Goal: Contribute content

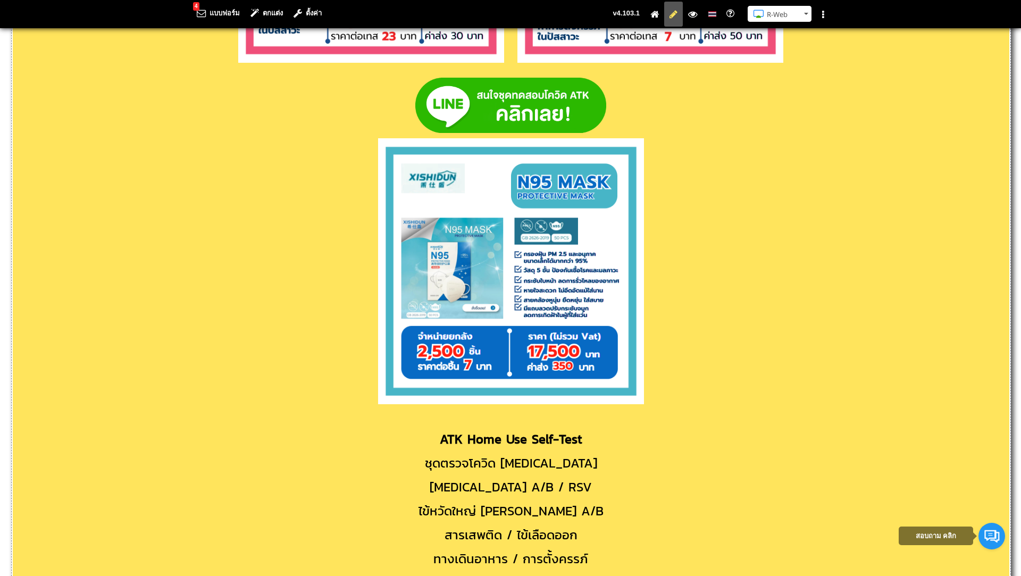
scroll to position [6403, 0]
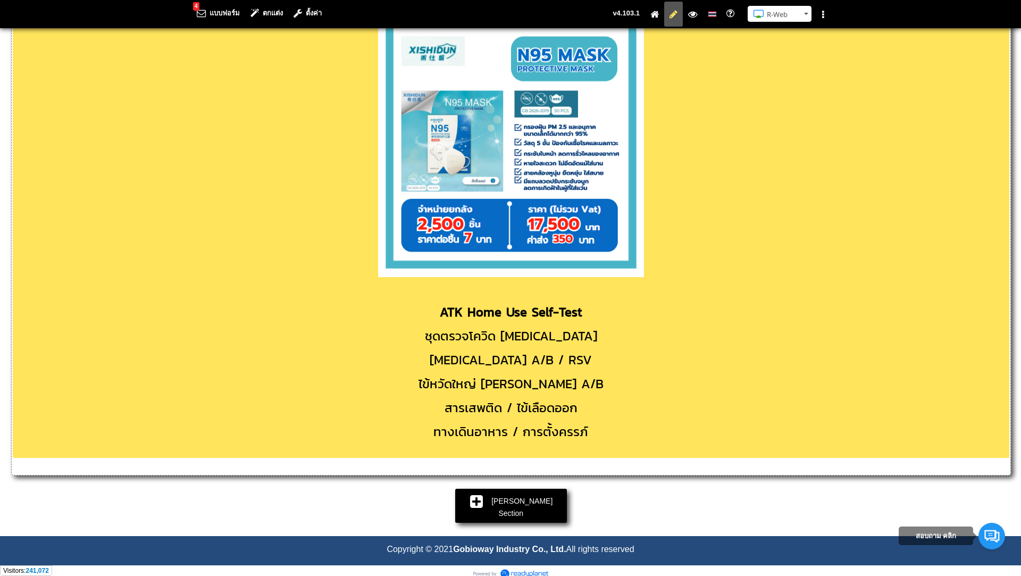
click at [583, 410] on p "สารเสพติด / ไข้เลือดออก" at bounding box center [511, 407] width 997 height 19
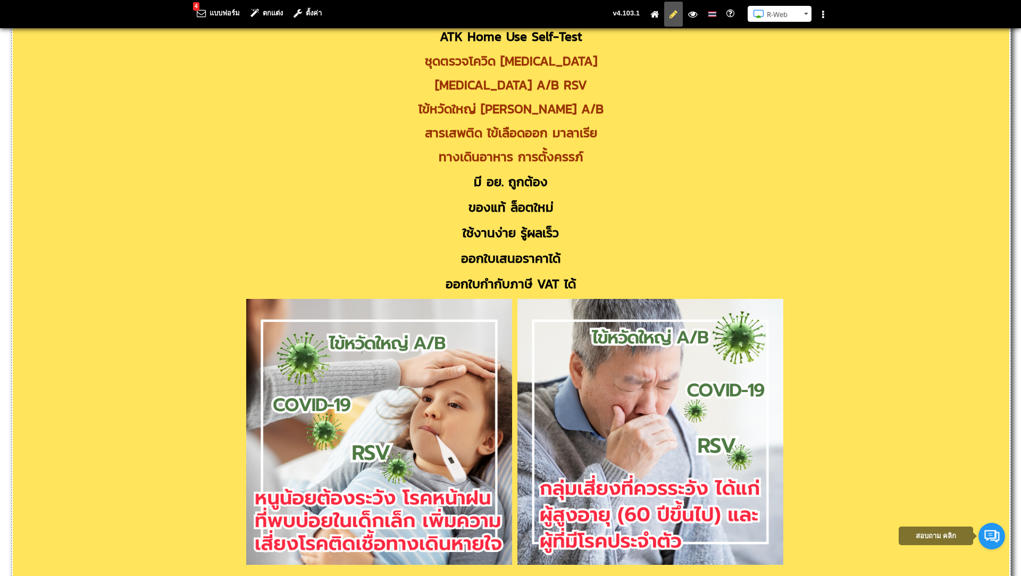
scroll to position [362, 0]
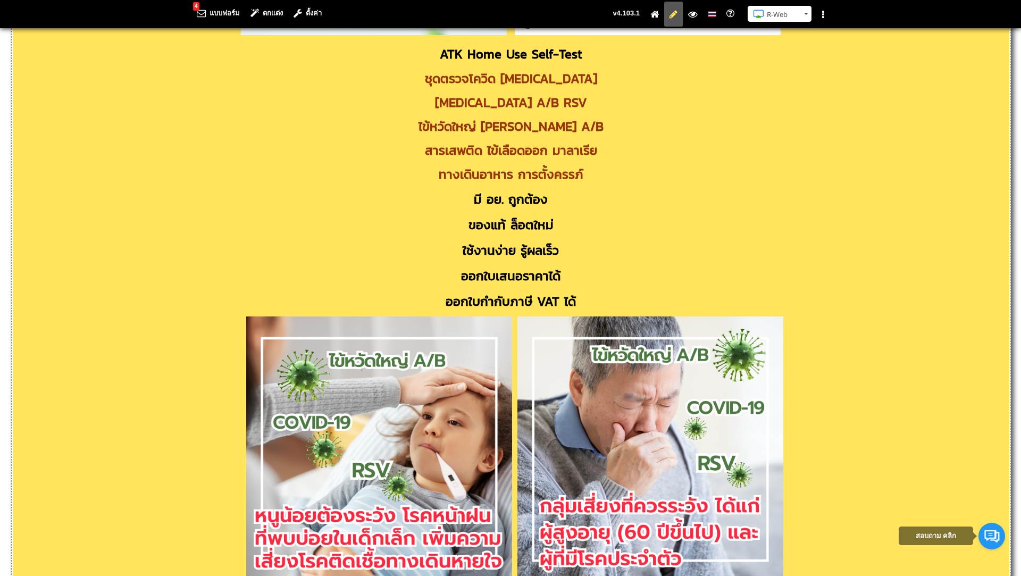
click at [472, 197] on p "มี อย. ถูกต้อง" at bounding box center [511, 199] width 997 height 20
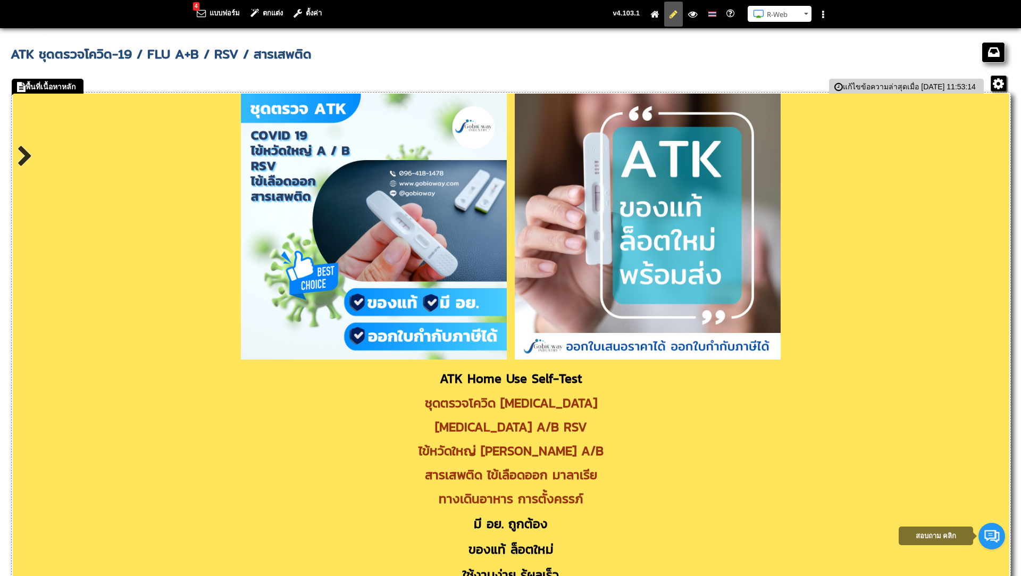
scroll to position [0, 0]
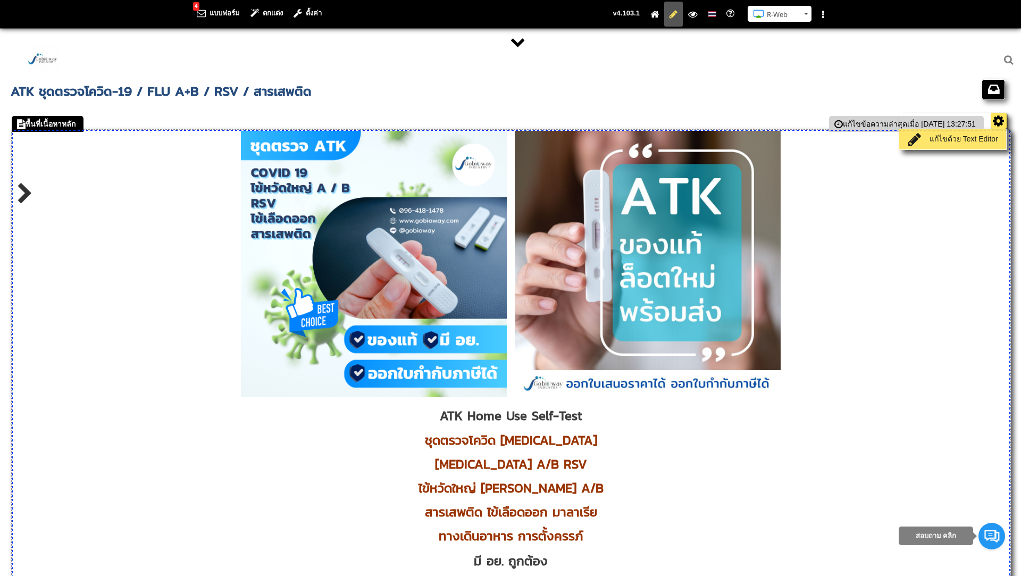
click at [972, 146] on link "แก้ไขด้วย Text Editor" at bounding box center [953, 139] width 102 height 15
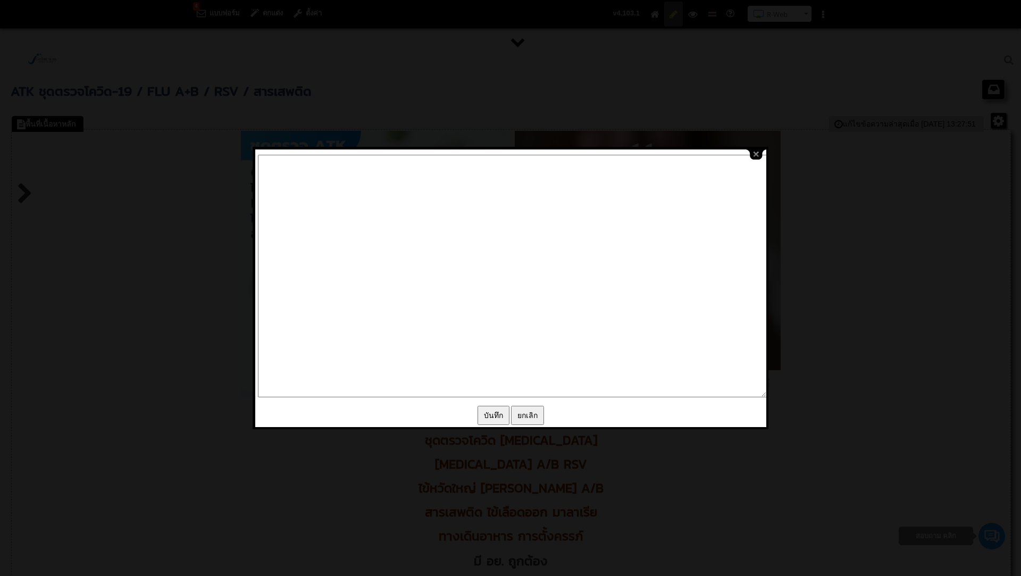
type textarea "<p style="text-align: center;"><img src="/images/editor/ATK_Cover_Page_Website.…"
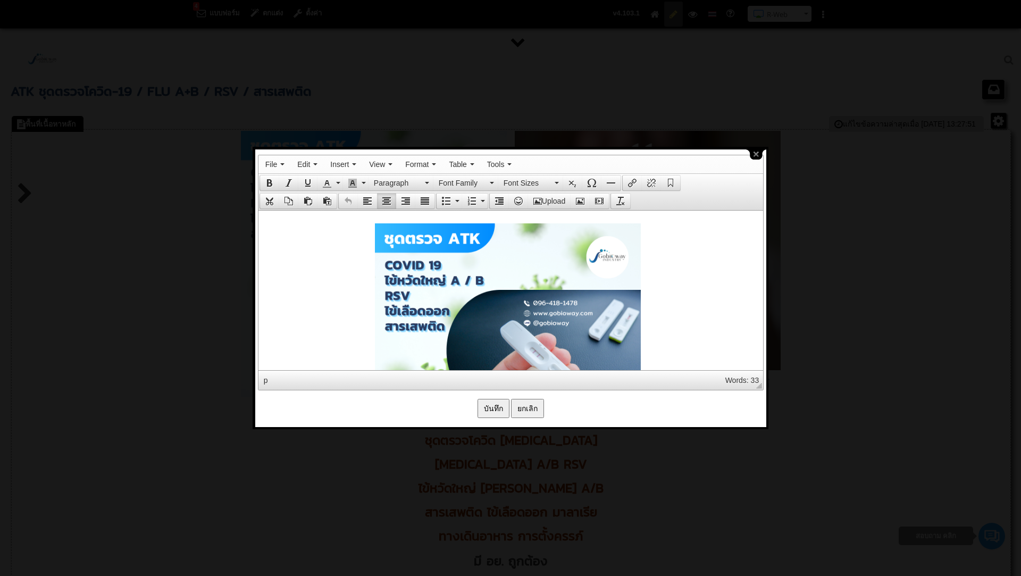
drag, startPoint x: 455, startPoint y: 265, endPoint x: 458, endPoint y: 278, distance: 12.6
click at [582, 200] on icon "Insert/edit image" at bounding box center [580, 201] width 9 height 9
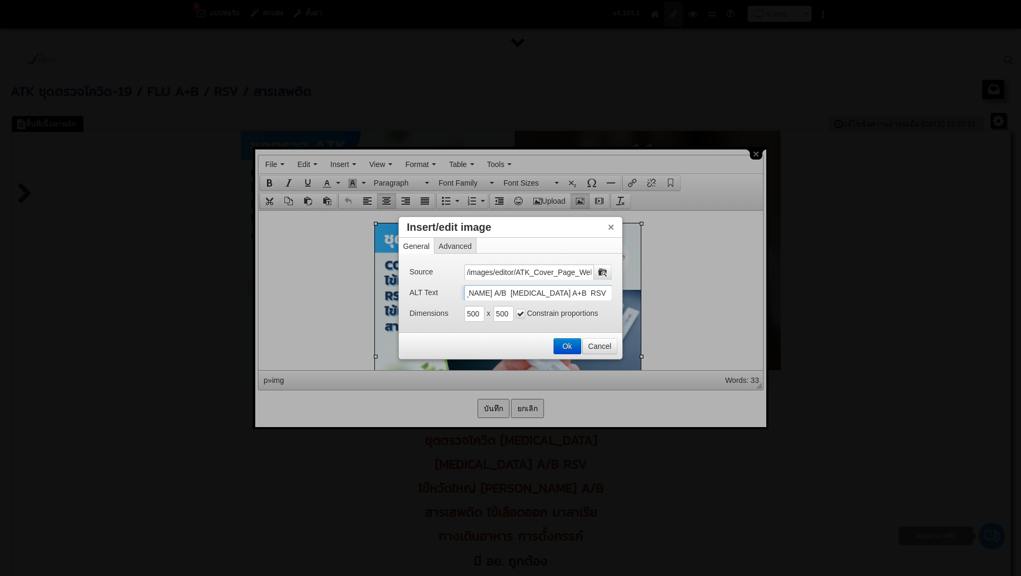
scroll to position [0, 229]
drag, startPoint x: 466, startPoint y: 294, endPoint x: 641, endPoint y: 299, distance: 175.0
click at [641, 299] on body "4 แบบฟอร์ม ตกแต่ง ตั้งค่า คู่มือการใช้งาน R-Web ติดต่อสอบถาม R-Web N Saranya" at bounding box center [510, 302] width 1021 height 605
paste input "ATK ราคา ATK ขายส่ง ATK ตรวจ ATK Covid 19 ATK Covid ATK ไข้หวัดใหญ่ ATK Test รา…"
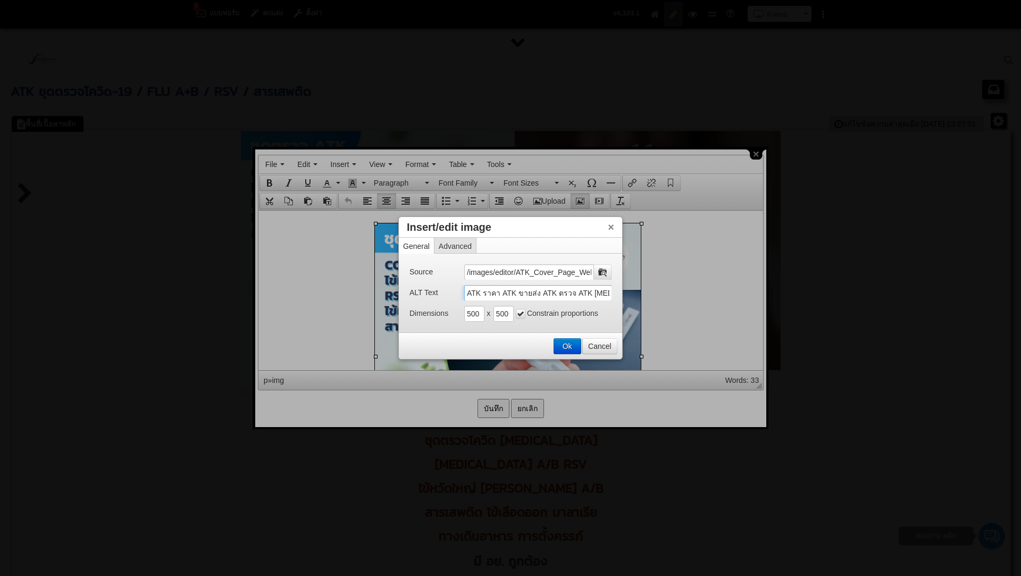
scroll to position [0, 633]
type input "ATK ราคา ATK ขายส่ง ATK ตรวจ ATK Covid 19 ATK Covid ATK ไข้หวัดใหญ่ ATK Test รา…"
click at [570, 349] on button "Ok" at bounding box center [567, 346] width 27 height 15
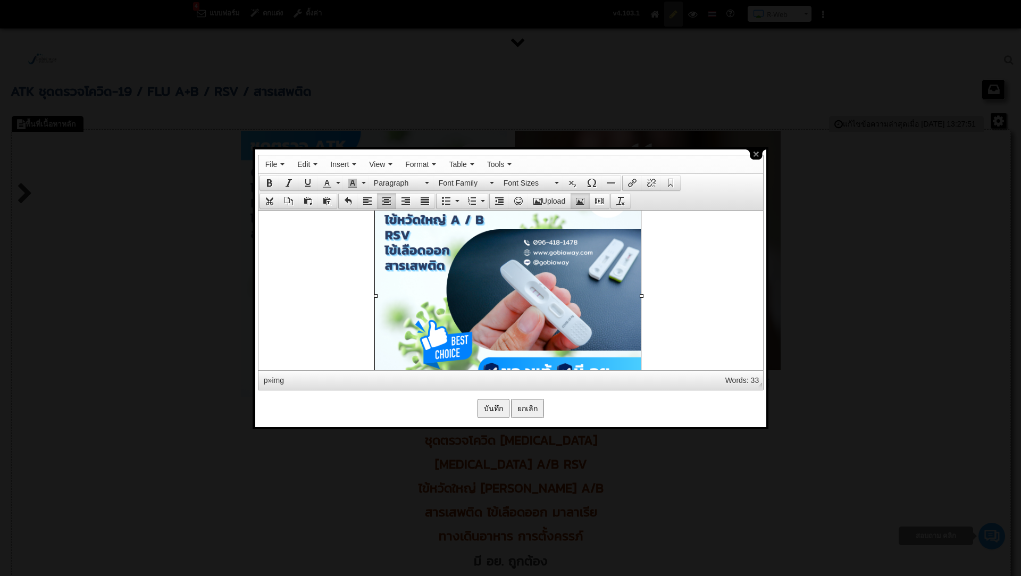
scroll to position [35, 0]
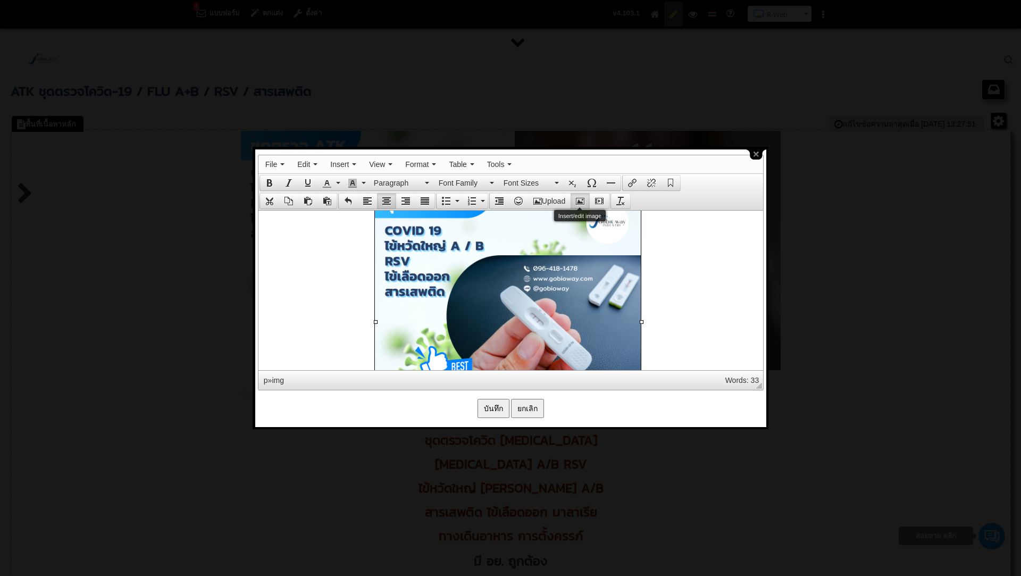
click at [585, 202] on button "Insert/edit image" at bounding box center [580, 201] width 19 height 15
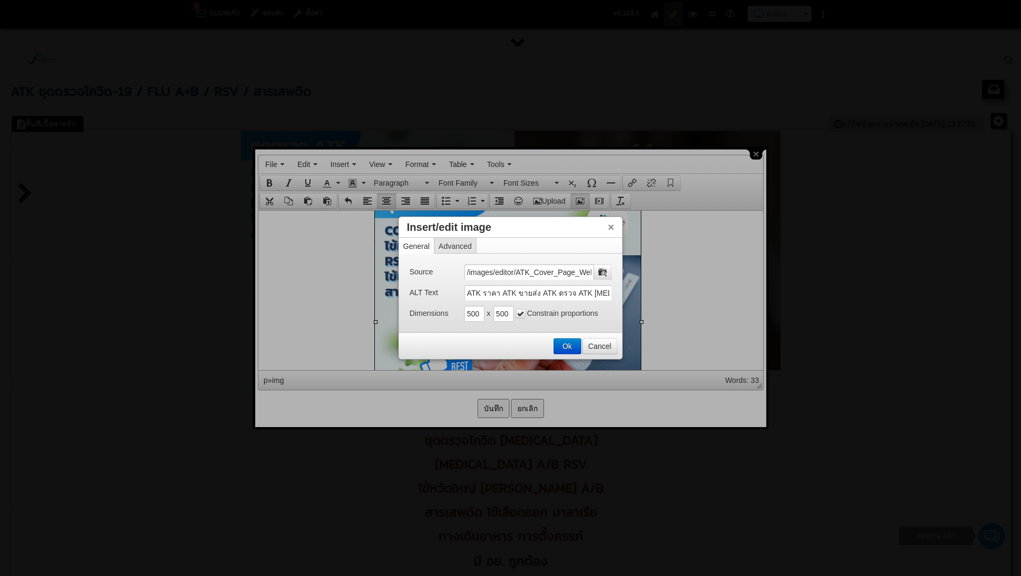
scroll to position [0, 29]
click at [509, 291] on input "ATK ราคา ATK ขายส่ง ATK ตรวจ ATK Covid 19 ATK Covid ATK ไข้หวัดใหญ่ ATK Test รา…" at bounding box center [538, 293] width 148 height 16
click at [470, 298] on input "ATK ราคา ATK ขายส่ง ATK ตรวจ ATK Covid 19 ATK Covid ATK ไข้หวัดใหญ่ ATK Test รา…" at bounding box center [538, 293] width 148 height 16
click at [475, 294] on input "ATK ราคา ATK ขายส่ง ATK ตรวจ ATK Covid 19 ATK Covid ATK ไข้หวัดใหญ่ ATK Test รา…" at bounding box center [538, 293] width 148 height 16
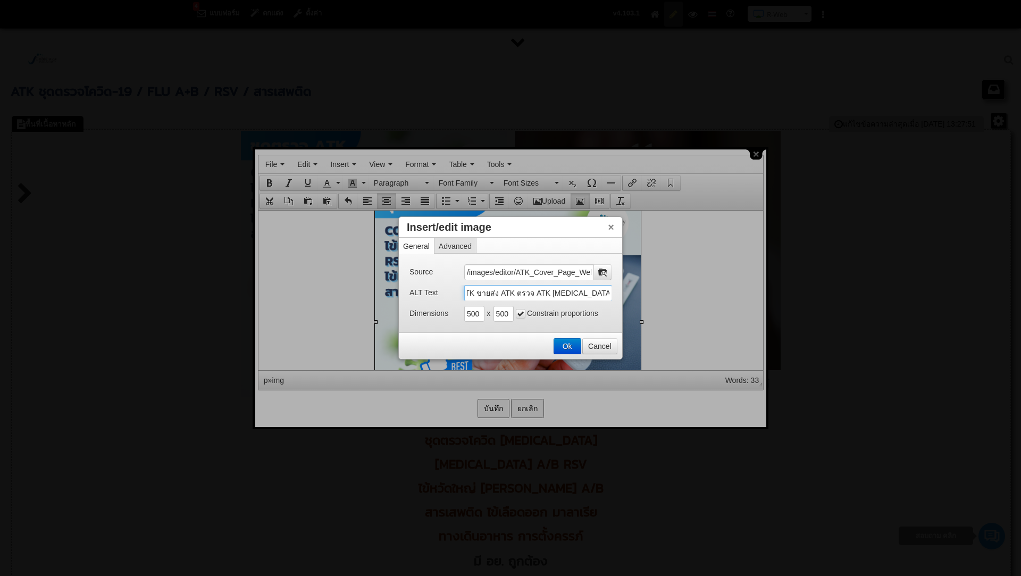
scroll to position [0, 0]
type input "มี อย. ATK ราคา ATK ขายส่ง ATK ตรวจ ATK Covid 19 ATK Covid ATK ไข้หวัดใหญ่ ATK …"
click at [561, 340] on button "Ok" at bounding box center [567, 346] width 27 height 15
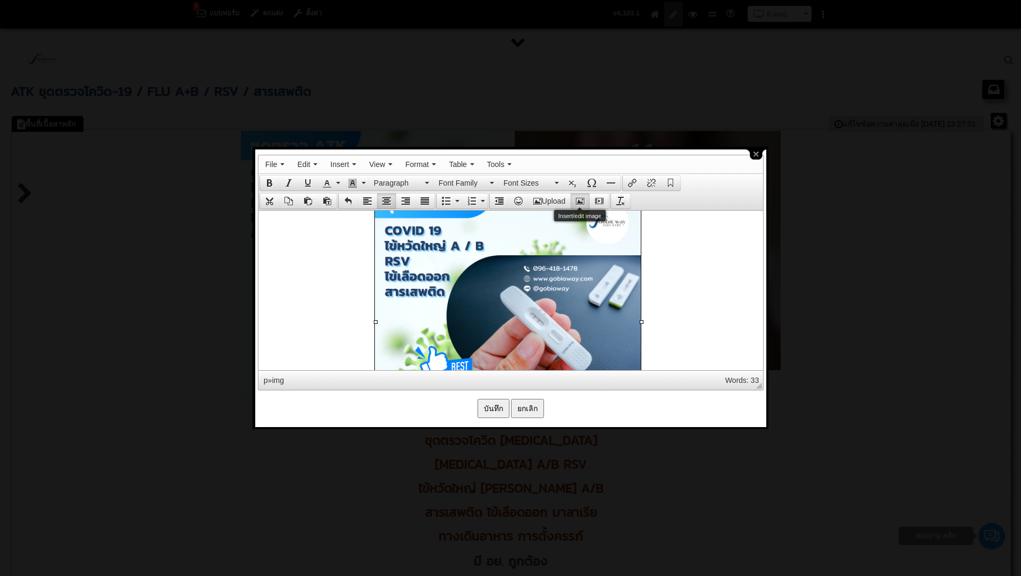
click at [579, 197] on icon "Insert/edit image" at bounding box center [580, 201] width 9 height 9
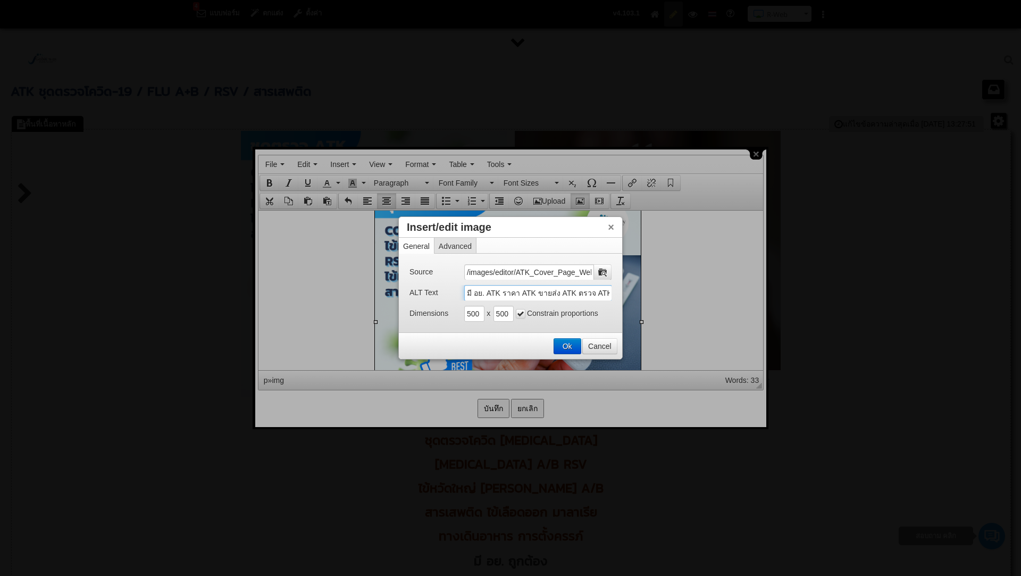
click at [465, 296] on input "มี อย. ATK ราคา ATK ขายส่ง ATK ตรวจ ATK Covid 19 ATK Covid ATK ไข้หวัดใหญ่ ATK …" at bounding box center [538, 293] width 148 height 16
drag, startPoint x: 609, startPoint y: 295, endPoint x: 462, endPoint y: 289, distance: 146.9
click at [462, 289] on div "ALT Text มี อย. ATK ราคา ATK ขายส่ง ATK ตรวจ ATK Covid 19 ATK Covid ATK ไข้หวัด…" at bounding box center [510, 292] width 202 height 15
drag, startPoint x: 572, startPoint y: 349, endPoint x: 314, endPoint y: 140, distance: 332.3
click at [572, 349] on button "Ok" at bounding box center [567, 346] width 27 height 15
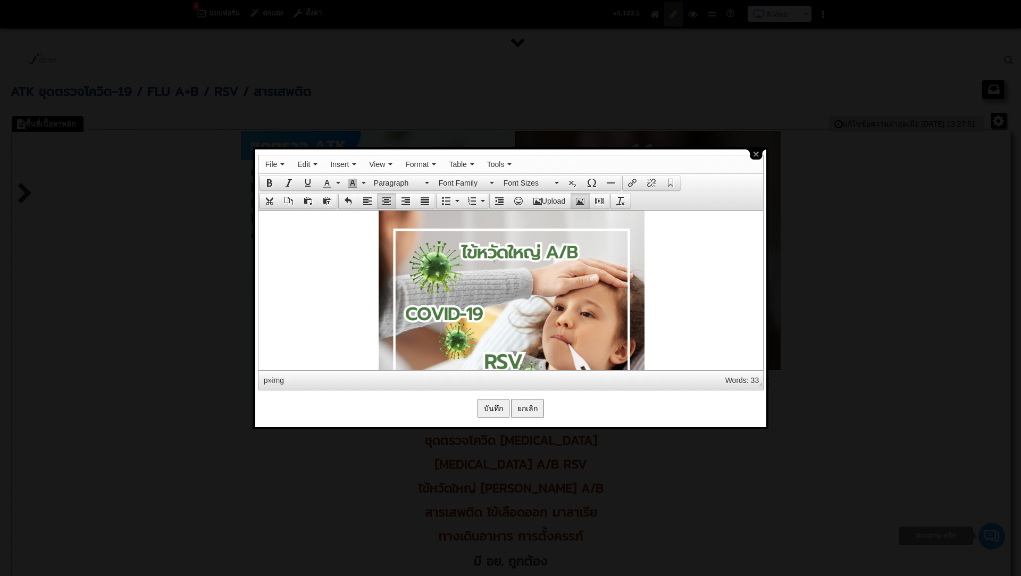
scroll to position [896, 0]
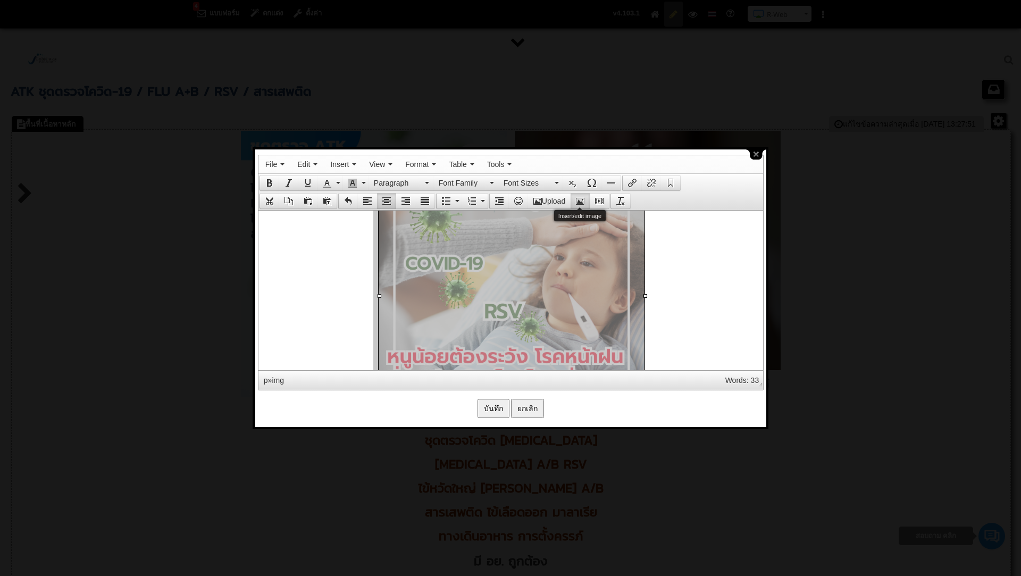
click at [582, 200] on icon "Insert/edit image" at bounding box center [580, 201] width 9 height 9
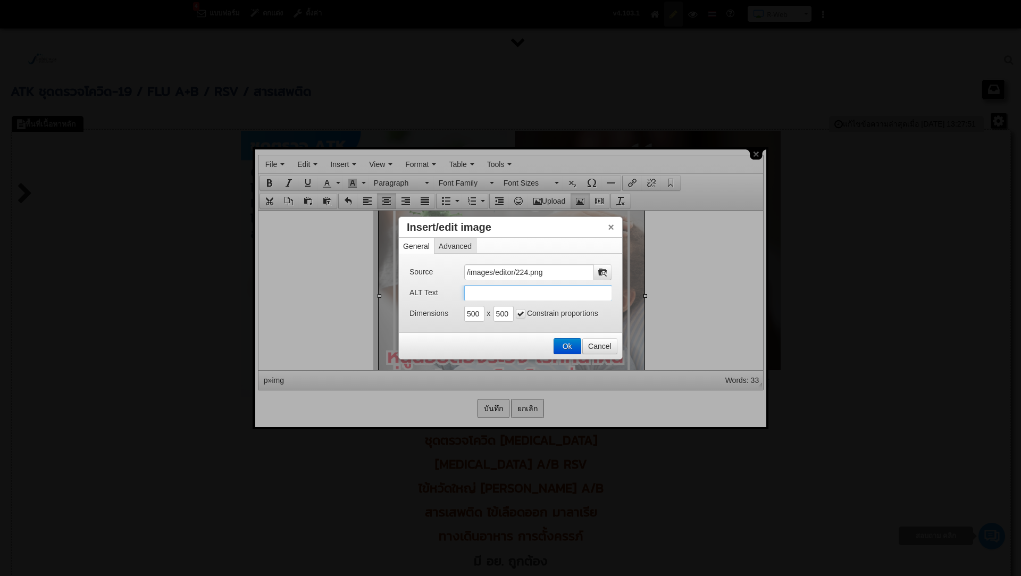
click at [493, 298] on input "ALT Text" at bounding box center [538, 293] width 148 height 16
paste input "มี อย. ATK ราคา ATK ขายส่ง ATK ตรวจ ATK Covid 19 ATK Covid ATK ไข้หวัดใหญ่ ATK …"
type input "มี อย. ATK ราคา ATK ขายส่ง ATK ตรวจ ATK Covid 19 ATK Covid ATK ไข้หวัดใหญ่ ATK …"
click at [558, 342] on button "Ok" at bounding box center [567, 346] width 27 height 15
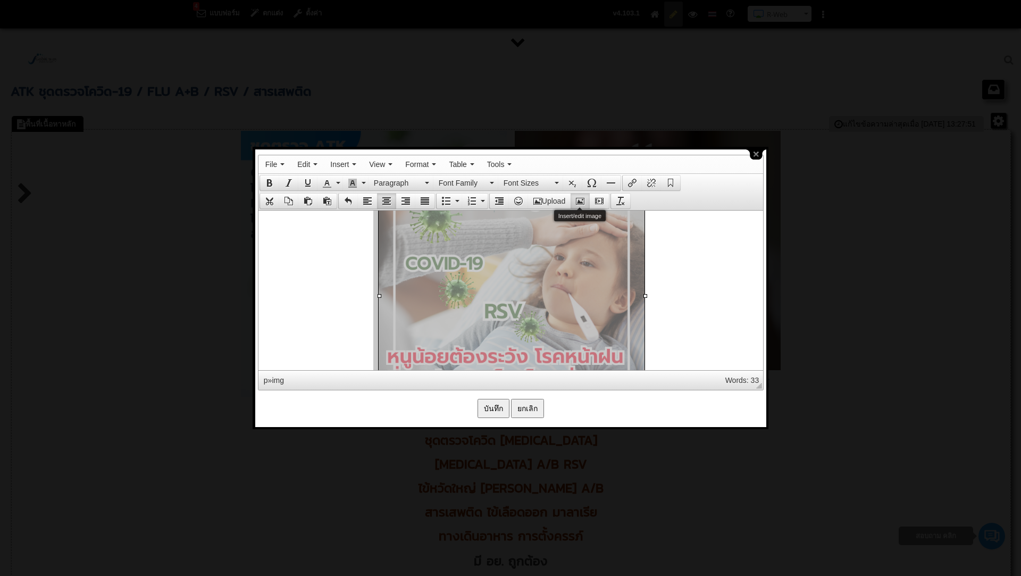
click at [581, 197] on icon "Insert/edit image" at bounding box center [580, 201] width 9 height 9
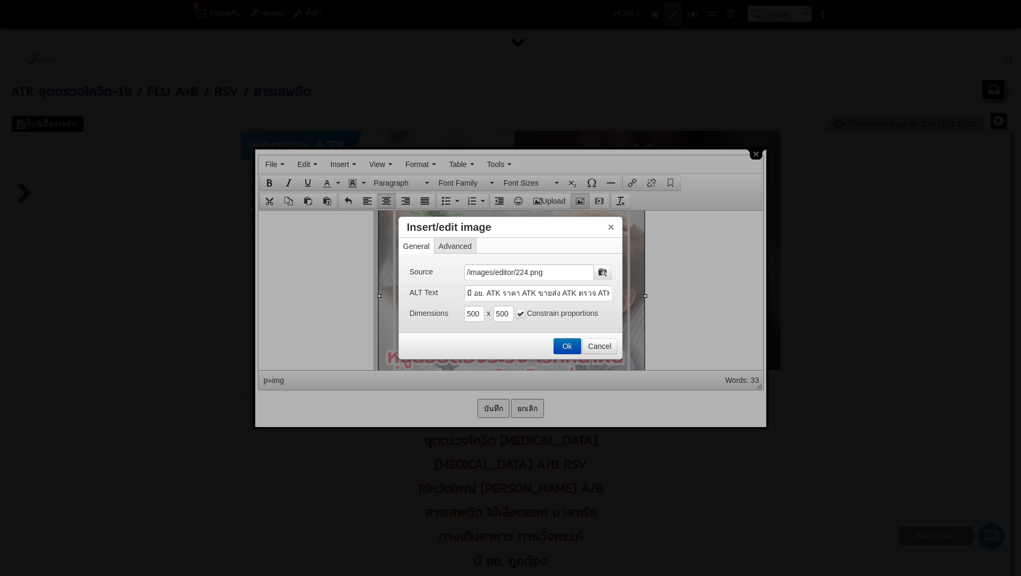
click at [566, 346] on button "Ok" at bounding box center [567, 346] width 27 height 15
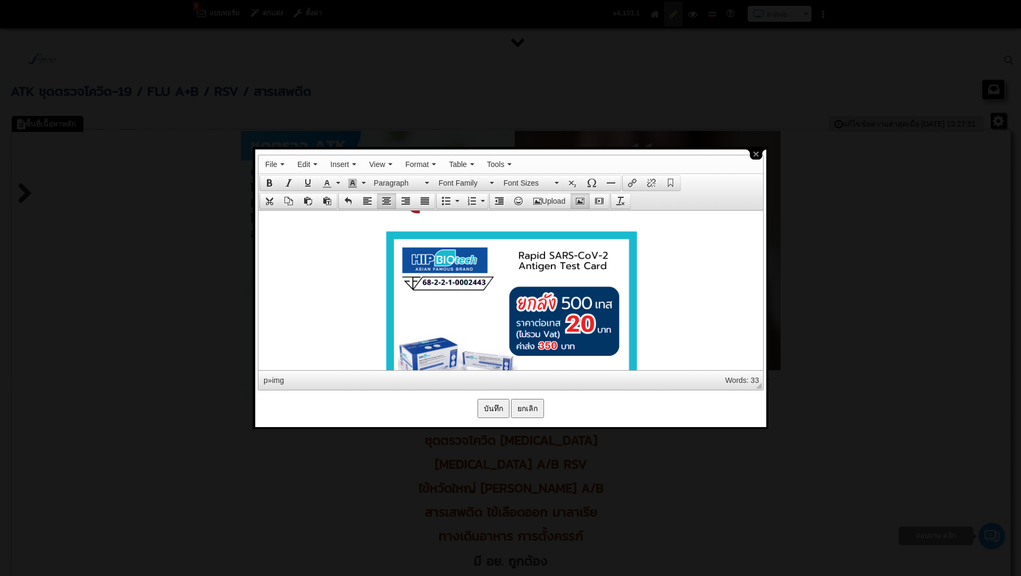
scroll to position [1603, 0]
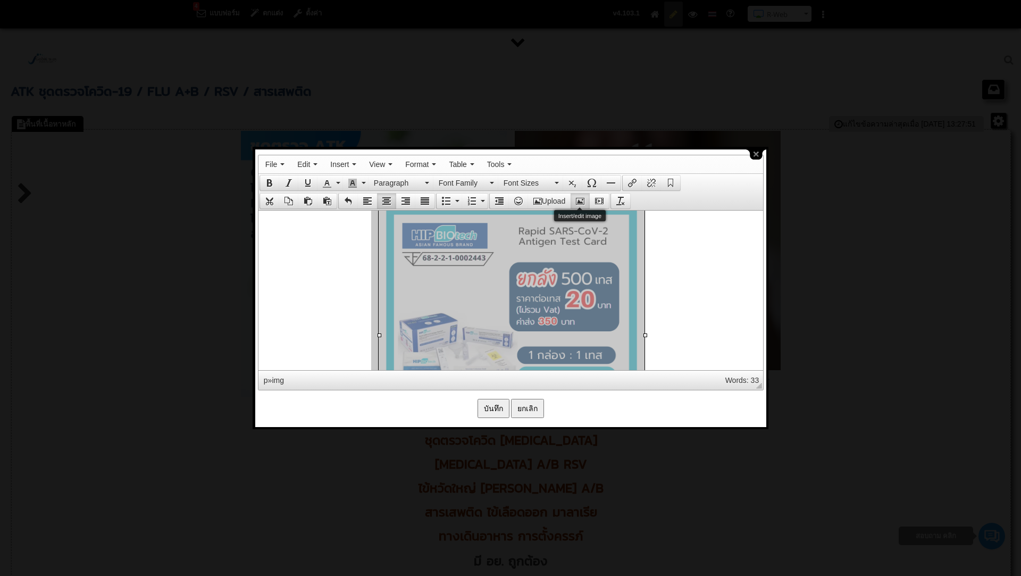
click at [579, 201] on icon "Insert/edit image" at bounding box center [580, 201] width 9 height 9
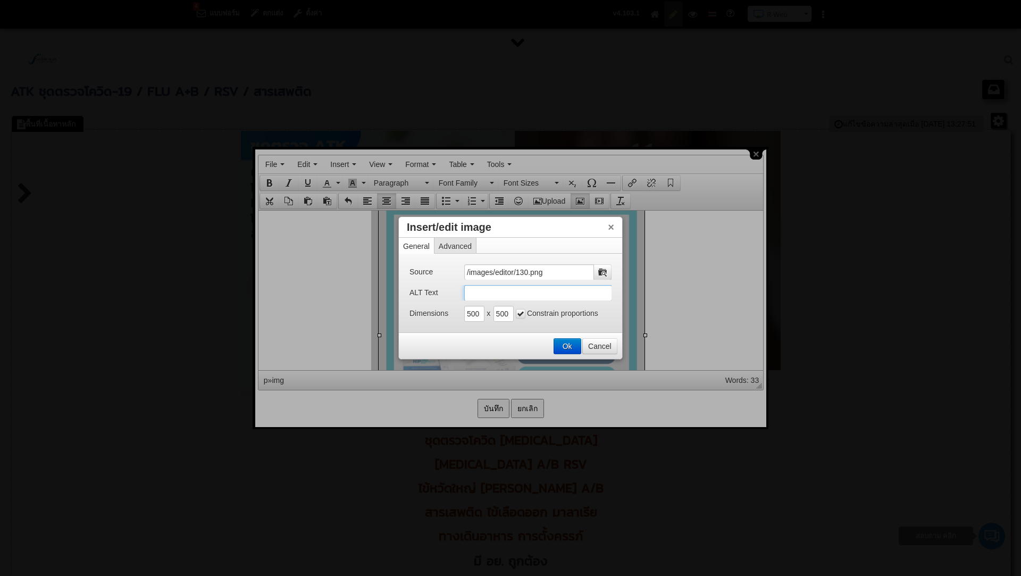
click at [491, 294] on input "ALT Text" at bounding box center [538, 293] width 148 height 16
paste input "มี อย. ATK ราคา ATK ขายส่ง ATK ตรวจ ATK Covid 19 ATK Covid ATK ไข้หวัดใหญ่ ATK …"
click at [468, 295] on input "มี อย. ATK ราคา ATK ขายส่ง ATK ตรวจ ATK Covid 19 ATK Covid ATK ไข้หวัดใหญ่ ATK …" at bounding box center [538, 293] width 148 height 16
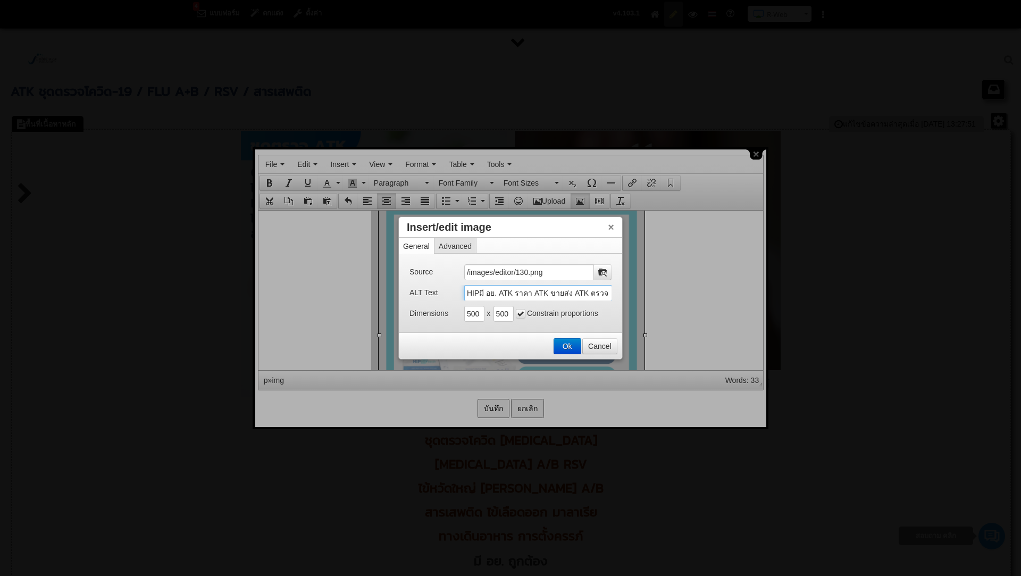
type input "HIP มี อย. ATK ราคา ATK ขายส่ง ATK ตรวจ ATK Covid 19 ATK Covid ATK ไข้หวัดใหญ่ …"
click at [556, 341] on button "Ok" at bounding box center [567, 346] width 27 height 15
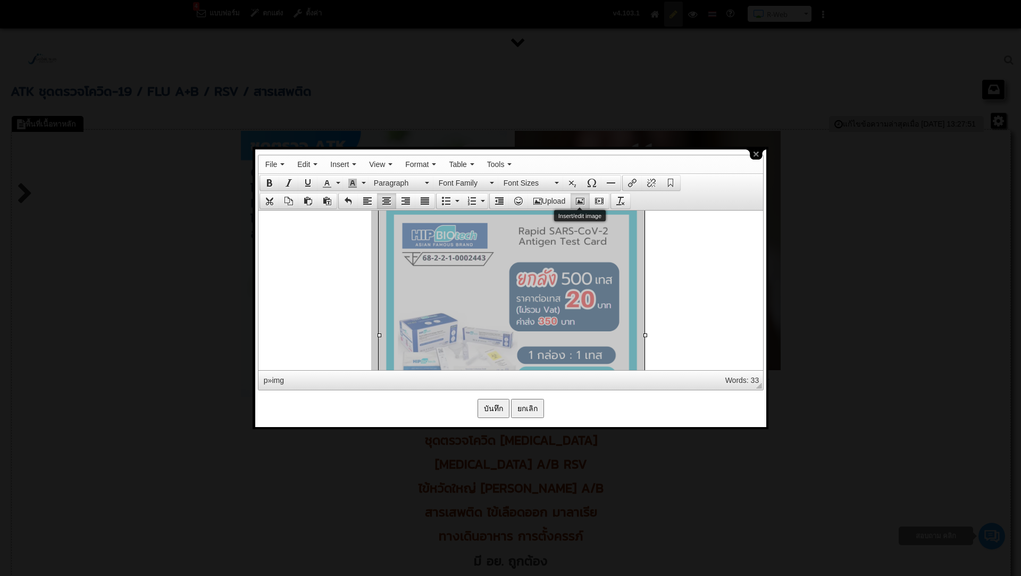
click at [577, 199] on icon "Insert/edit image" at bounding box center [580, 201] width 9 height 9
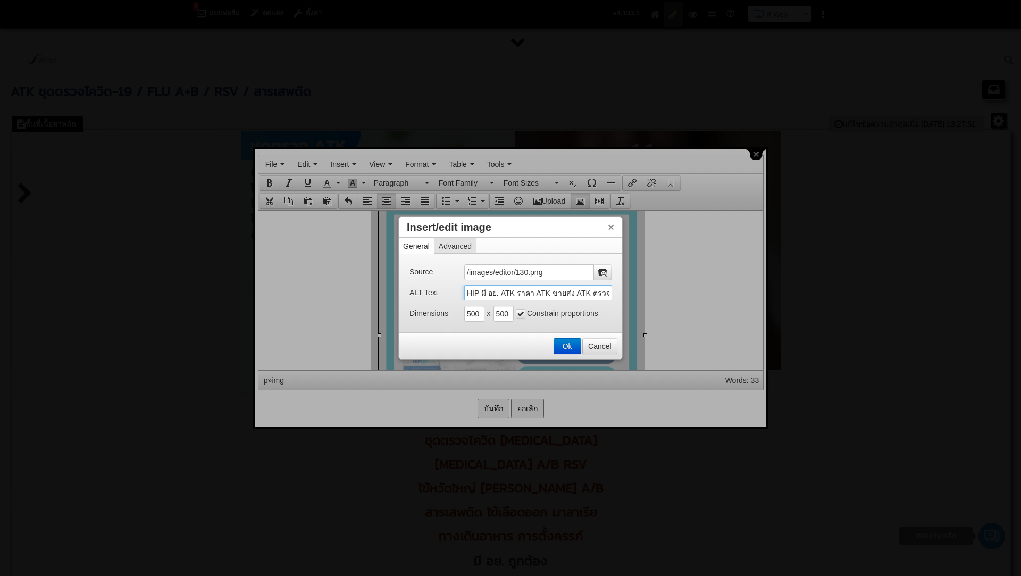
click at [470, 294] on input "HIP มี อย. ATK ราคา ATK ขายส่ง ATK ตรวจ ATK Covid 19 ATK Covid ATK ไข้หวัดใหญ่ …" at bounding box center [538, 293] width 148 height 16
click at [589, 293] on input "HIP มี อย. ATK ราคา ATK ขายส่ง ATK ตรวจ ATK Covid 19 ATK Covid ATK ไข้หวัดใหญ่ …" at bounding box center [538, 293] width 148 height 16
click at [575, 344] on button "Ok" at bounding box center [567, 346] width 27 height 15
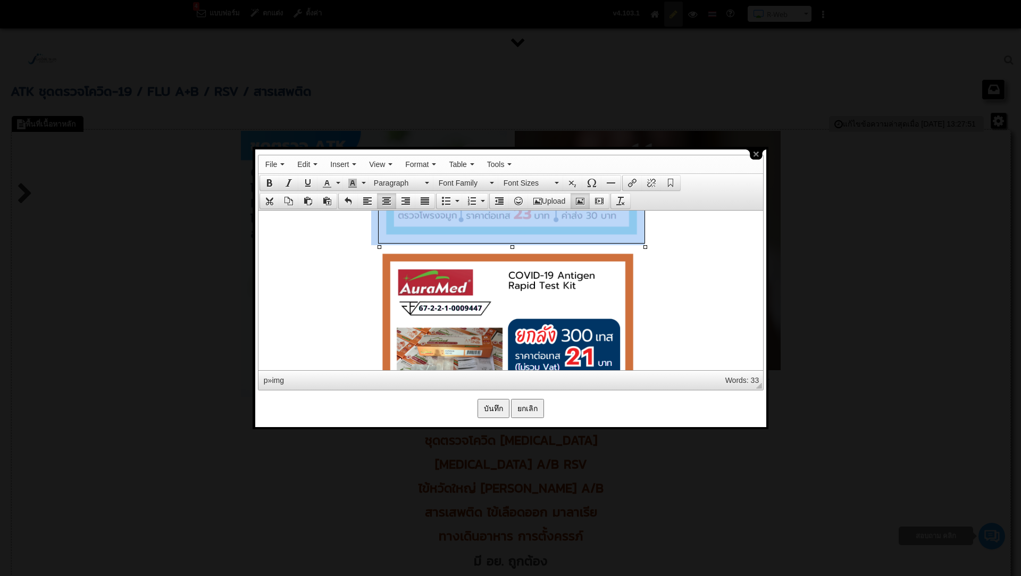
scroll to position [1828, 0]
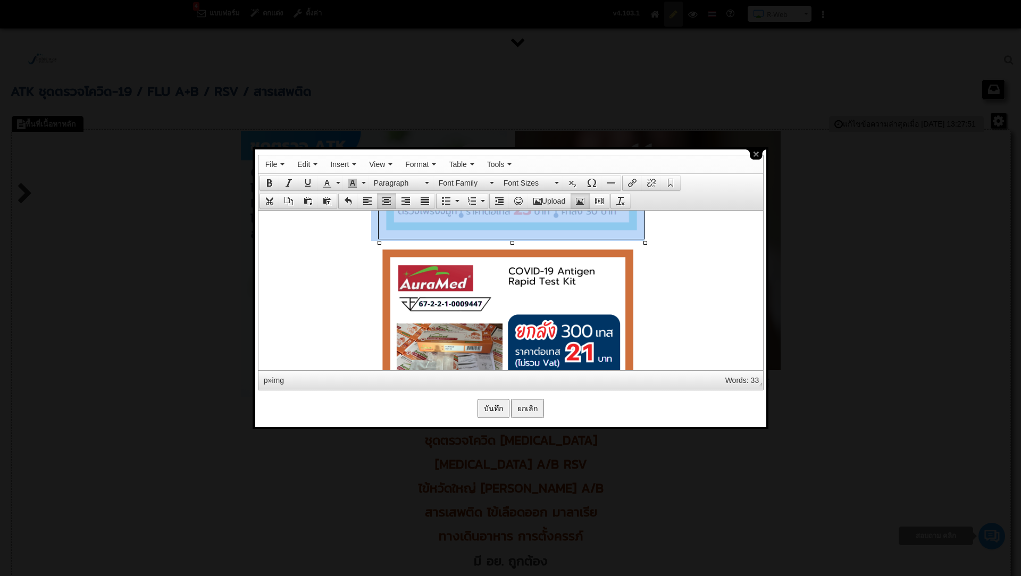
click at [571, 319] on img at bounding box center [507, 373] width 266 height 266
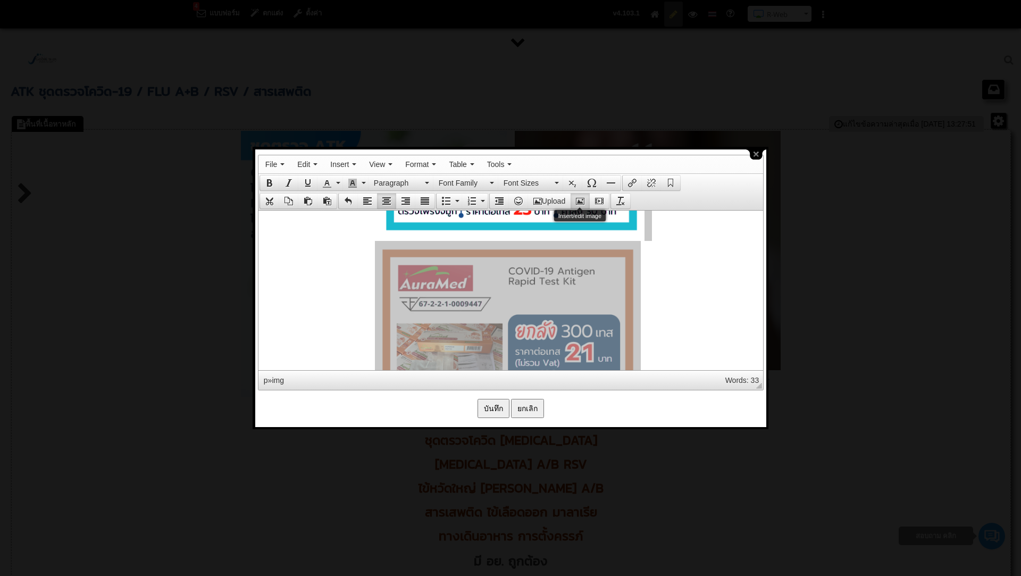
click at [581, 200] on icon "Insert/edit image" at bounding box center [580, 201] width 9 height 9
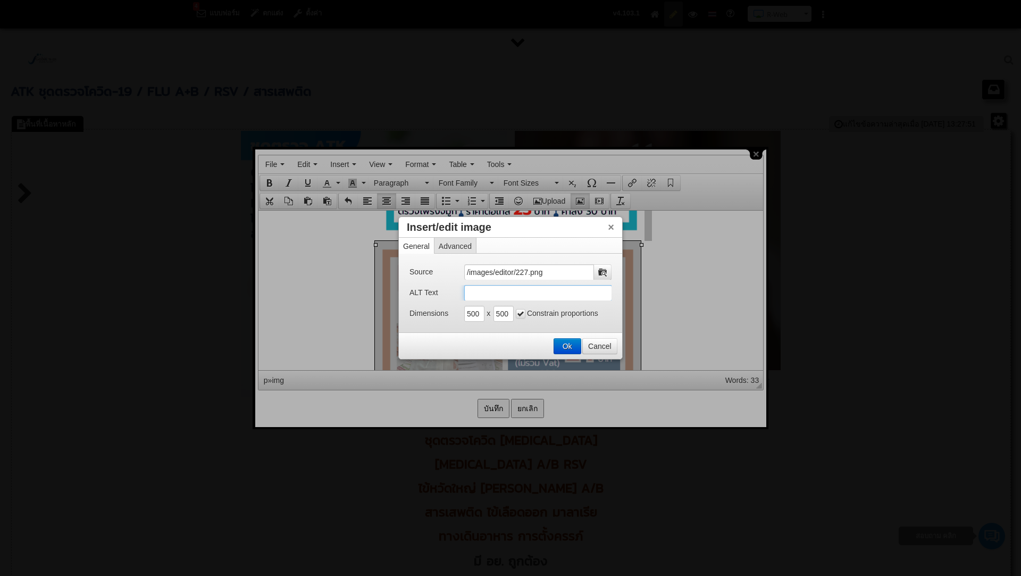
click at [496, 294] on input "ALT Text" at bounding box center [538, 293] width 148 height 16
paste input "มี อย. ATK ราคา ATK ขายส่ง ATK ตรวจ ATK Covid 19 ATK Covid ATK ไข้หวัดใหญ่ ATK …"
click at [468, 294] on input "มี อย. ATK ราคา ATK ขายส่ง ATK ตรวจ ATK Covid 19 ATK Covid ATK ไข้หวัดใหญ่ ATK …" at bounding box center [538, 293] width 148 height 16
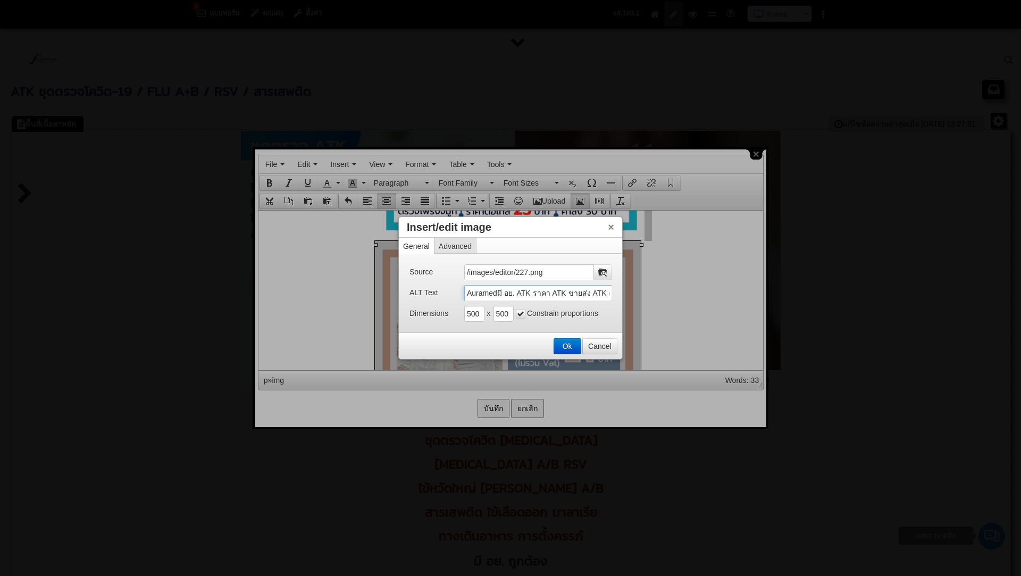
type input "Auramed มี อย. ATK ราคา ATK ขายส่ง ATK ตรวจ ATK Covid 19 ATK Covid ATK ไข้หวัดใ…"
click at [567, 345] on button "Ok" at bounding box center [567, 346] width 27 height 15
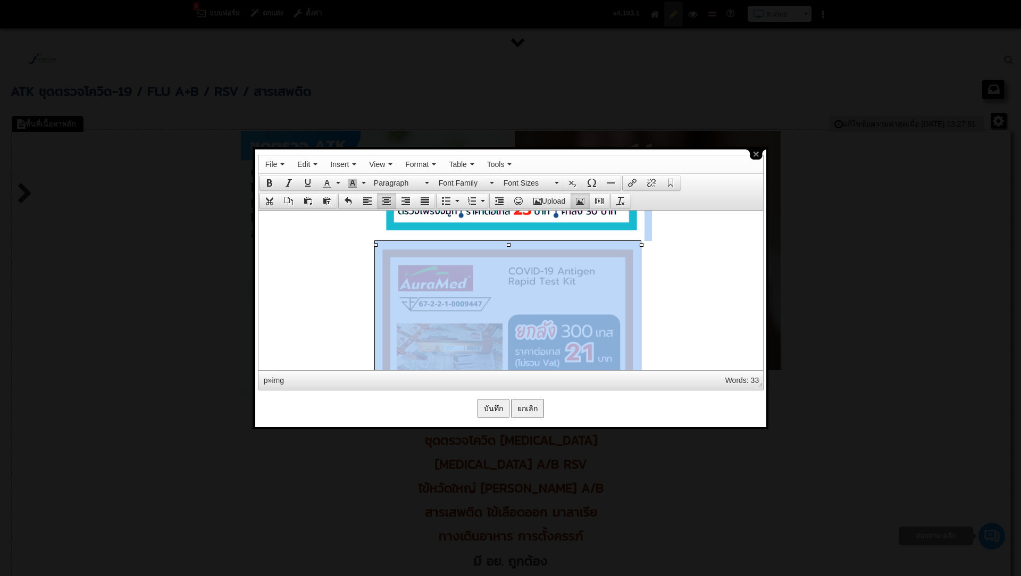
scroll to position [1862, 0]
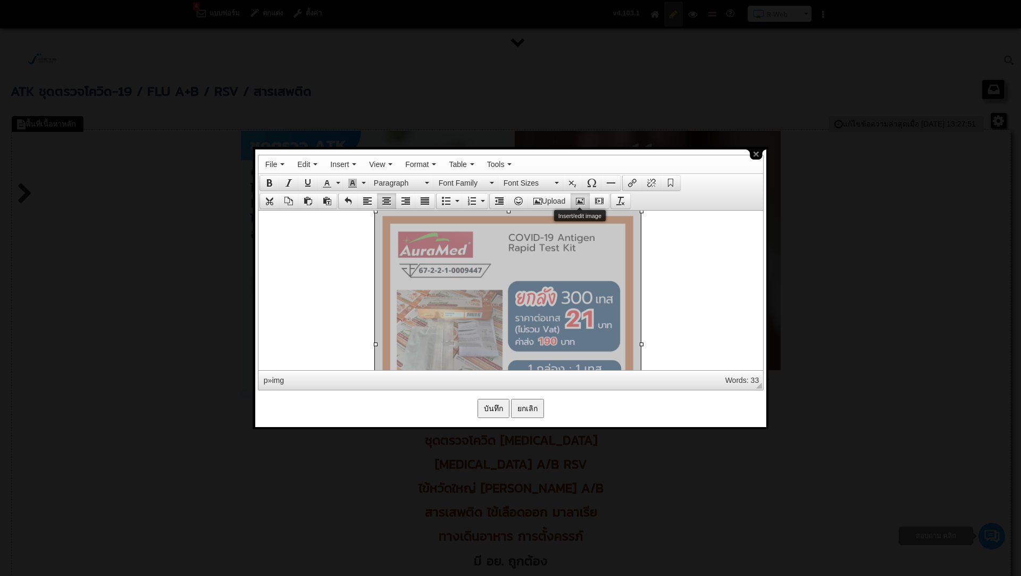
click at [582, 201] on icon "Insert/edit image" at bounding box center [580, 201] width 9 height 9
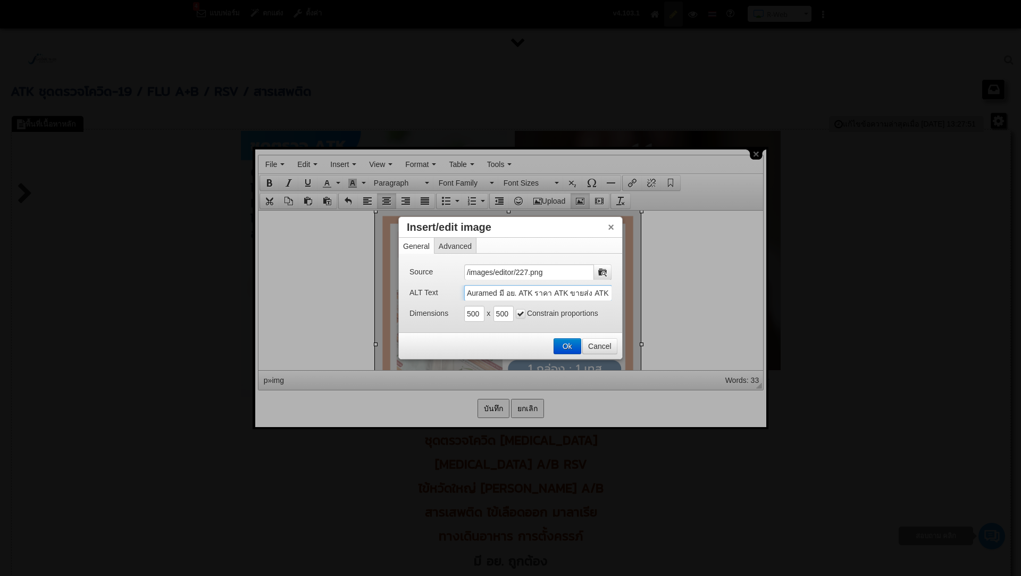
click at [495, 291] on input "Auramed มี อย. ATK ราคา ATK ขายส่ง ATK ตรวจ ATK Covid 19 ATK Covid ATK ไข้หวัดใ…" at bounding box center [538, 293] width 148 height 16
click at [571, 294] on input "Auramed มี อย. ATK ราคา ATK ขายส่ง ATK ตรวจ ATK Covid 19 ATK Covid ATK ไข้หวัดใ…" at bounding box center [538, 293] width 148 height 16
drag, startPoint x: 610, startPoint y: 297, endPoint x: 324, endPoint y: 269, distance: 288.0
click at [324, 269] on body "4 แบบฟอร์ม ตกแต่ง ตั้งค่า คู่มือการใช้งาน R-Web ติดต่อสอบถาม R-Web N Saranya" at bounding box center [510, 302] width 1021 height 605
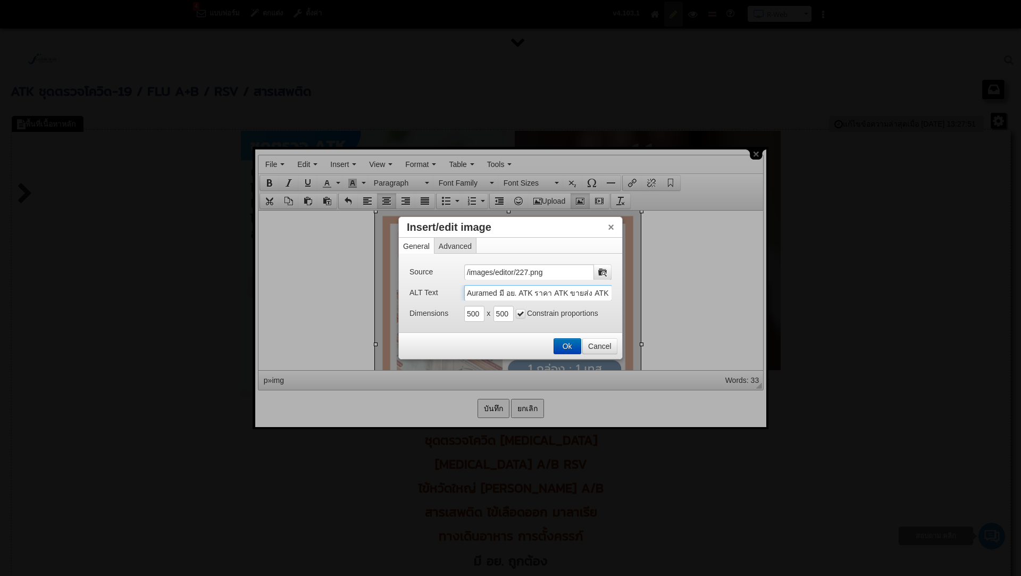
click at [574, 342] on button "Ok" at bounding box center [567, 346] width 27 height 15
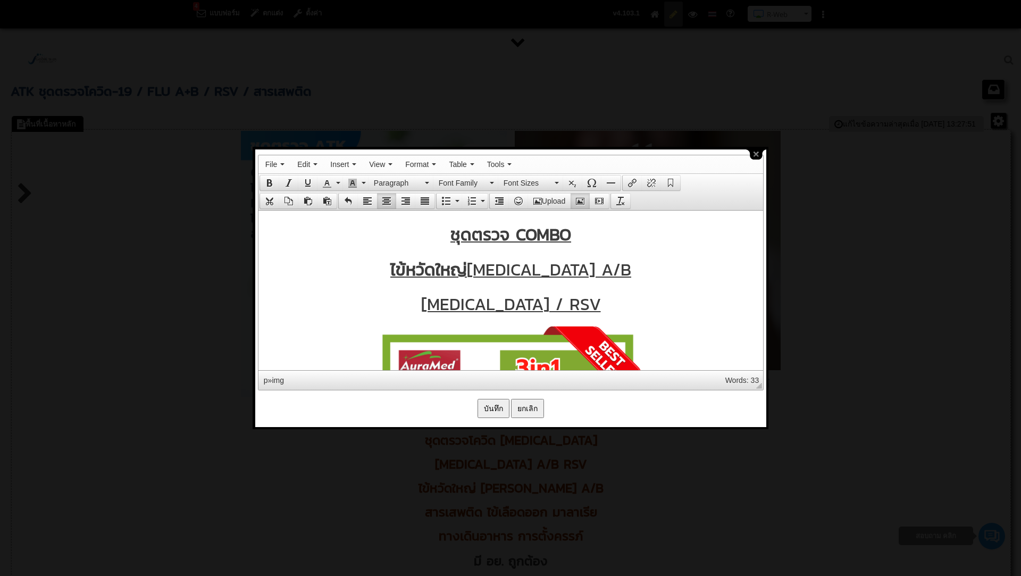
scroll to position [2785, 0]
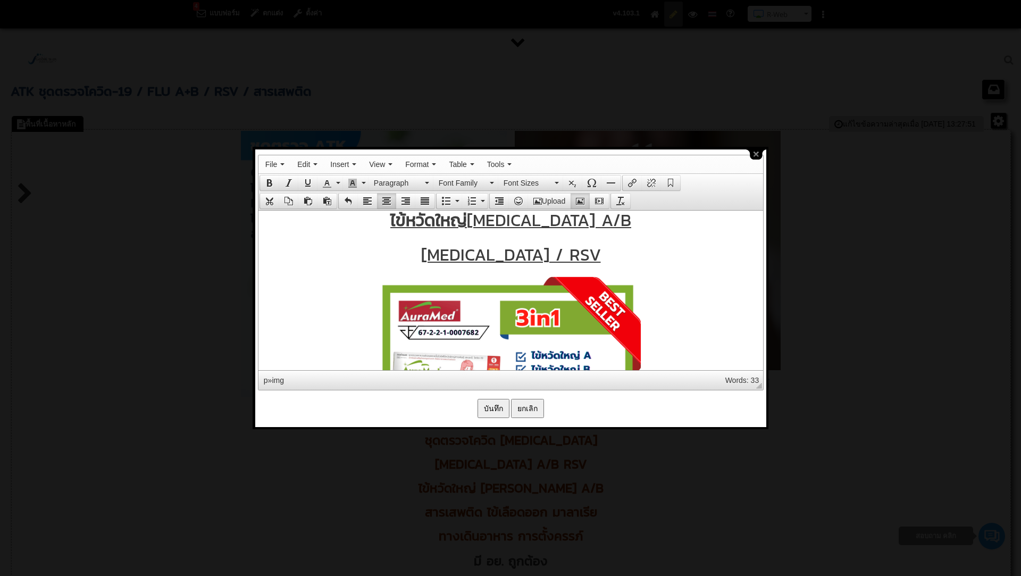
drag, startPoint x: 493, startPoint y: 310, endPoint x: 567, endPoint y: 238, distance: 102.7
click at [580, 202] on icon "Insert/edit image" at bounding box center [580, 201] width 9 height 9
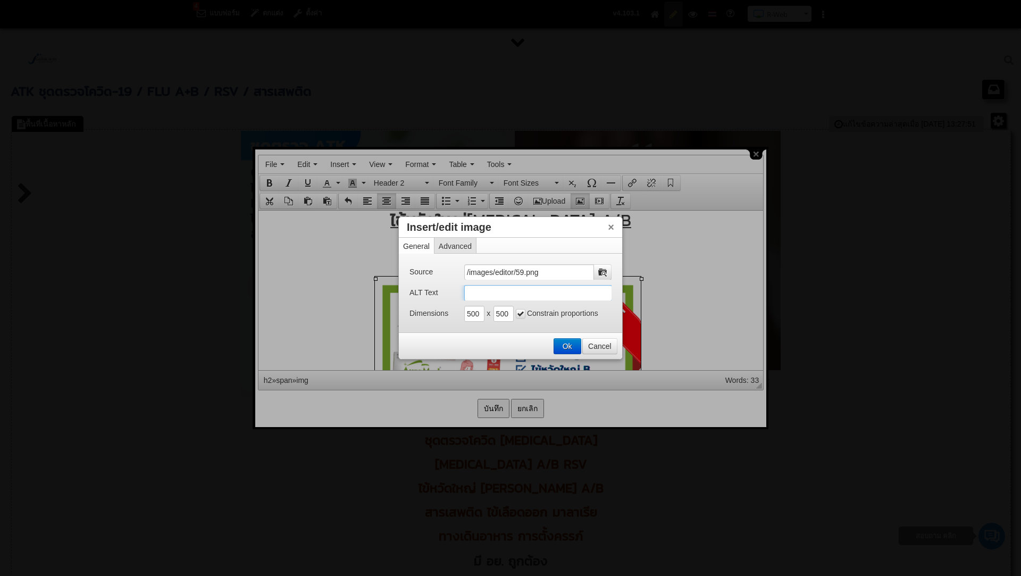
click at [479, 292] on input "ALT Text" at bounding box center [538, 293] width 148 height 16
paste input "Auramed มี อย. ATK ราคา ATK ขายส่ง ATK ตรวจ ATK Covid 19 ATK Covid ATK ไข้หวัดใ…"
type input "Auramed มี อย. ATK ราคา ATK ขายส่ง ATK ตรวจ ATK Covid 19 ATK Covid ATK ไข้หวัดใ…"
click at [465, 291] on input "Auramed มี อย. ATK ราคา ATK ขายส่ง ATK ตรวจ ATK Covid 19 ATK Covid ATK ไข้หวัดใ…" at bounding box center [538, 293] width 148 height 16
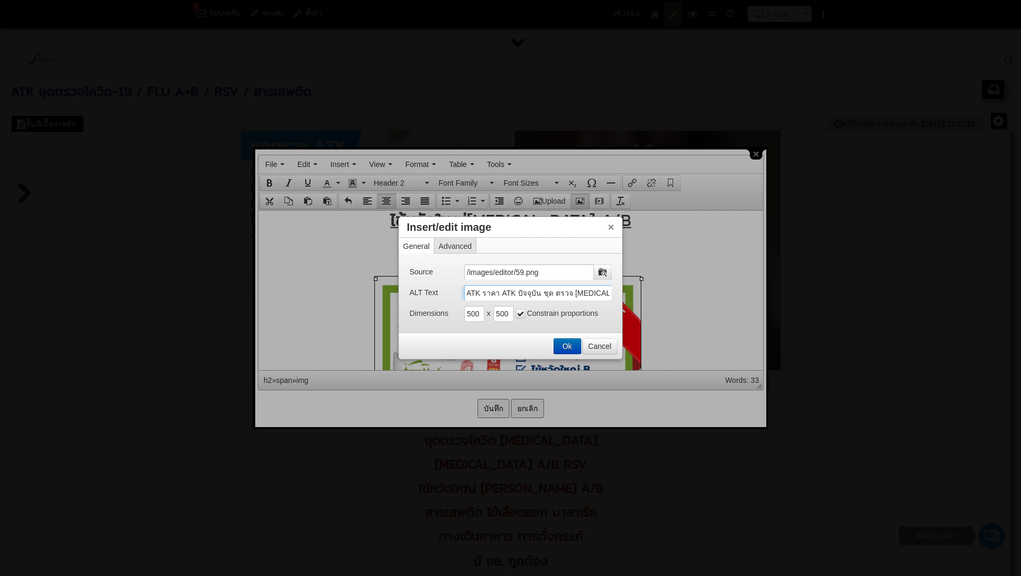
click at [568, 346] on button "Ok" at bounding box center [567, 346] width 27 height 15
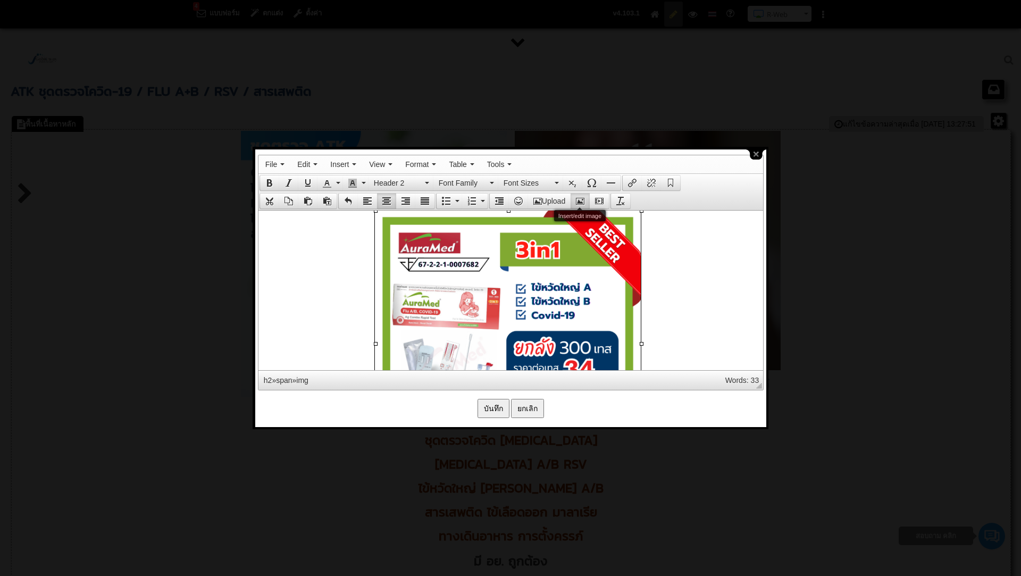
click at [583, 197] on icon "Insert/edit image" at bounding box center [580, 201] width 9 height 9
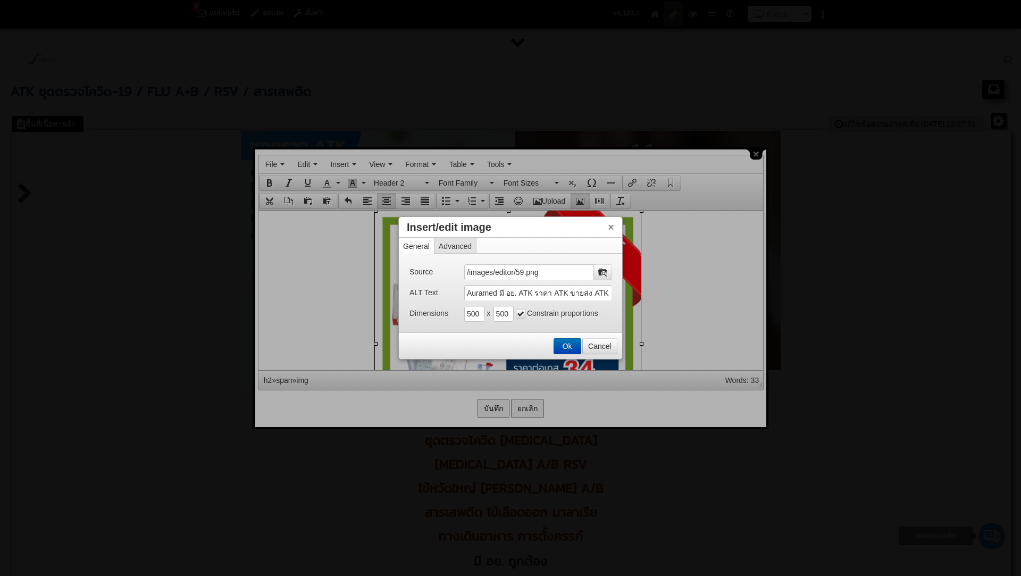
click at [569, 349] on button "Ok" at bounding box center [567, 346] width 27 height 15
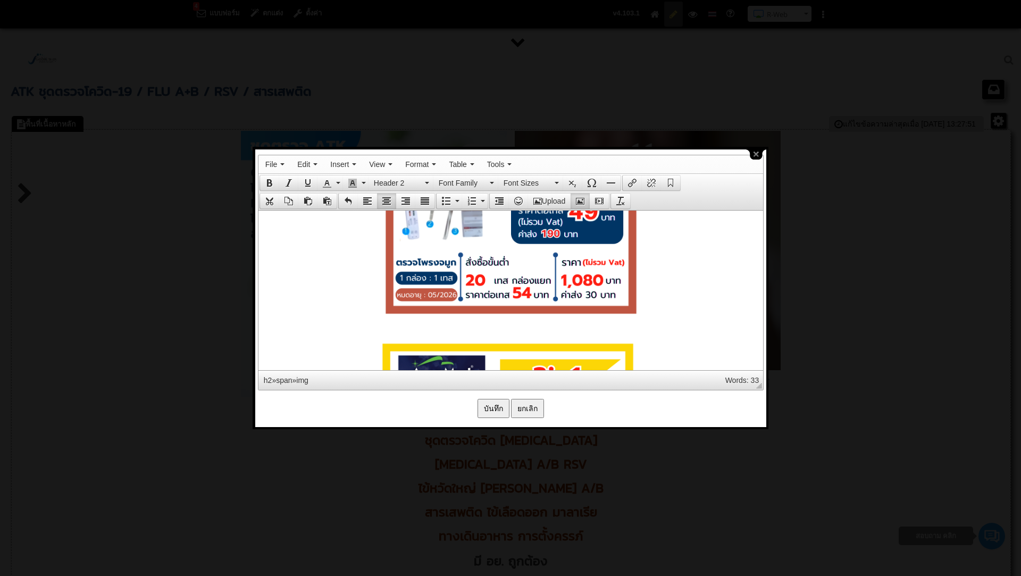
scroll to position [3360, 0]
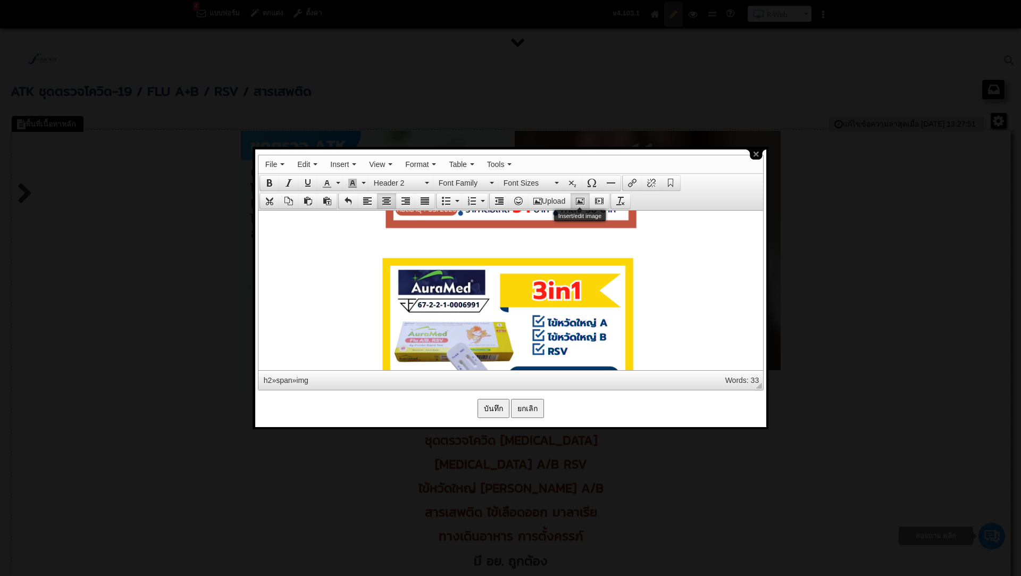
click at [580, 197] on icon "Insert/edit image" at bounding box center [580, 201] width 9 height 9
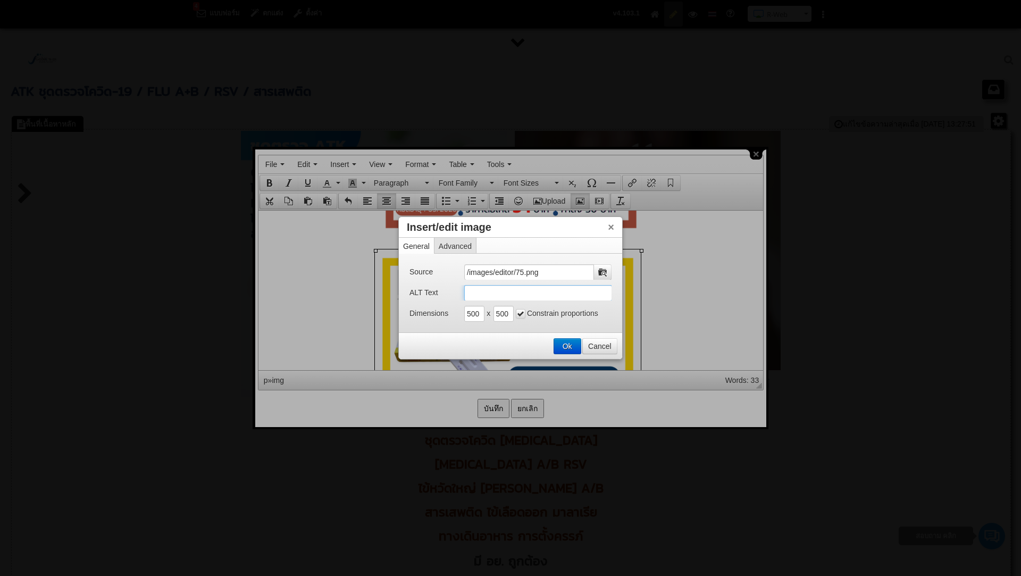
click at [511, 296] on input "ALT Text" at bounding box center [538, 293] width 148 height 16
paste input "Auramed มี อย. ATK ราคา ATK ขายส่ง ATK ตรวจ ATK Covid 19 ATK Covid ATK ไข้หวัดใ…"
type input "Auramed มี อย. ATK ราคา ATK ขายส่ง ATK ตรวจ ATK Covid 19 ATK Covid ATK ไข้หวัดใ…"
click at [567, 348] on button "Ok" at bounding box center [567, 346] width 27 height 15
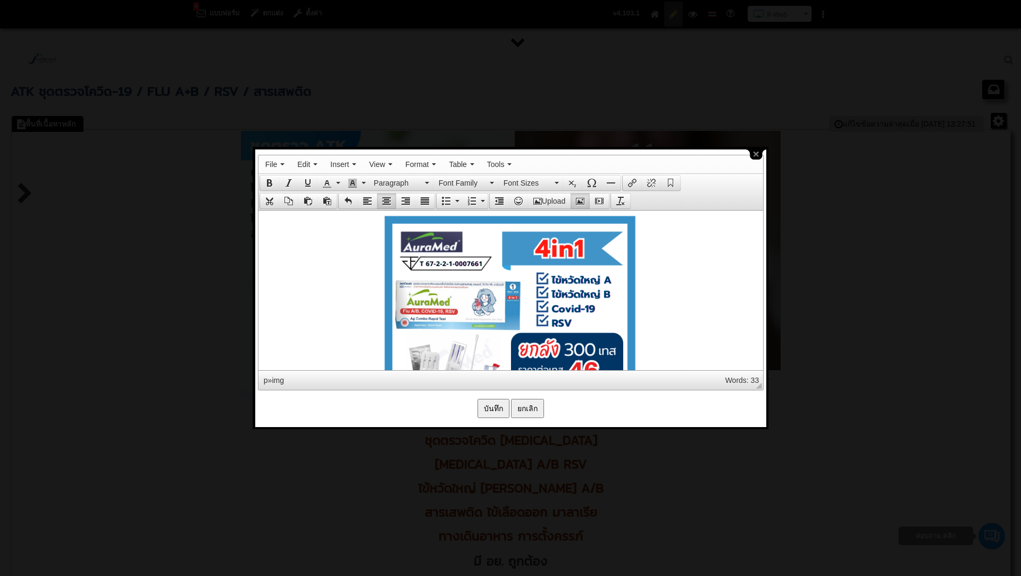
scroll to position [3709, 0]
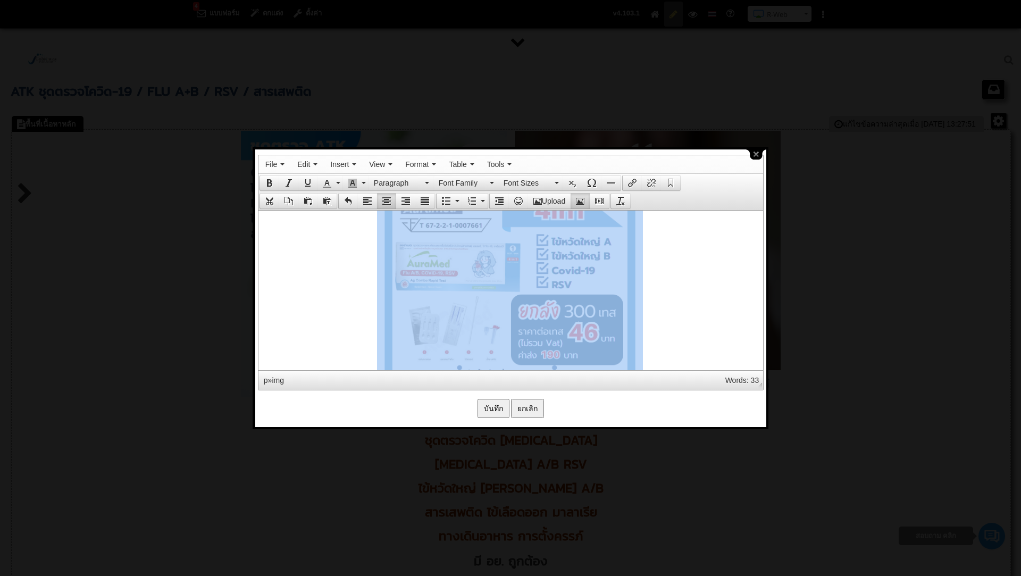
drag, startPoint x: 545, startPoint y: 280, endPoint x: 556, endPoint y: 222, distance: 59.5
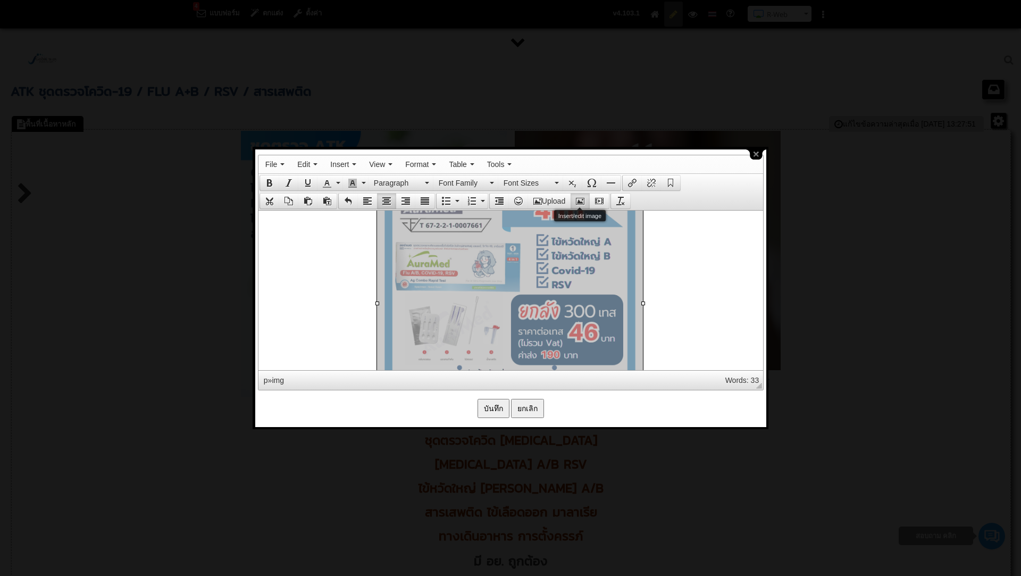
click at [580, 197] on icon "Insert/edit image" at bounding box center [580, 201] width 9 height 9
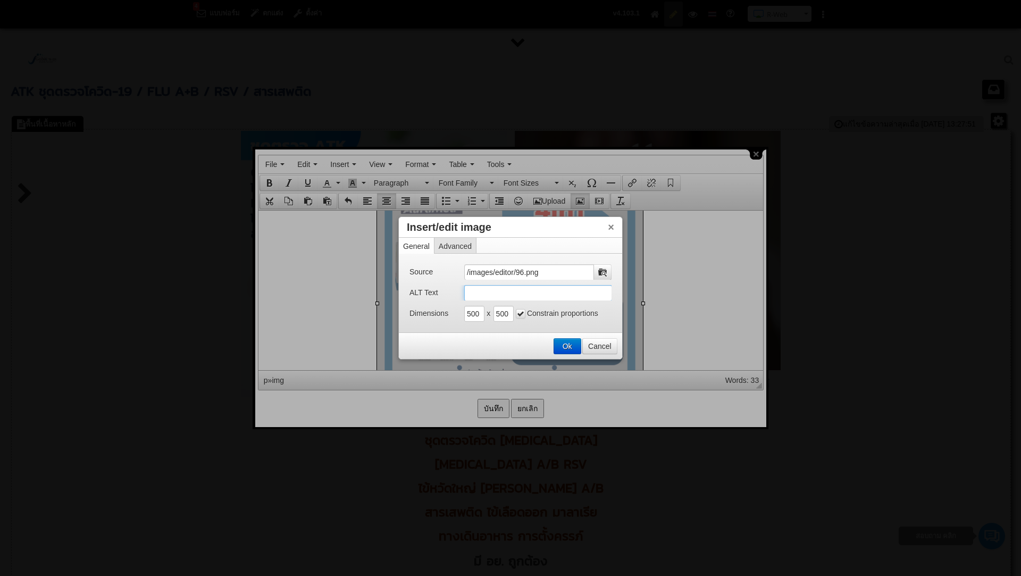
click at [477, 289] on input "ALT Text" at bounding box center [538, 293] width 148 height 16
paste input "Auramed มี อย. ATK ราคา ATK ขายส่ง ATK ตรวจ ATK Covid 19 ATK Covid ATK ไข้หวัดใ…"
type input "Auramed มี อย. ATK ราคา ATK ขายส่ง ATK ตรวจ ATK Covid 19 ATK Covid ATK ไข้หวัดใ…"
click at [570, 347] on button "Ok" at bounding box center [567, 346] width 27 height 15
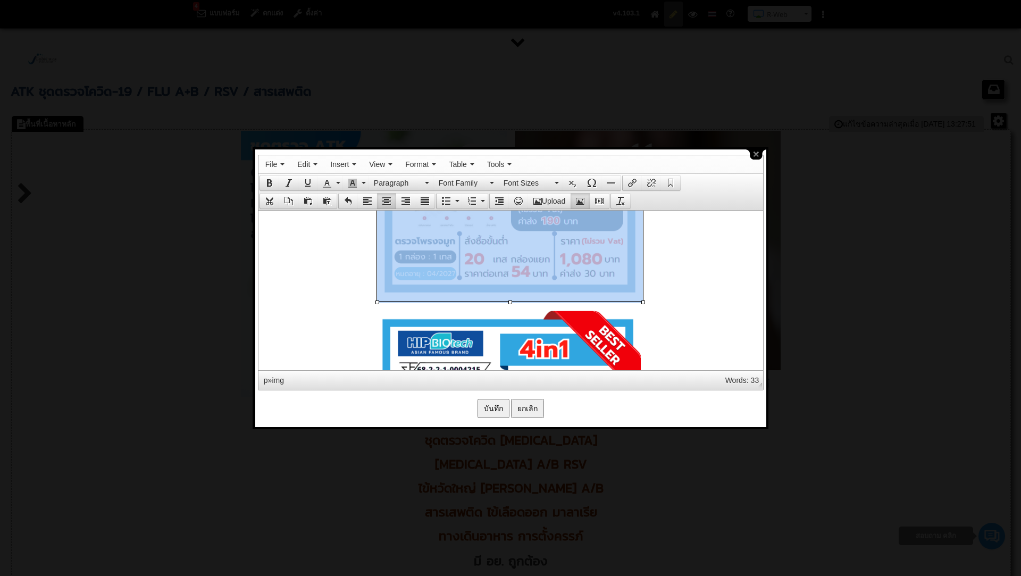
scroll to position [3918, 0]
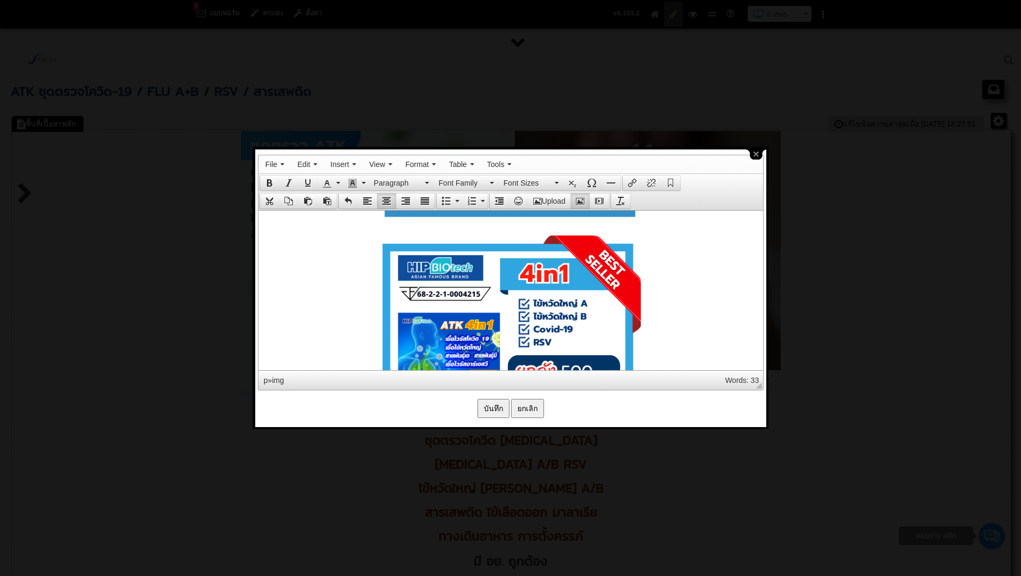
drag, startPoint x: 548, startPoint y: 300, endPoint x: 579, endPoint y: 264, distance: 47.2
click at [580, 202] on icon "Insert/edit image" at bounding box center [580, 201] width 9 height 9
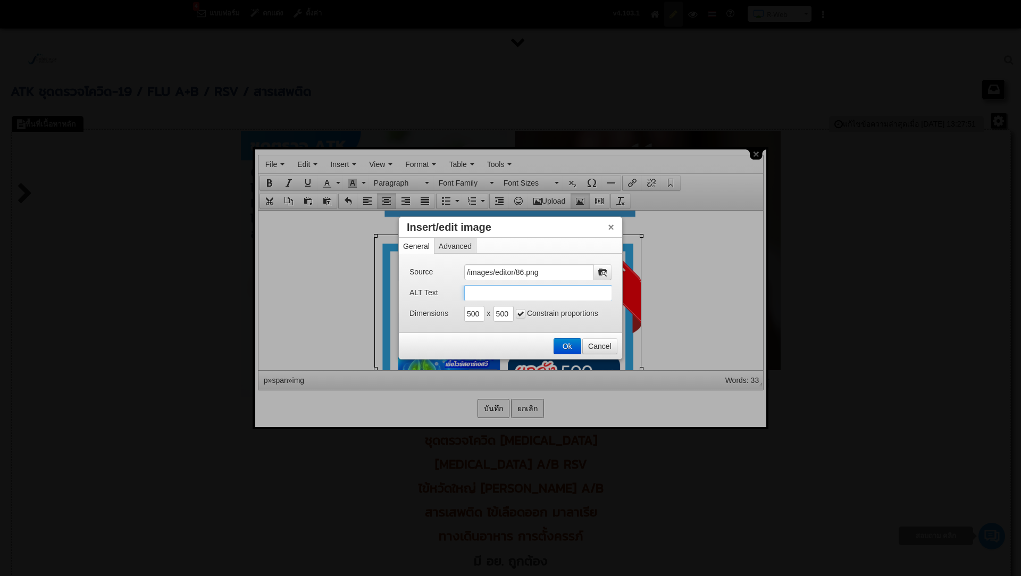
click at [504, 296] on input "ALT Text" at bounding box center [538, 293] width 148 height 16
paste input "Auramed มี อย. ATK ราคา ATK ขายส่ง ATK ตรวจ ATK Covid 19 ATK Covid ATK ไข้หวัดใ…"
type input "Auramed มี อย. ATK ราคา ATK ขายส่ง ATK ตรวจ ATK Covid 19 ATK Covid ATK ไข้หวัดใ…"
click at [466, 294] on input "Auramed มี อย. ATK ราคา ATK ขายส่ง ATK ตรวจ ATK Covid 19 ATK Covid ATK ไข้หวัดใ…" at bounding box center [538, 293] width 148 height 16
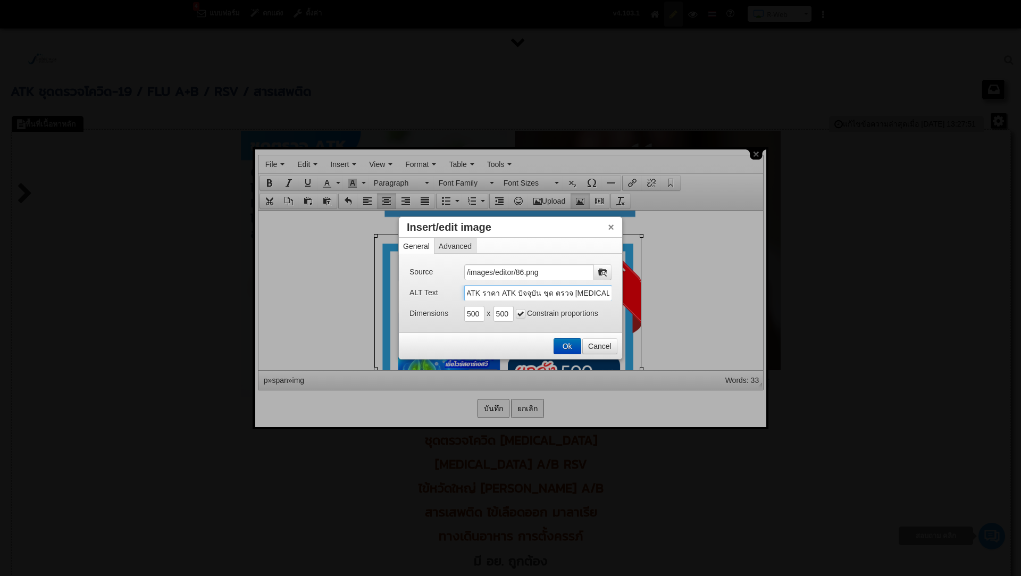
drag, startPoint x: 558, startPoint y: 345, endPoint x: 297, endPoint y: 136, distance: 334.5
click at [558, 345] on button "Ok" at bounding box center [567, 346] width 27 height 15
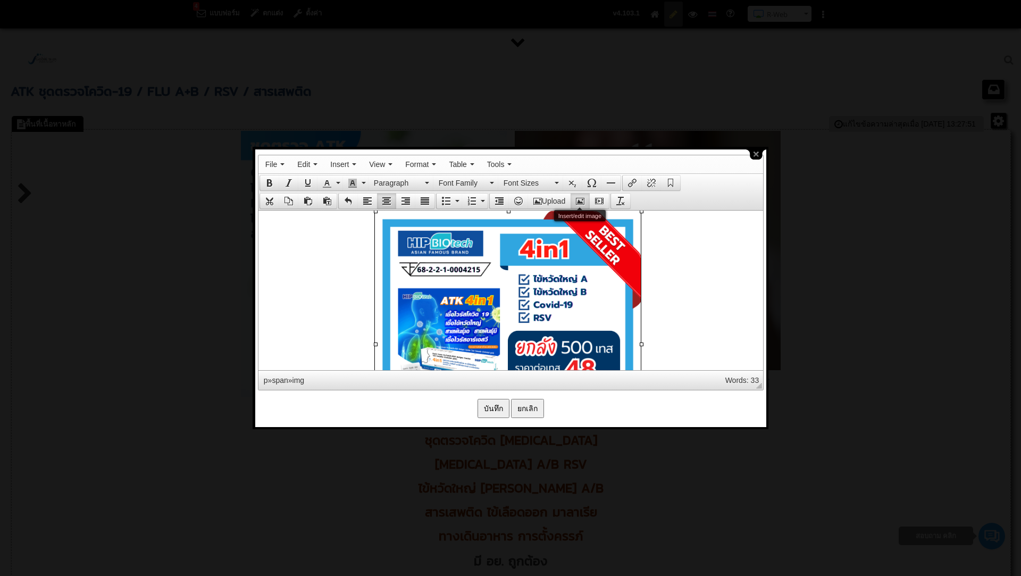
click at [582, 200] on icon "Insert/edit image" at bounding box center [580, 201] width 9 height 9
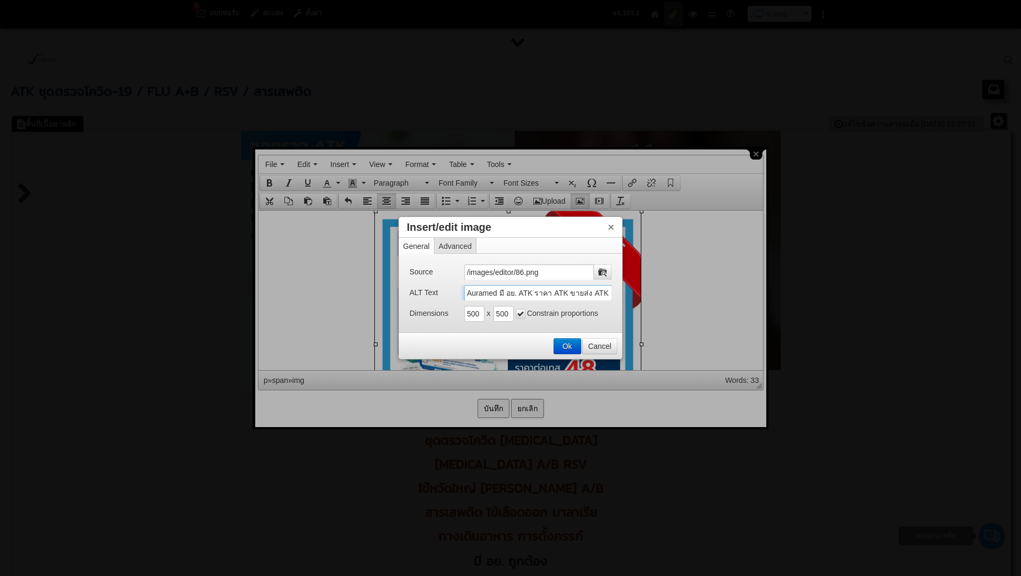
drag, startPoint x: 498, startPoint y: 295, endPoint x: 444, endPoint y: 297, distance: 54.3
click at [444, 297] on div "ALT Text Auramed มี อย. ATK ราคา ATK ขายส่ง ATK ตรวจ ATK Covid 19 ATK Covid ATK…" at bounding box center [510, 292] width 202 height 15
type input "HIP มี อย. ATK ราคา ATK ขายส่ง ATK ตรวจ ATK Covid 19 ATK Covid ATK ไข้หวัดใหญ่ …"
click at [558, 342] on button "Ok" at bounding box center [567, 346] width 27 height 15
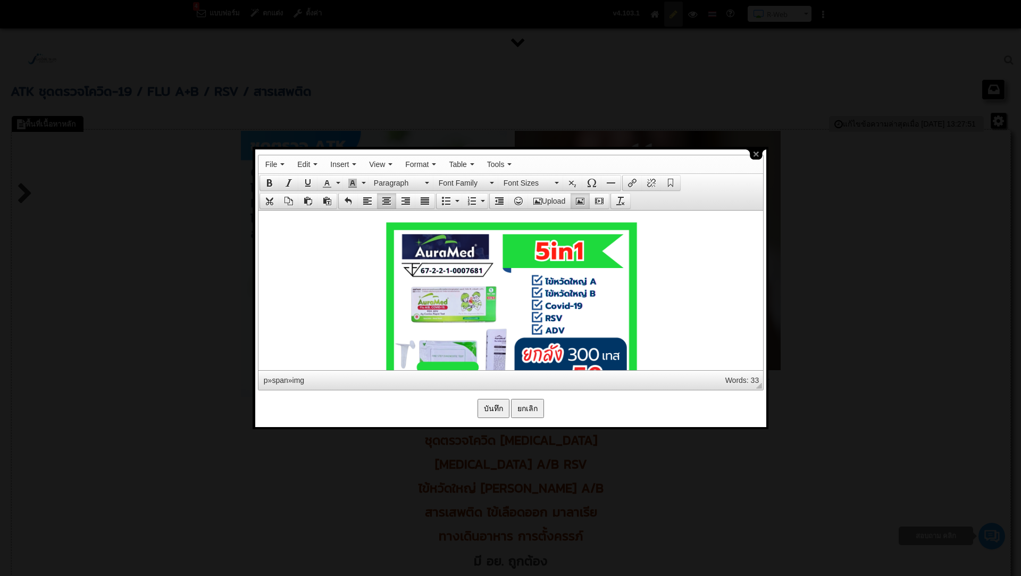
scroll to position [4487, 0]
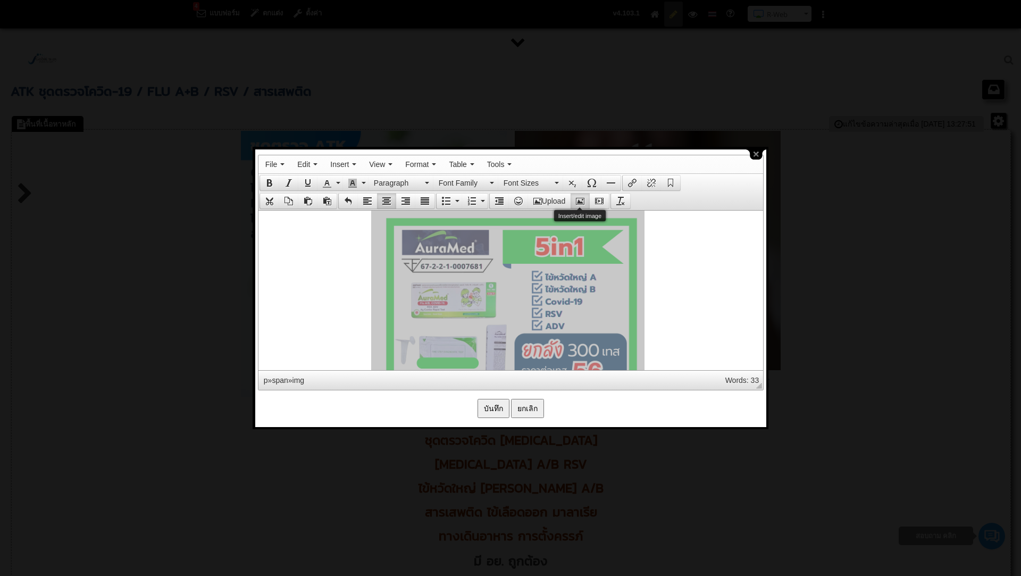
click at [578, 194] on button "Insert/edit image" at bounding box center [580, 201] width 19 height 15
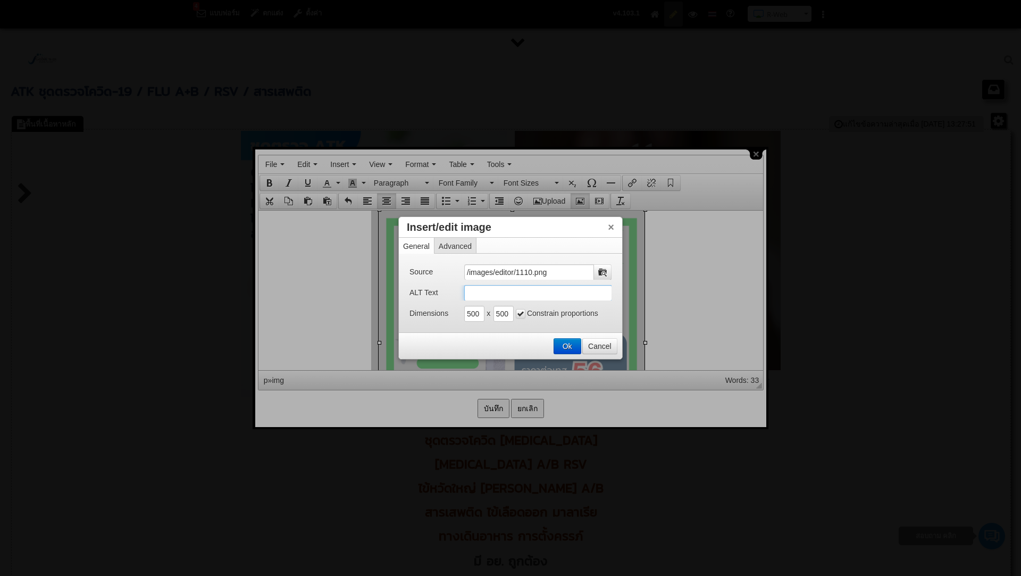
click at [493, 297] on input "ALT Text" at bounding box center [538, 293] width 148 height 16
paste input "Auramed มี อย. ATK ราคา ATK ขายส่ง ATK ตรวจ ATK Covid 19 ATK Covid ATK ไข้หวัดใ…"
type input "Auramed มี อย. ATK ราคา ATK ขายส่ง ATK ตรวจ ATK Covid 19 ATK Covid ATK ไข้หวัดใ…"
click at [563, 344] on button "Ok" at bounding box center [567, 346] width 27 height 15
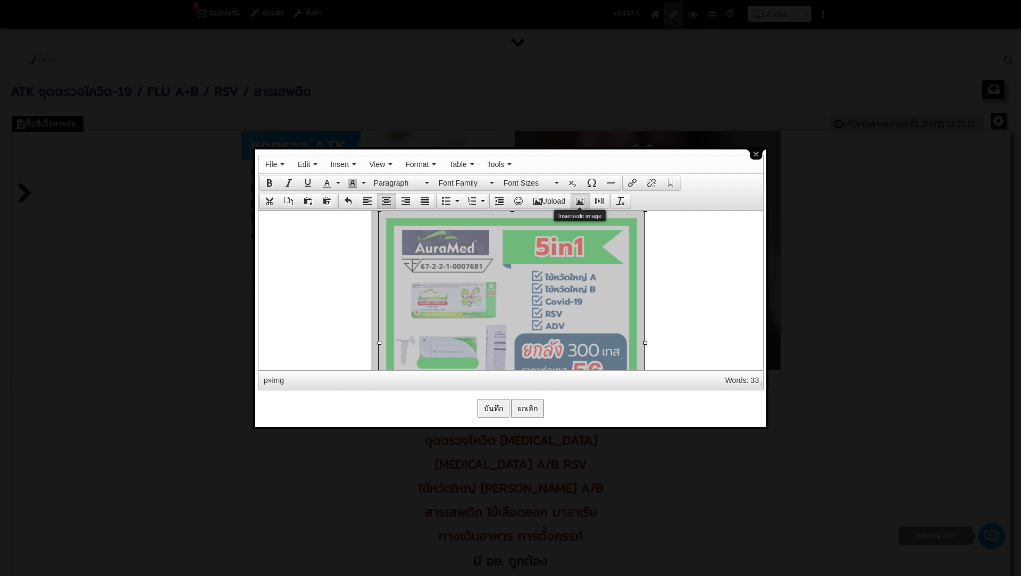
click at [582, 197] on icon "Insert/edit image" at bounding box center [580, 201] width 9 height 9
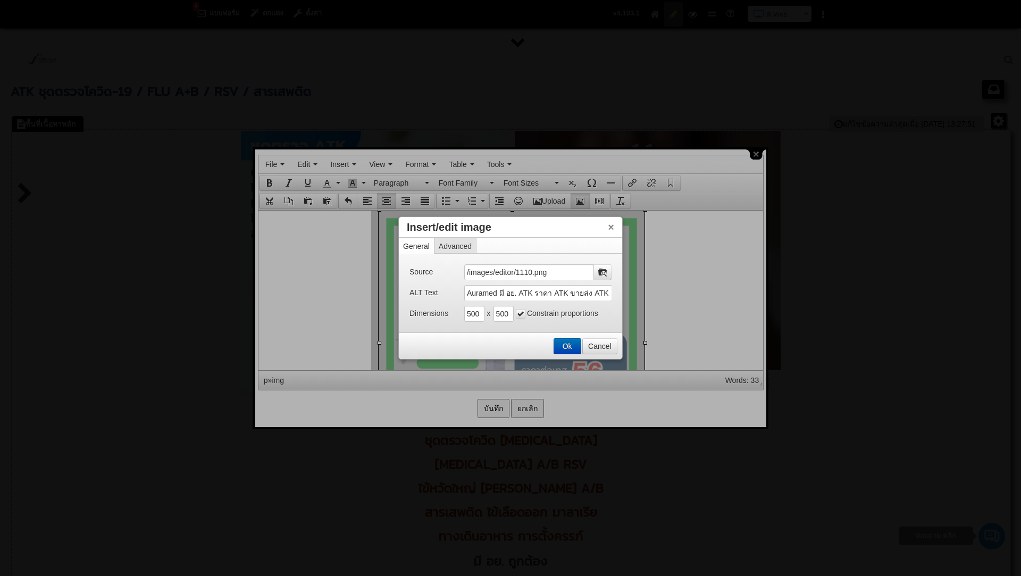
click at [566, 348] on button "Ok" at bounding box center [567, 346] width 27 height 15
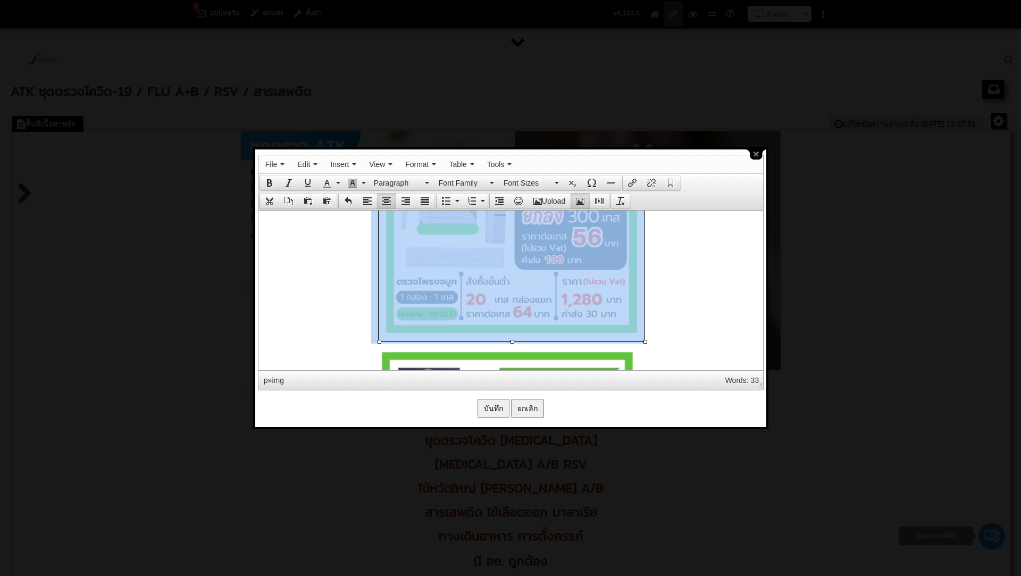
scroll to position [4663, 0]
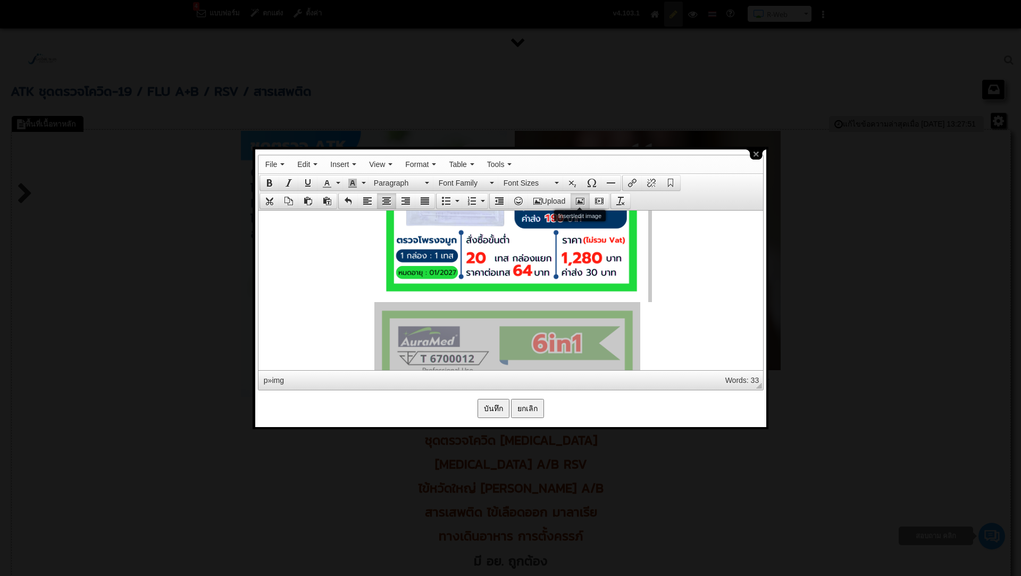
click at [582, 199] on icon "Insert/edit image" at bounding box center [580, 201] width 9 height 9
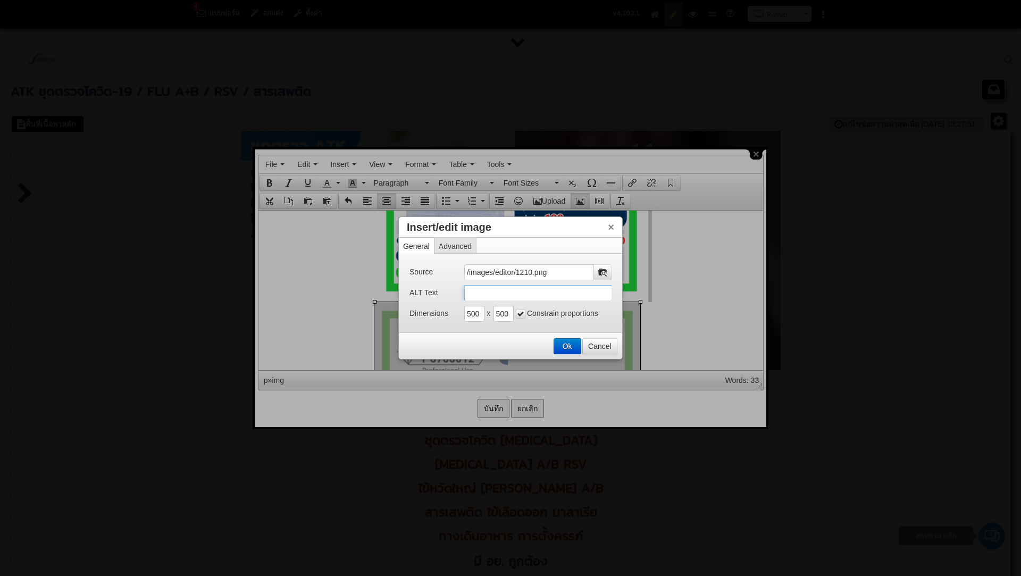
click at [476, 285] on input "ALT Text" at bounding box center [538, 293] width 148 height 16
paste input "Auramed มี อย. ATK ราคา ATK ขายส่ง ATK ตรวจ ATK Covid 19 ATK Covid ATK ไข้หวัดใ…"
type input "Auramed มี อย. ATK ราคา ATK ขายส่ง ATK ตรวจ ATK Covid 19 ATK Covid ATK ไข้หวัดใ…"
click at [570, 344] on button "Ok" at bounding box center [567, 346] width 27 height 15
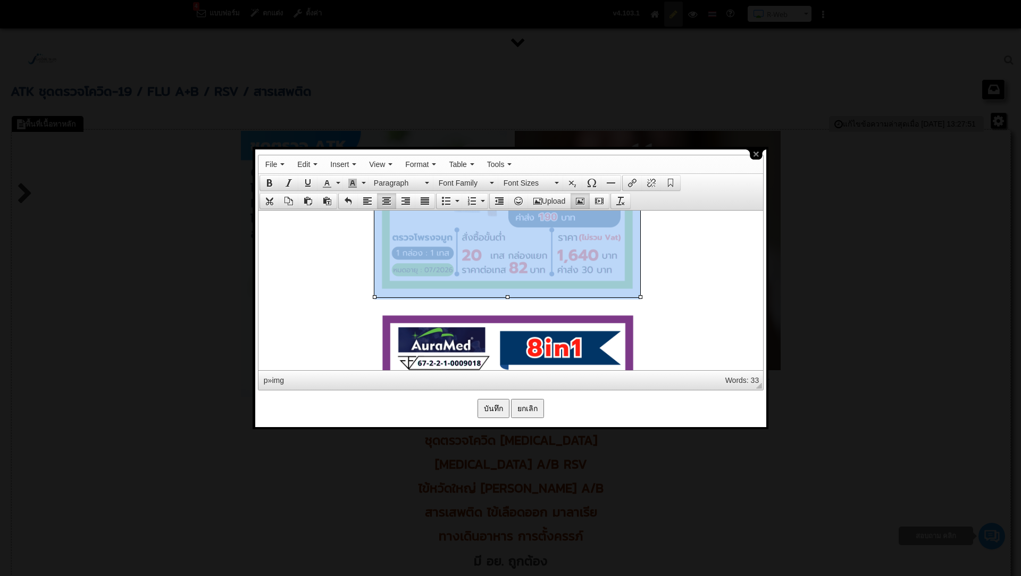
scroll to position [4940, 0]
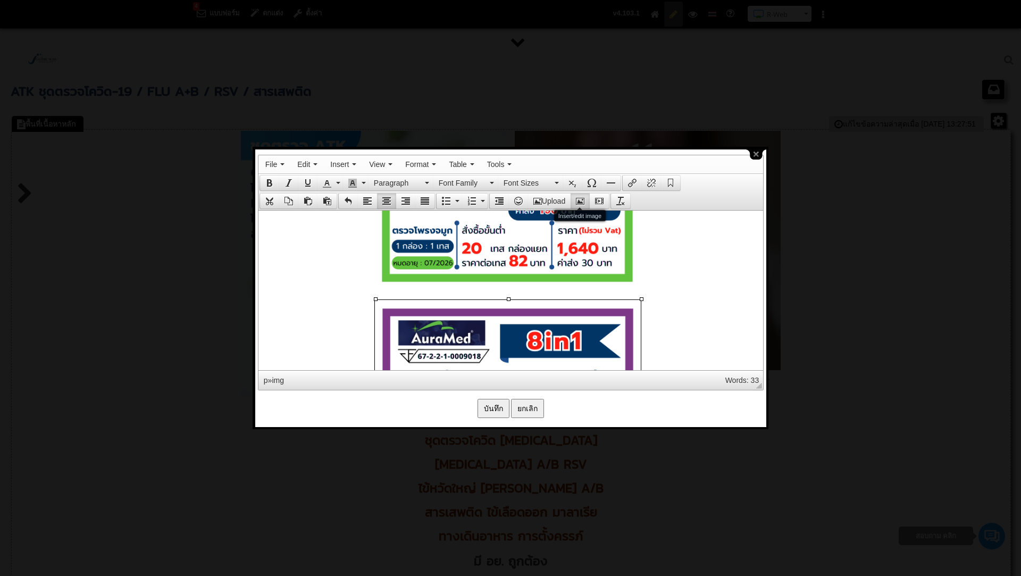
click at [580, 198] on icon "Insert/edit image" at bounding box center [580, 201] width 9 height 9
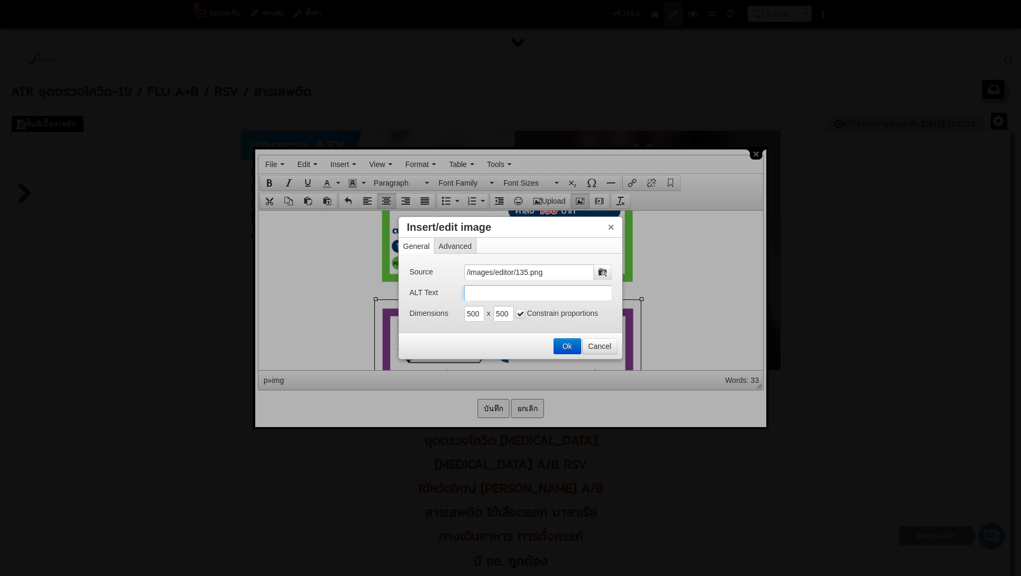
click at [486, 299] on input "ALT Text" at bounding box center [538, 293] width 148 height 16
paste input "Auramed มี อย. ATK ราคา ATK ขายส่ง ATK ตรวจ ATK Covid 19 ATK Covid ATK ไข้หวัดใ…"
type input "Auramed มี อย. ATK ราคา ATK ขายส่ง ATK ตรวจ ATK Covid 19 ATK Covid ATK ไข้หวัดใ…"
click at [568, 346] on button "Ok" at bounding box center [567, 346] width 27 height 15
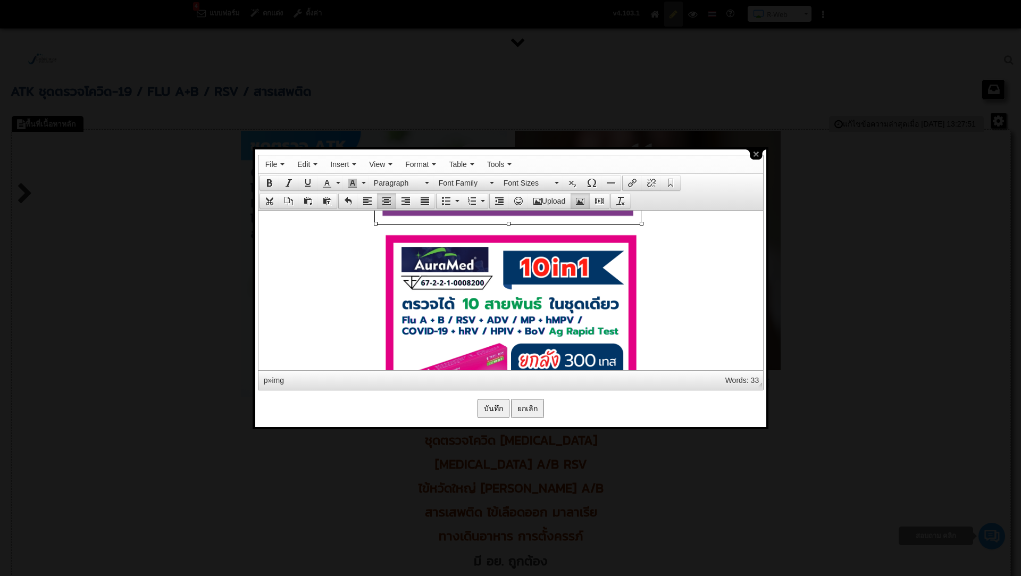
scroll to position [5293, 0]
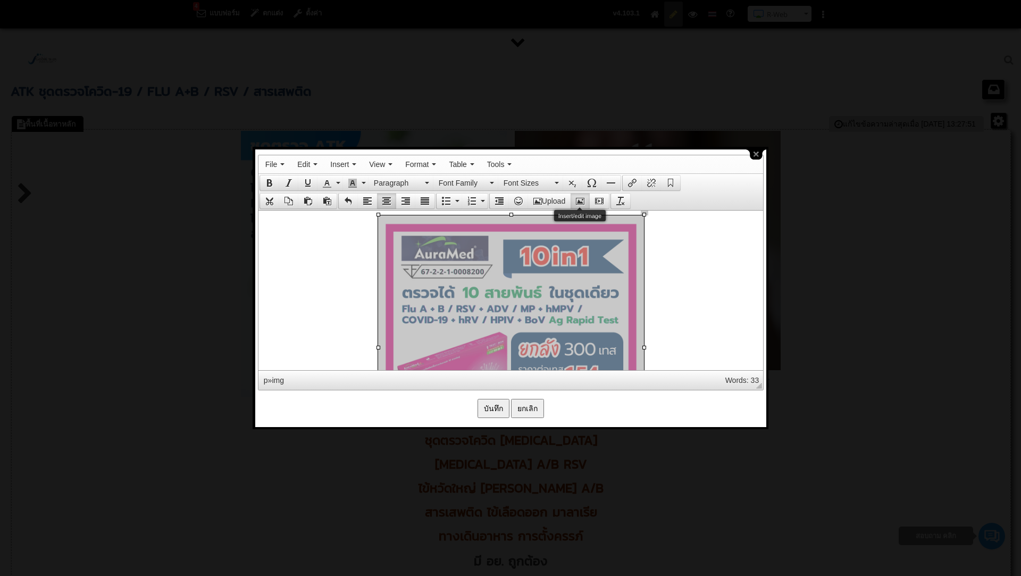
click at [581, 199] on icon "Insert/edit image" at bounding box center [580, 201] width 9 height 9
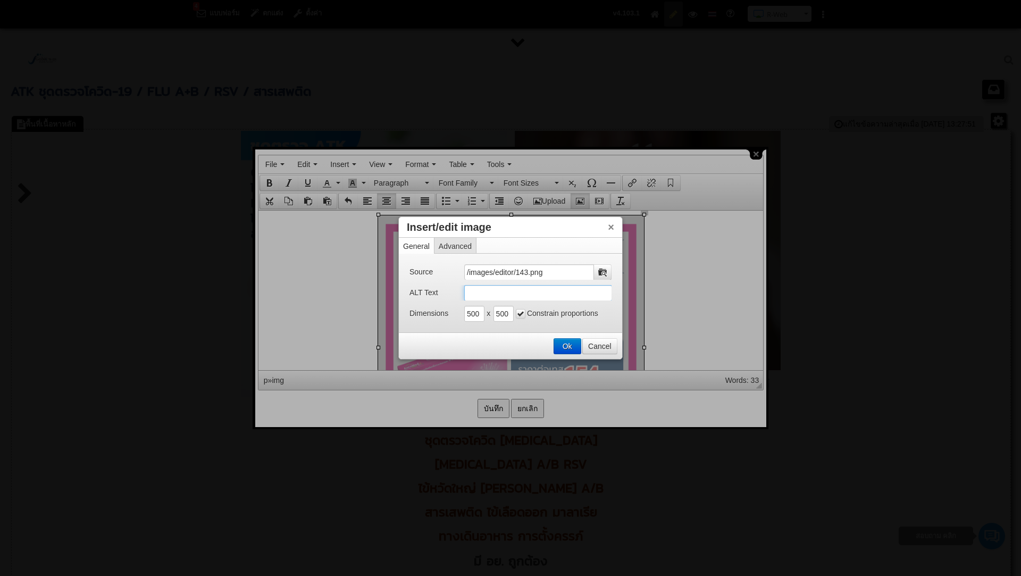
click at [485, 288] on input "ALT Text" at bounding box center [538, 293] width 148 height 16
paste input "Auramed มี อย. ATK ราคา ATK ขายส่ง ATK ตรวจ ATK Covid 19 ATK Covid ATK ไข้หวัดใ…"
type input "Auramed มี อย. ATK ราคา ATK ขายส่ง ATK ตรวจ ATK Covid 19 ATK Covid ATK ไข้หวัดใ…"
click at [563, 343] on button "Ok" at bounding box center [567, 346] width 27 height 15
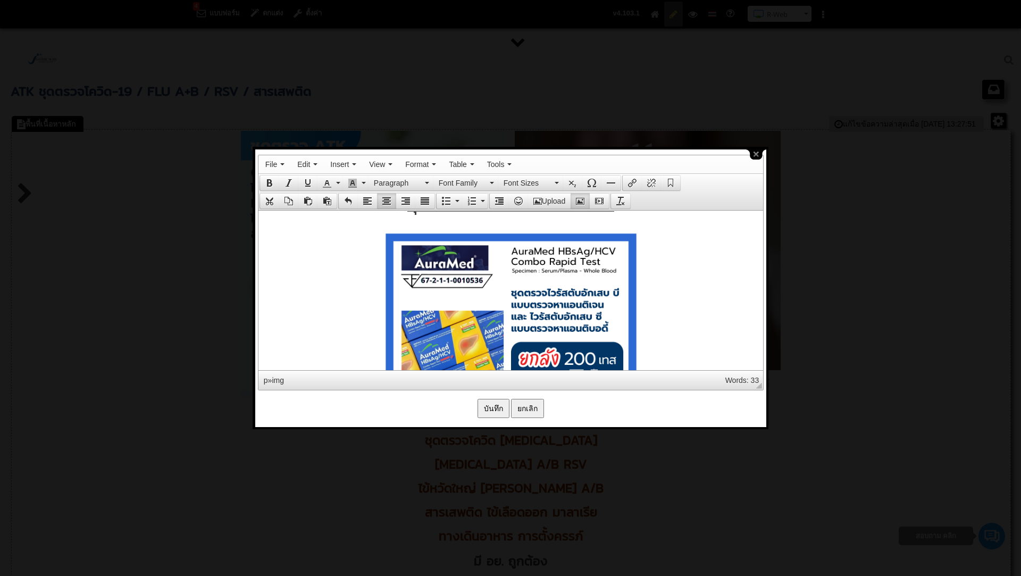
scroll to position [5659, 0]
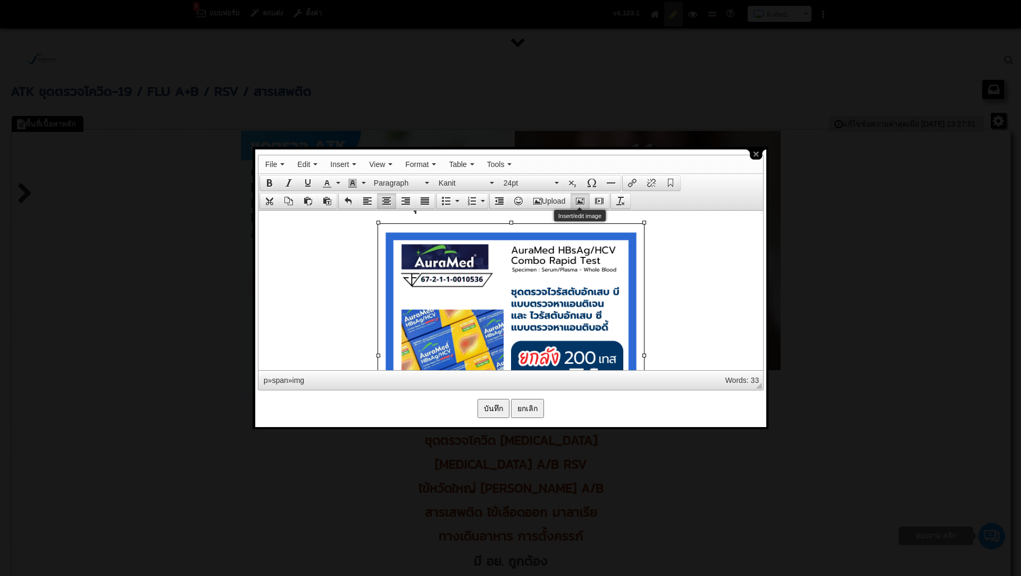
click at [579, 199] on icon "Insert/edit image" at bounding box center [580, 201] width 9 height 9
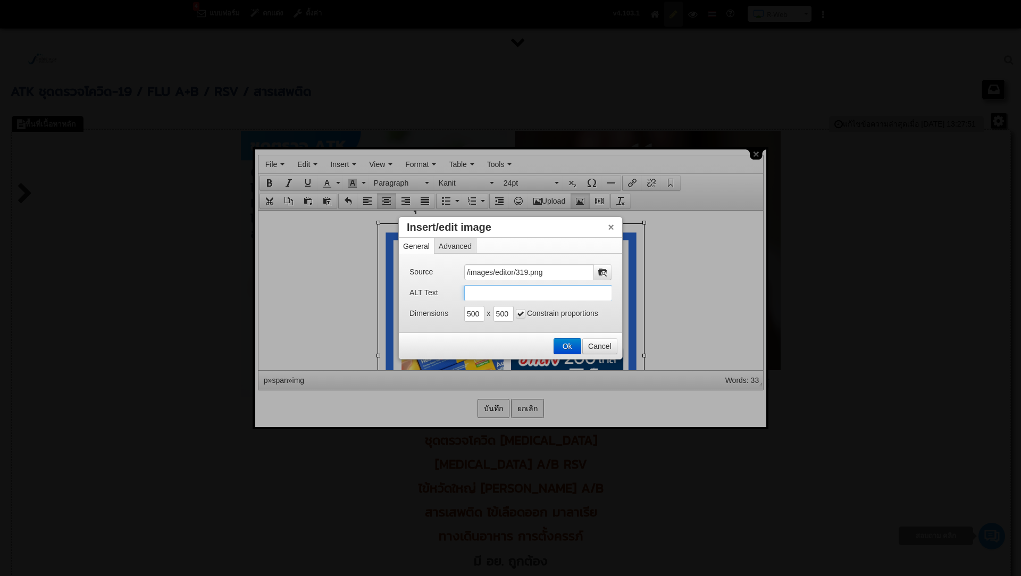
click at [509, 297] on input "ALT Text" at bounding box center [538, 293] width 148 height 16
paste input "Auramed มี อย. ATK ราคา ATK ขายส่ง ATK ตรวจ ATK Covid 19 ATK Covid ATK ไข้หวัดใ…"
type input "Auramed มี อย. ATK ราคา ATK ขายส่ง ATK ตรวจ ATK Covid 19 ATK Covid ATK ไข้หวัดใ…"
click at [572, 342] on button "Ok" at bounding box center [567, 346] width 27 height 15
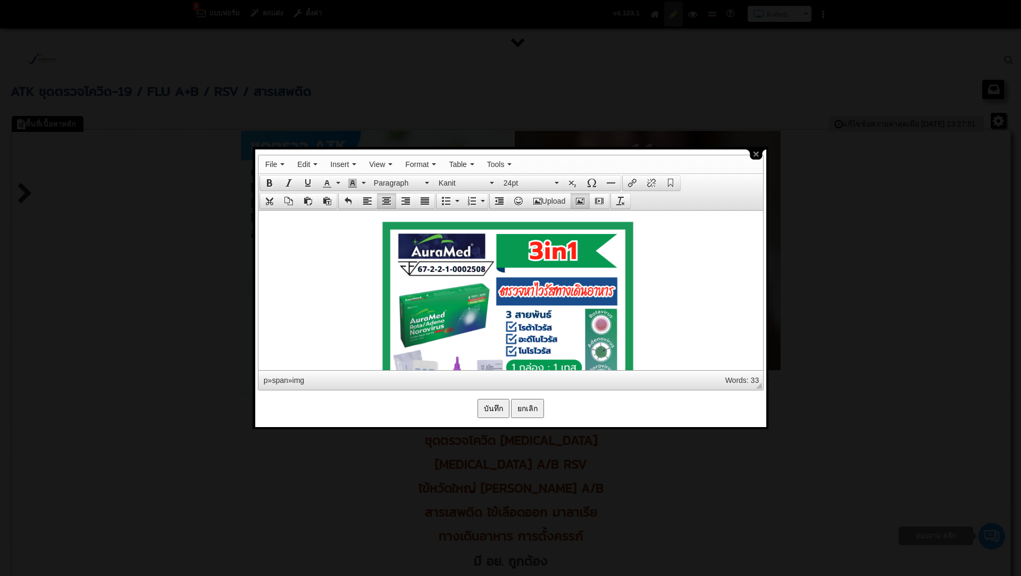
scroll to position [6057, 0]
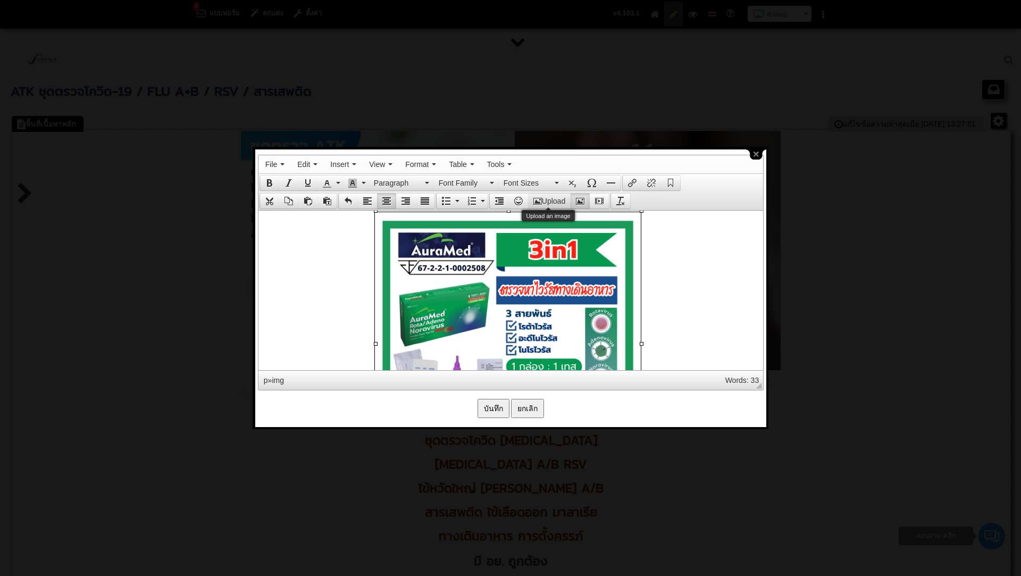
click at [559, 194] on button "Upload" at bounding box center [549, 201] width 43 height 15
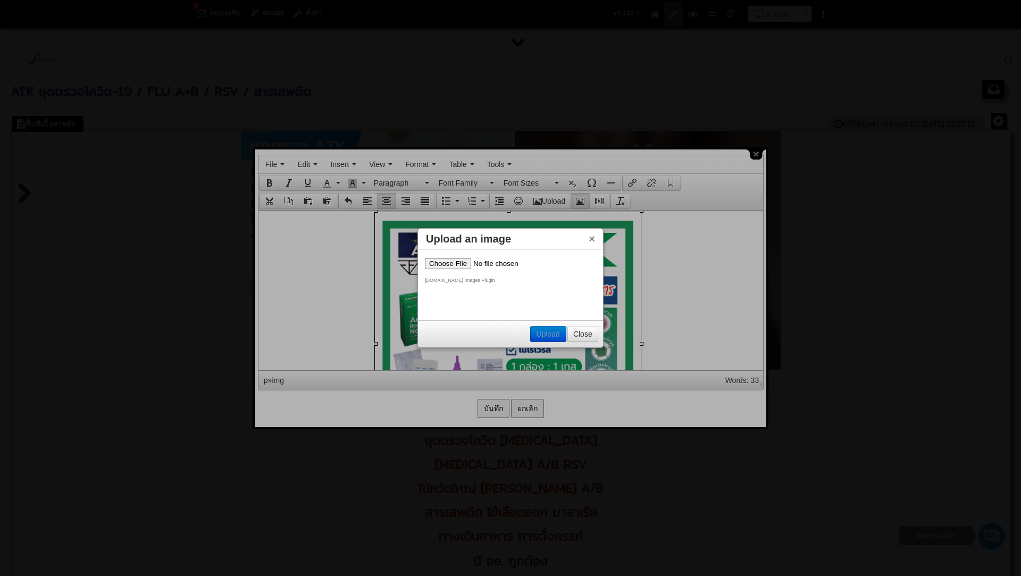
scroll to position [0, 0]
click at [589, 241] on button "×" at bounding box center [592, 238] width 6 height 11
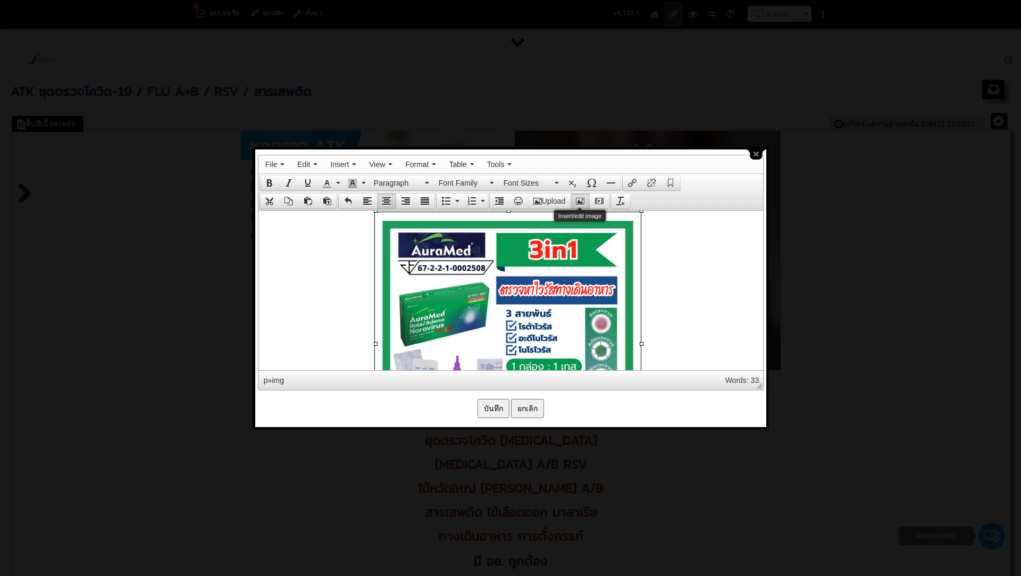
click at [581, 197] on icon "Insert/edit image" at bounding box center [580, 201] width 9 height 9
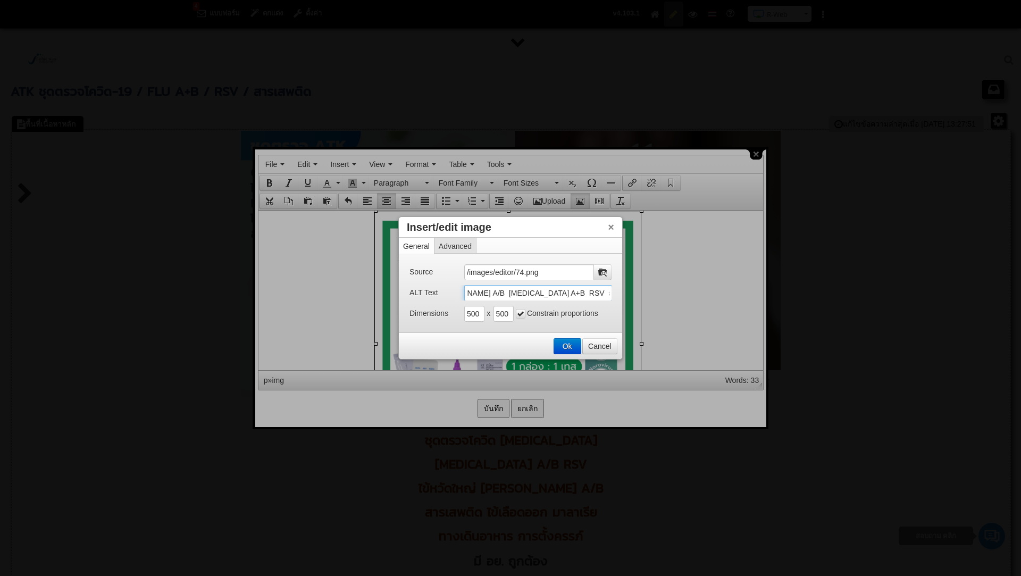
scroll to position [0, 229]
drag, startPoint x: 466, startPoint y: 293, endPoint x: 677, endPoint y: 299, distance: 211.2
click at [677, 299] on body "4 แบบฟอร์ม ตกแต่ง ตั้งค่า คู่มือการใช้งาน R-Web ติดต่อสอบถาม R-Web N Saranya" at bounding box center [510, 302] width 1021 height 605
paste input "Auramed มี อย. ATK ราคา ATK ขายส่ง ATK ตรวจ ATK Covid 19 ATK Covid ATK ไข้หวัดใ…"
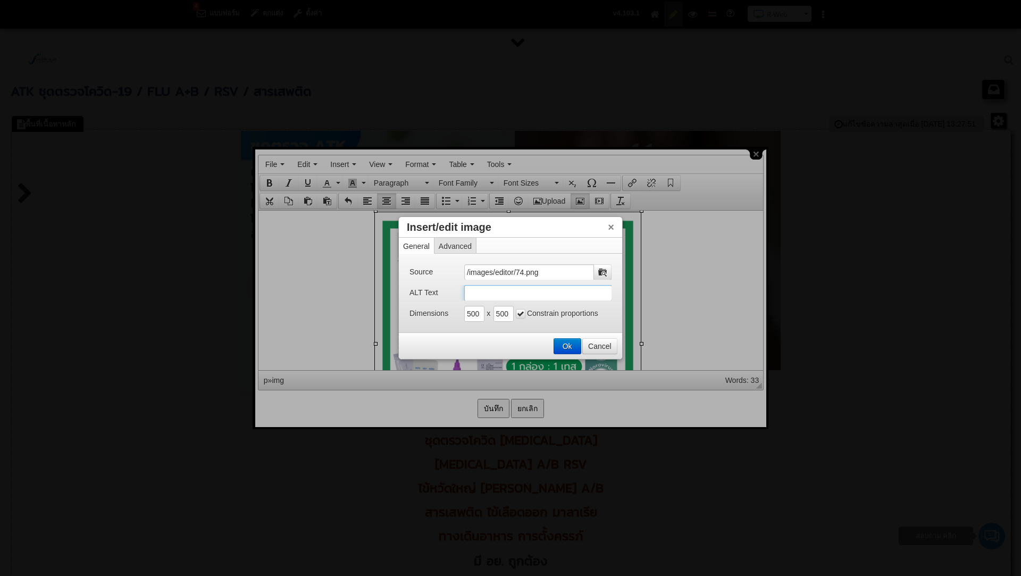
type input "Auramed มี อย. ATK ราคา ATK ขายส่ง ATK ตรวจ ATK Covid 19 ATK Covid ATK ไข้หวัดใ…"
click at [562, 342] on button "Ok" at bounding box center [567, 346] width 27 height 15
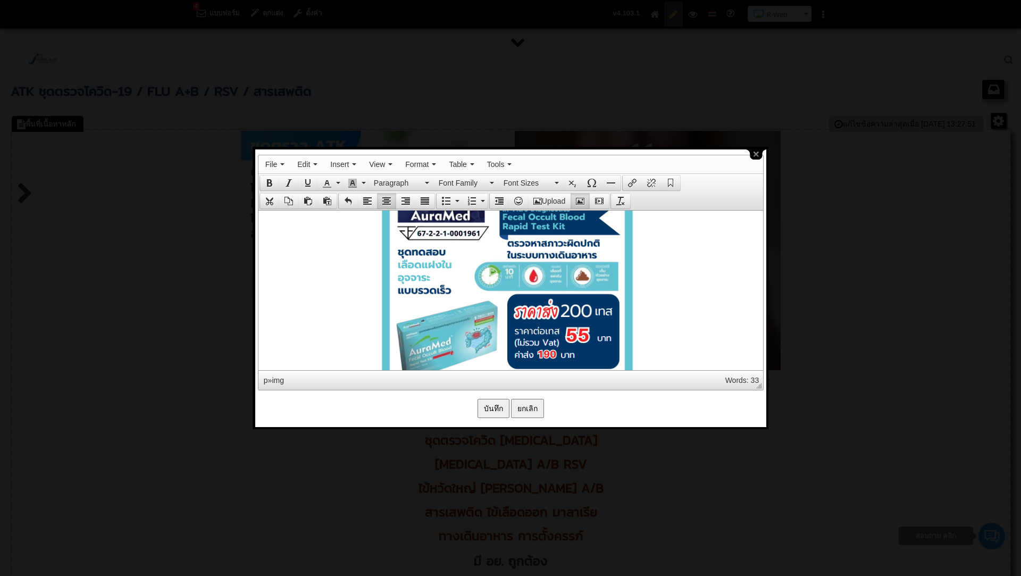
scroll to position [6373, 0]
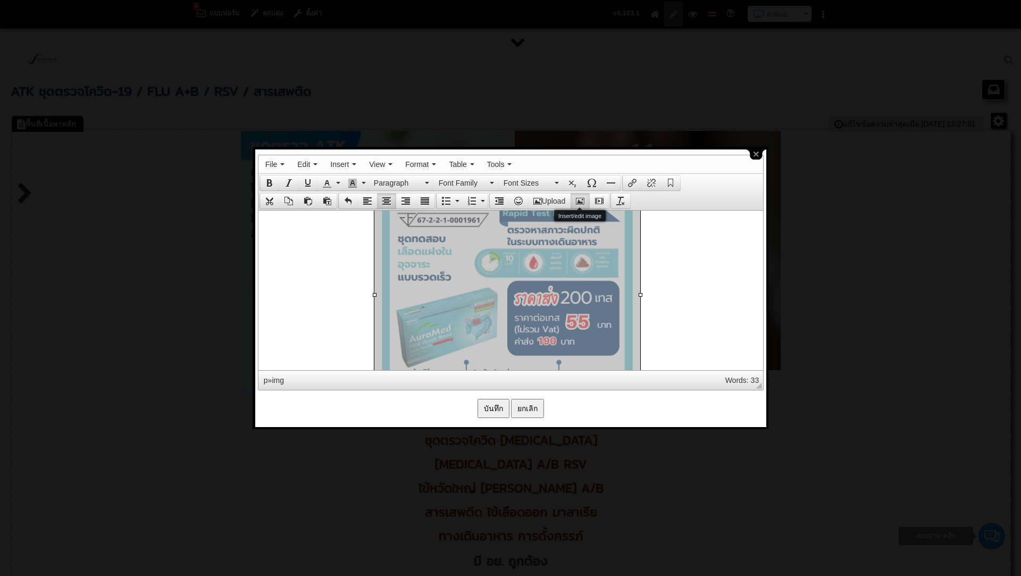
click at [583, 201] on icon "Insert/edit image" at bounding box center [580, 201] width 9 height 9
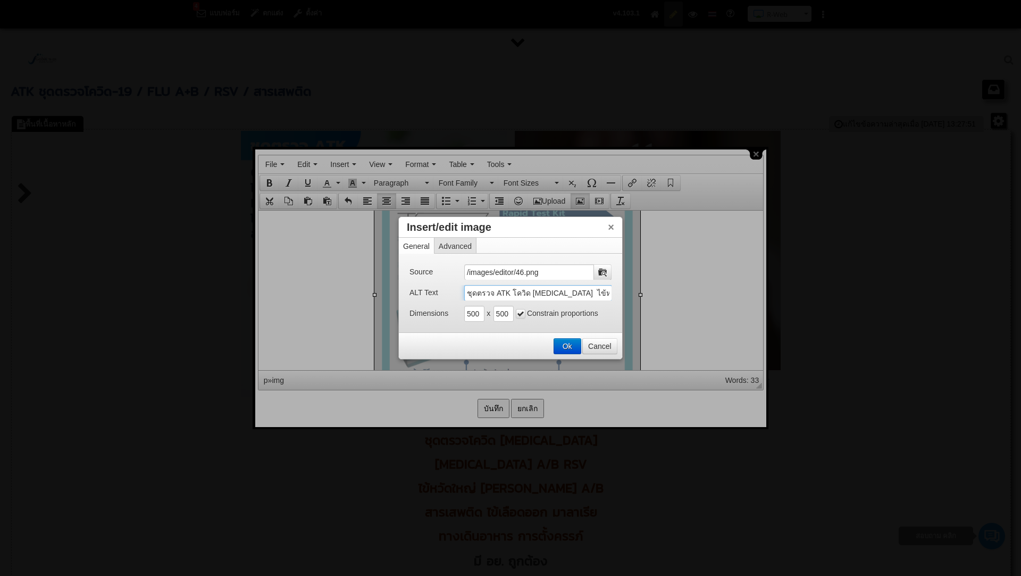
scroll to position [0, 229]
drag, startPoint x: 465, startPoint y: 294, endPoint x: 689, endPoint y: 299, distance: 223.9
click at [689, 299] on body "4 แบบฟอร์ม ตกแต่ง ตั้งค่า คู่มือการใช้งาน R-Web ติดต่อสอบถาม R-Web N Saranya" at bounding box center [510, 302] width 1021 height 605
type input "ช"
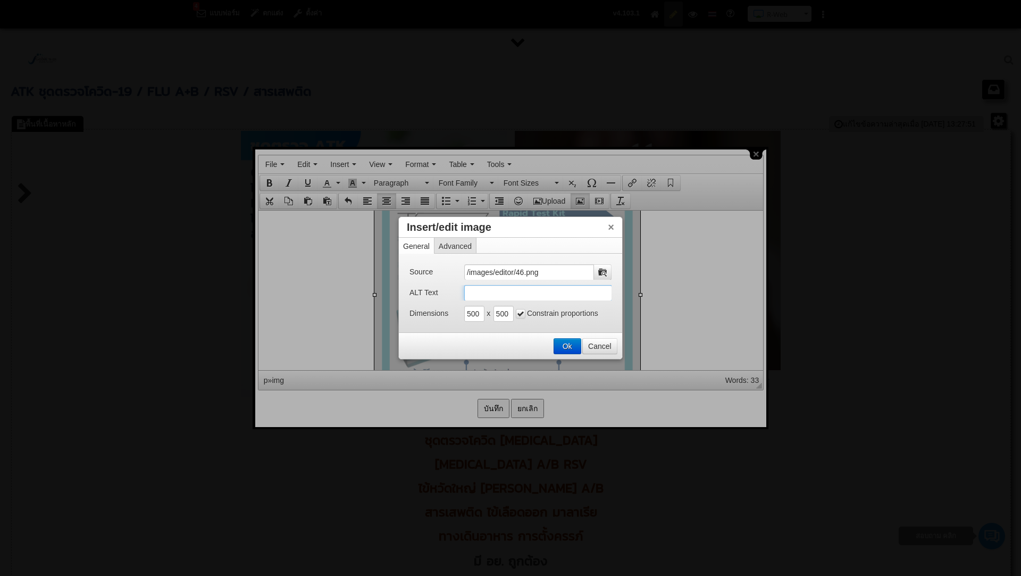
paste input "Auramed มี อย. ATK ราคา ATK ขายส่ง ATK ตรวจ ATK Covid 19 ATK Covid ATK ไข้หวัดใ…"
drag, startPoint x: 546, startPoint y: 291, endPoint x: 612, endPoint y: 291, distance: 65.9
click at [612, 291] on div "Source /images/editor/46.png ALT Text Auramed มี อย. ATK ราคา ATK ขายส่ง ATK ตร…" at bounding box center [510, 293] width 223 height 79
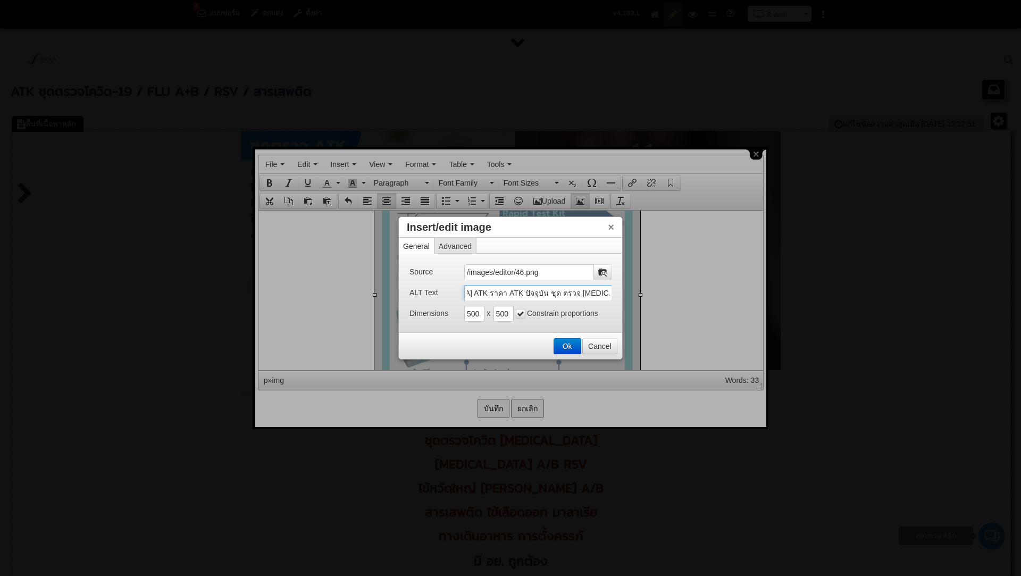
type input "Auramed มี อย. ATK ราคา ATK ขายส่ง ATK ตรวจ ATK Covid 19 ATK Covid ATK ไข้หวัดใ…"
drag, startPoint x: 611, startPoint y: 295, endPoint x: 549, endPoint y: 293, distance: 61.7
click at [549, 293] on input "Auramed มี อย. ATK ราคา ATK ขายส่ง ATK ตรวจ ATK Covid 19 ATK Covid ATK ไข้หวัดใ…" at bounding box center [538, 293] width 148 height 16
click at [573, 346] on button "Ok" at bounding box center [567, 346] width 27 height 15
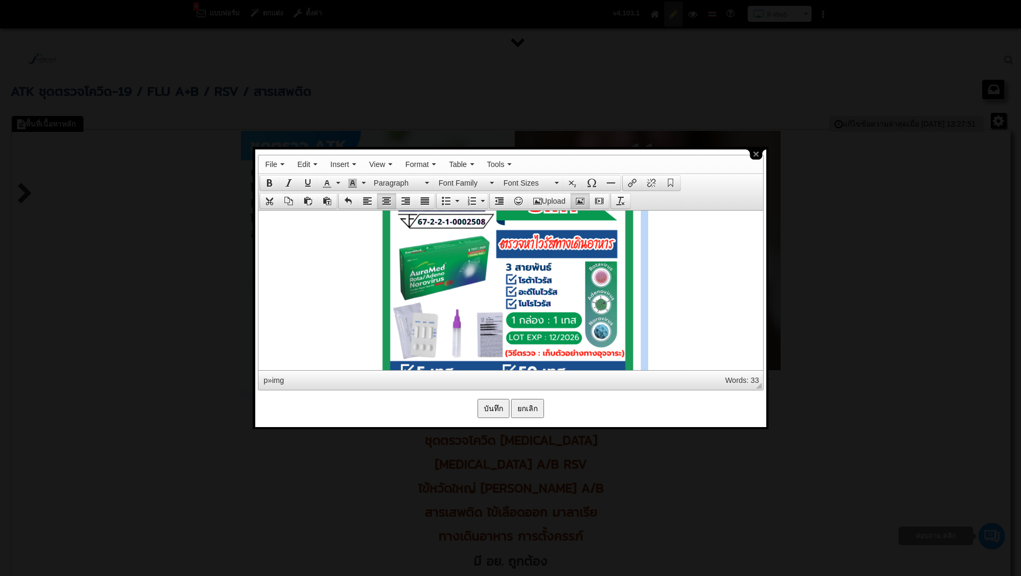
scroll to position [6102, 0]
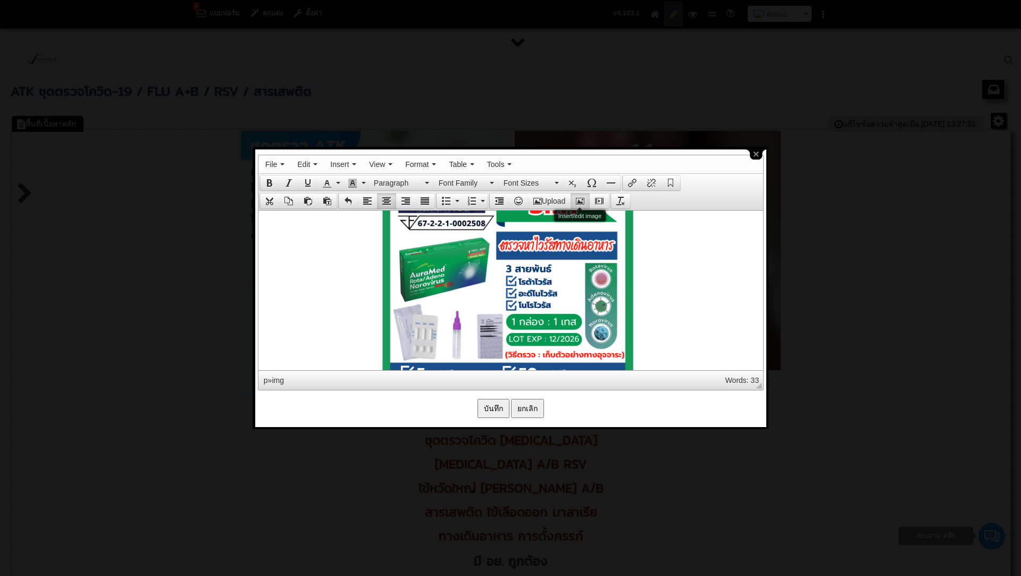
click at [580, 202] on icon "Insert/edit image" at bounding box center [580, 201] width 9 height 9
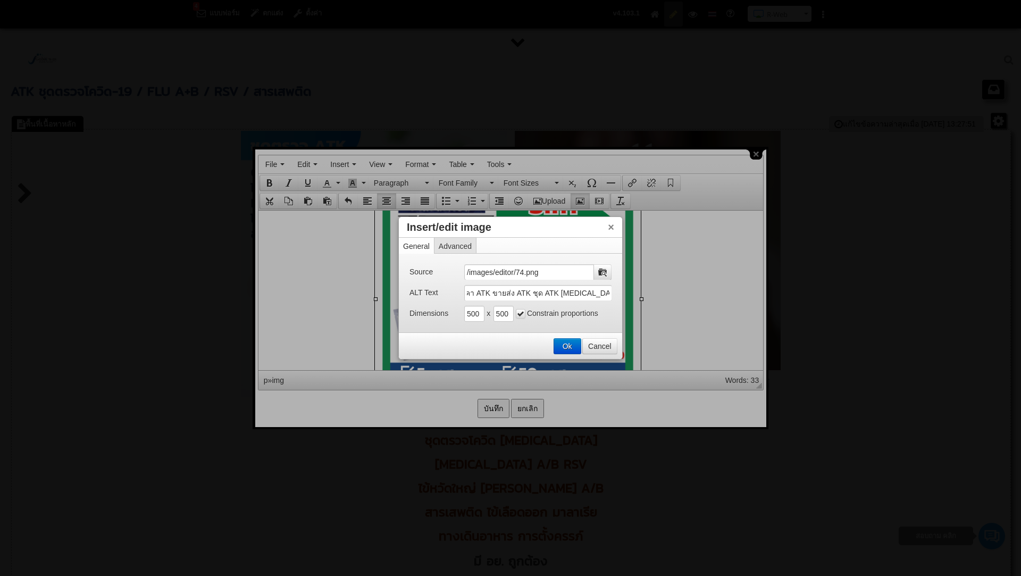
scroll to position [0, 683]
drag, startPoint x: 545, startPoint y: 295, endPoint x: 615, endPoint y: 294, distance: 70.2
click at [615, 294] on div "Source /images/editor/74.png ALT Text Auramed มี อย. ATK ราคา ATK ขายส่ง ATK ตร…" at bounding box center [510, 293] width 223 height 79
drag, startPoint x: 551, startPoint y: 295, endPoint x: 617, endPoint y: 298, distance: 66.5
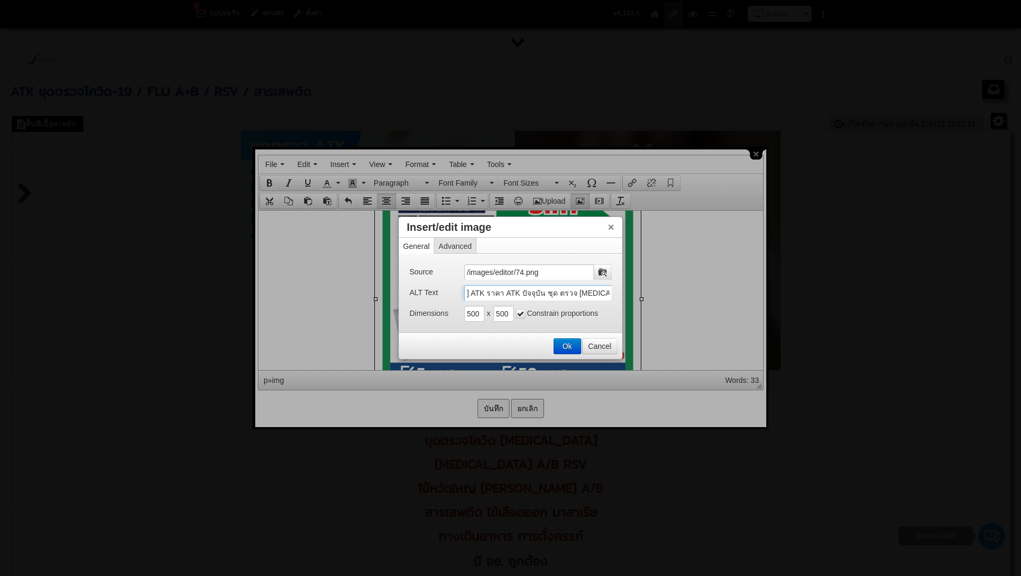
click at [617, 298] on div "Source /images/editor/74.png ALT Text Auramed มี อย. ATK ราคา ATK ขายส่ง ATK ตร…" at bounding box center [510, 293] width 223 height 79
paste input "ไวรัสทางเดินอาหาร"
click at [549, 288] on input "Auramed มี อย. ATK ราคา ATK ขายส่ง ATK ตรวจ ATK Covid 19 ATK Covid ATK ไข้หวัดใ…" at bounding box center [538, 293] width 148 height 16
type input "Auramed มี อย. ATK ราคา ATK ขายส่ง ATK ตรวจ ATK Covid 19 ATK Covid ATK ไข้หวัดใ…"
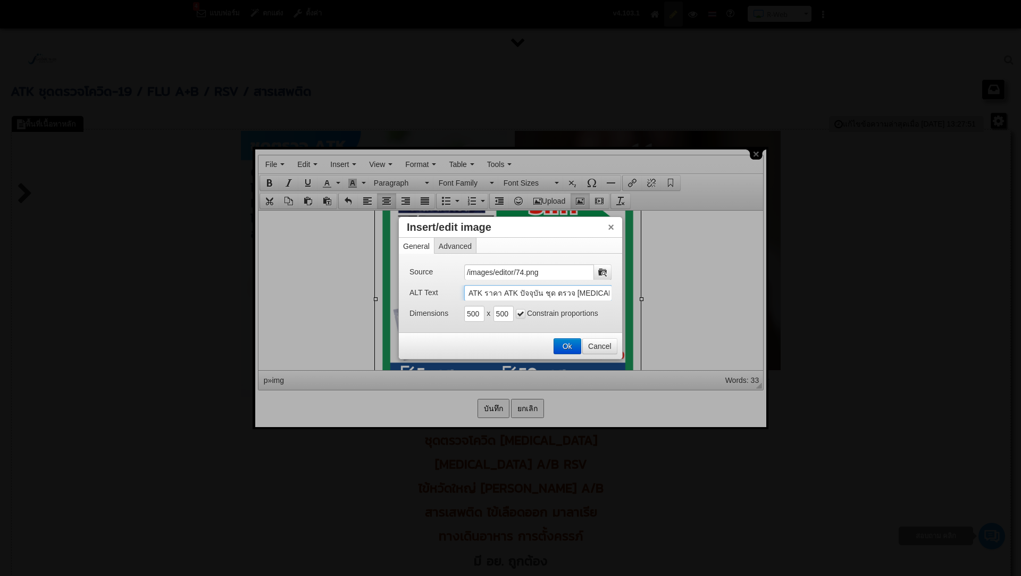
scroll to position [0, 679]
click at [573, 348] on button "Ok" at bounding box center [567, 346] width 27 height 15
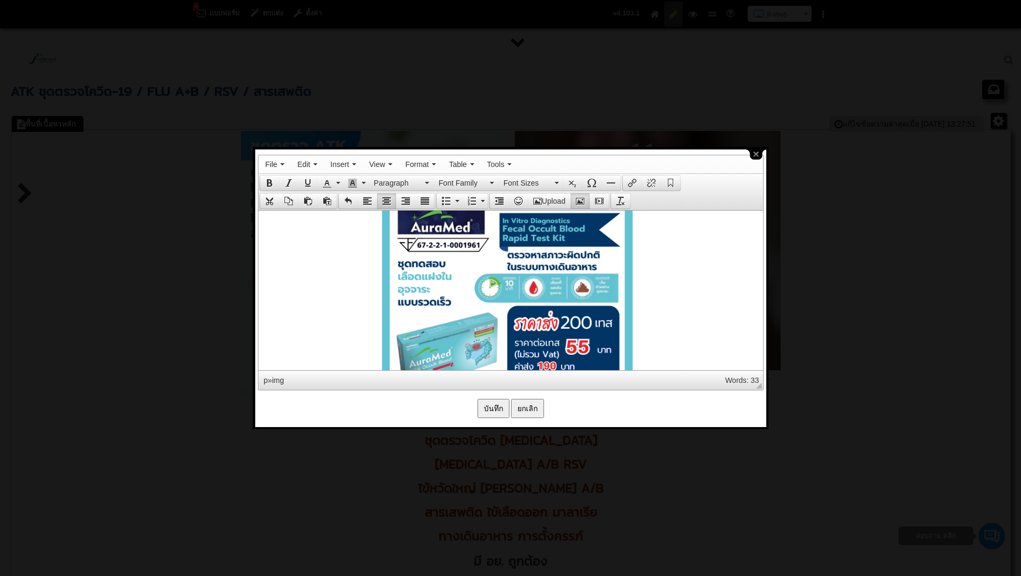
scroll to position [6353, 0]
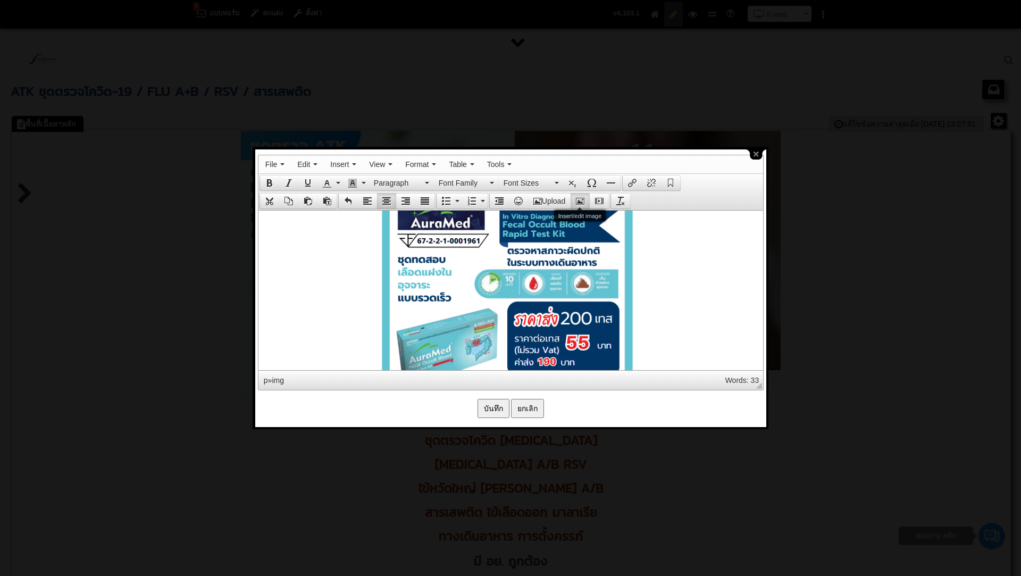
click at [580, 197] on icon "Insert/edit image" at bounding box center [580, 201] width 9 height 9
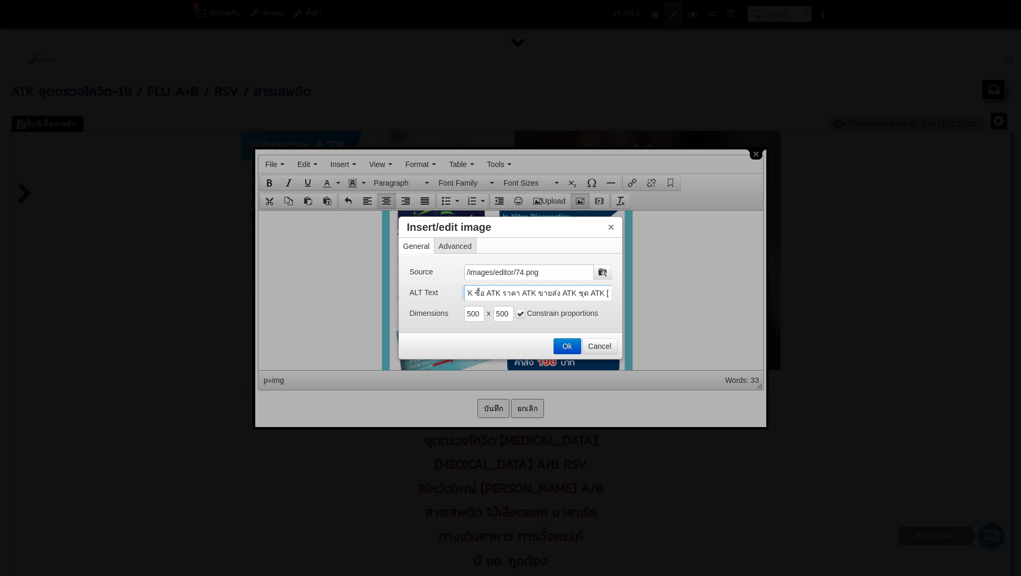
scroll to position [0, 679]
drag, startPoint x: 466, startPoint y: 292, endPoint x: 713, endPoint y: 301, distance: 246.9
click at [713, 301] on body "4 แบบฟอร์ม ตกแต่ง ตั้งค่า คู่มือการใช้งาน R-Web ติดต่อสอบถาม R-Web N Saranya" at bounding box center [510, 302] width 1021 height 605
click at [565, 345] on button "Ok" at bounding box center [567, 346] width 27 height 15
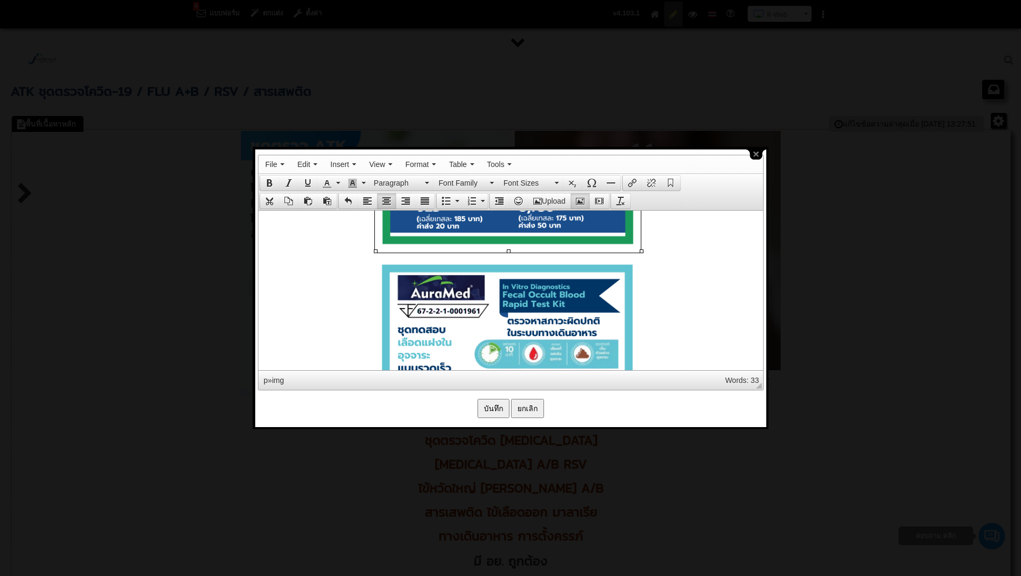
scroll to position [6291, 0]
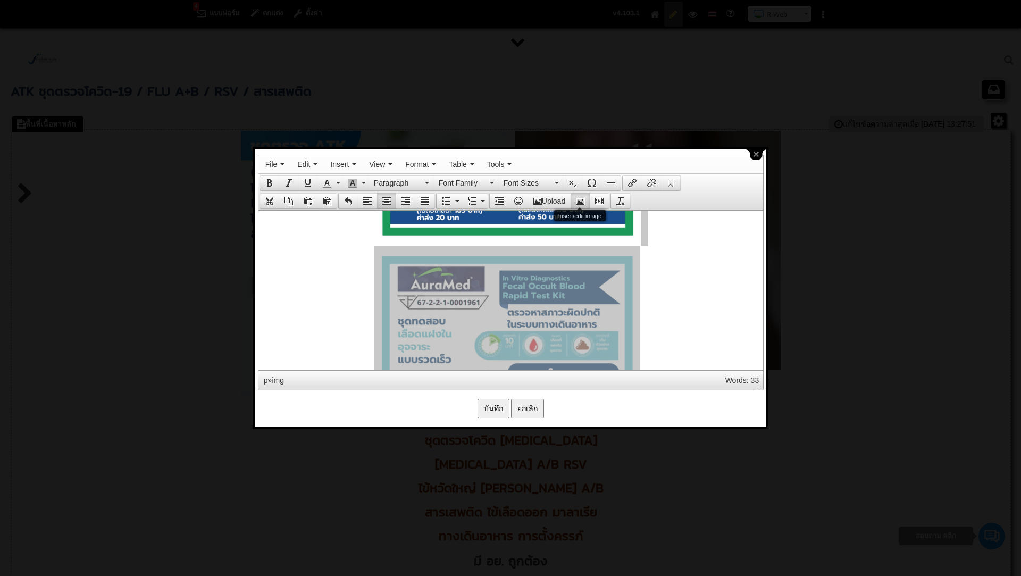
click at [578, 200] on icon "Insert/edit image" at bounding box center [580, 201] width 9 height 9
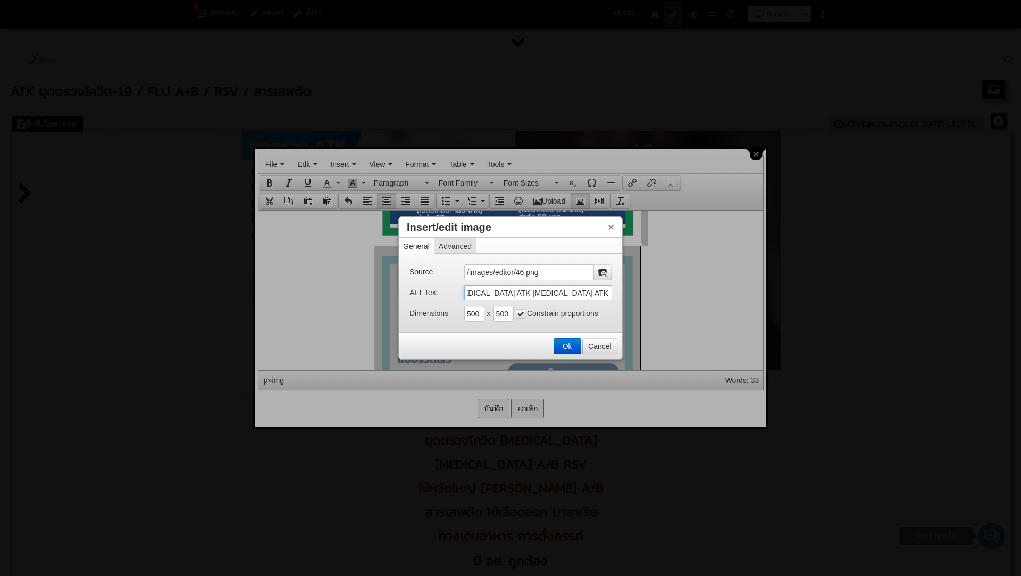
scroll to position [0, 679]
drag, startPoint x: 466, startPoint y: 291, endPoint x: 709, endPoint y: 305, distance: 242.9
click at [709, 305] on body "4 แบบฟอร์ม ตกแต่ง ตั้งค่า คู่มือการใช้งาน R-Web ติดต่อสอบถาม R-Web N Saranya" at bounding box center [510, 302] width 1021 height 605
click at [599, 340] on button "Cancel" at bounding box center [600, 346] width 34 height 15
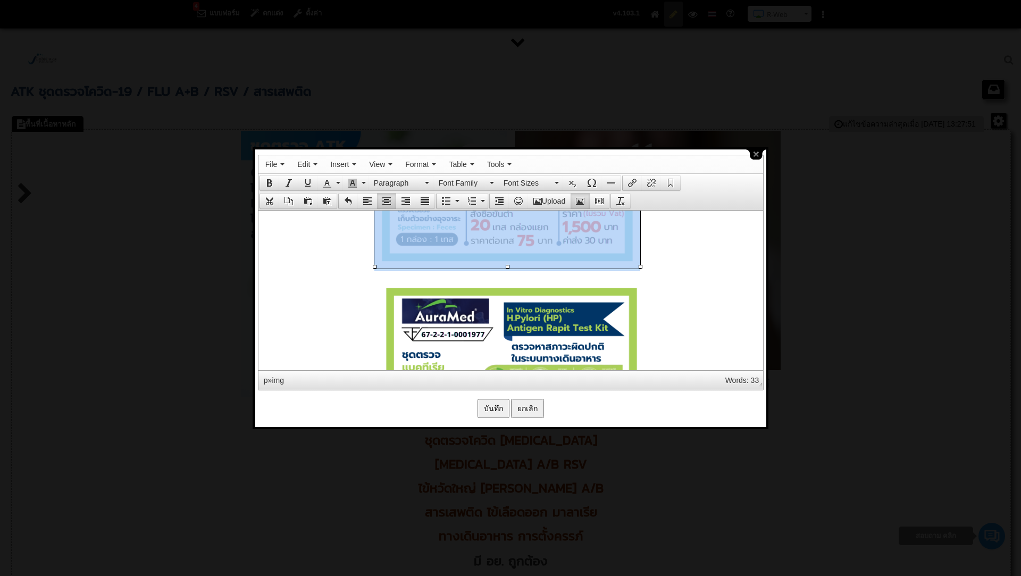
scroll to position [6538, 0]
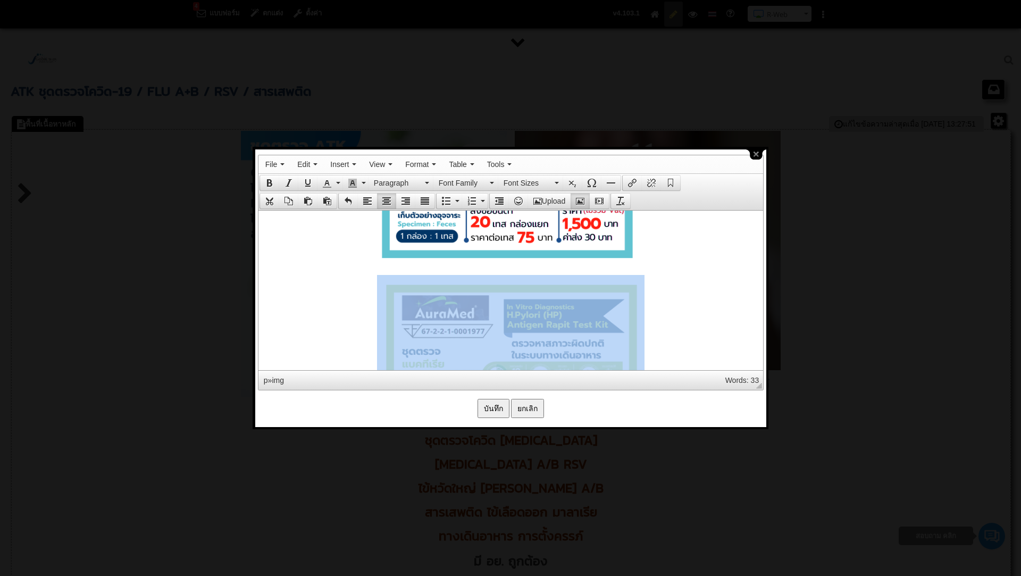
drag, startPoint x: 580, startPoint y: 332, endPoint x: 597, endPoint y: 297, distance: 38.5
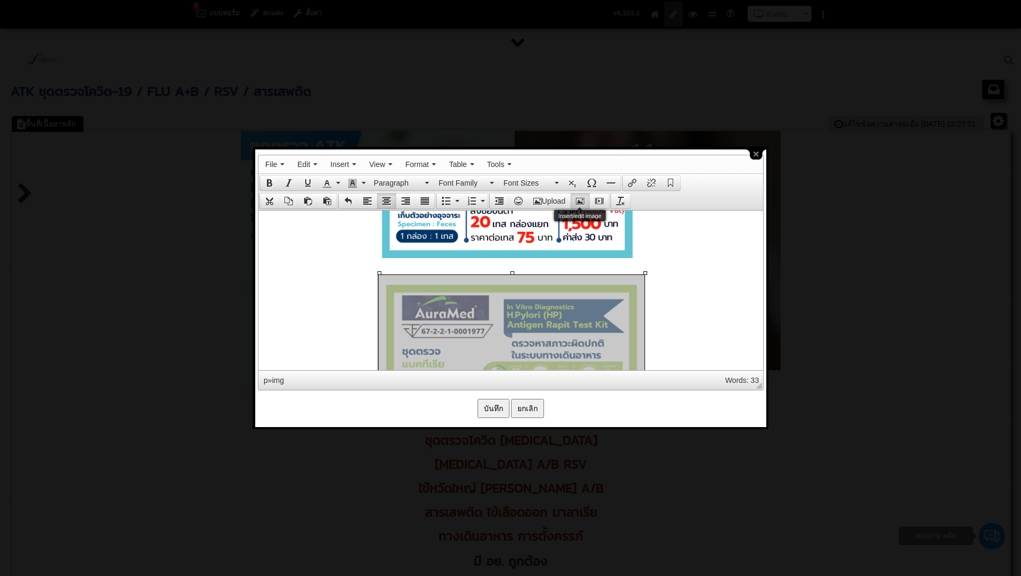
click at [580, 200] on icon "Insert/edit image" at bounding box center [580, 201] width 9 height 9
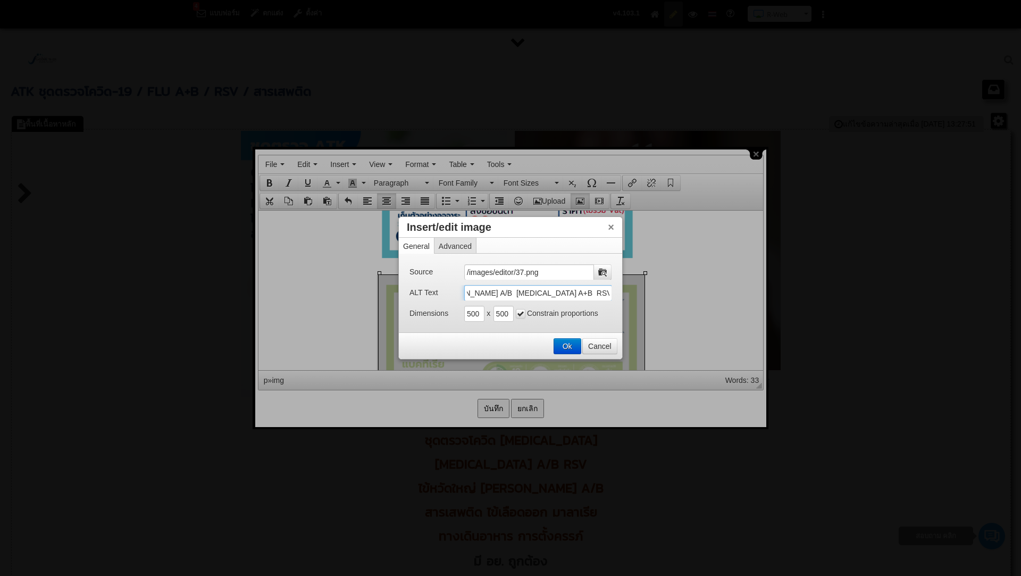
scroll to position [0, 229]
drag, startPoint x: 466, startPoint y: 290, endPoint x: 705, endPoint y: 317, distance: 239.8
click at [705, 317] on body "4 แบบฟอร์ม ตกแต่ง ตั้งค่า คู่มือการใช้งาน R-Web ติดต่อสอบถาม R-Web N Saranya" at bounding box center [510, 302] width 1021 height 605
paste input "Auramed มี อย. ATK ราคา ATK ขายส่ง ATK ตรวจ ATK Covid 19 ATK Covid ATK ไข้หวัดใ…"
type input "Auramed มี อย. ATK ราคา ATK ขายส่ง ATK ตรวจ ATK Covid 19 ATK Covid ATK ไข้หวัดใ…"
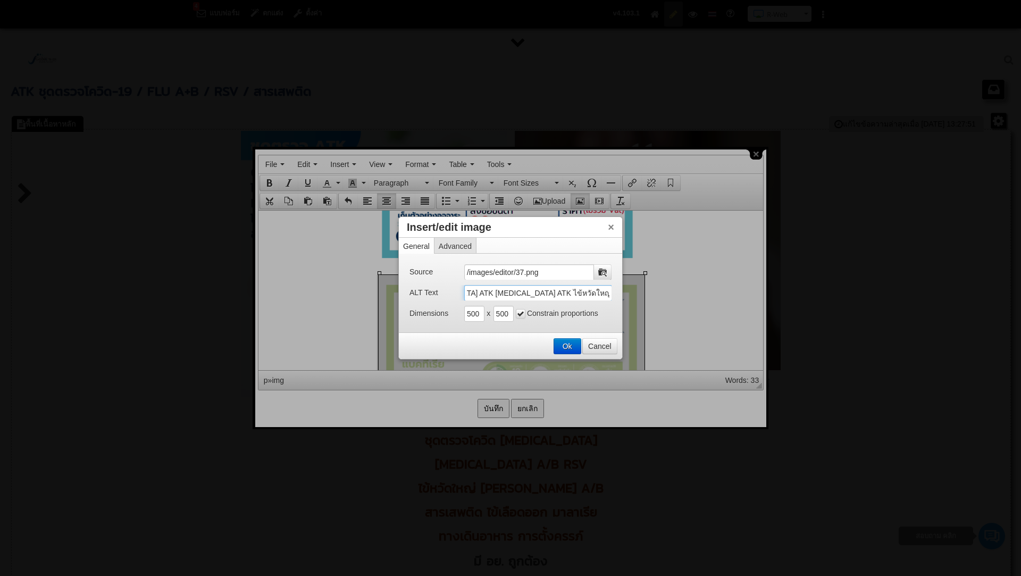
scroll to position [0, 679]
click at [565, 346] on button "Ok" at bounding box center [567, 346] width 27 height 15
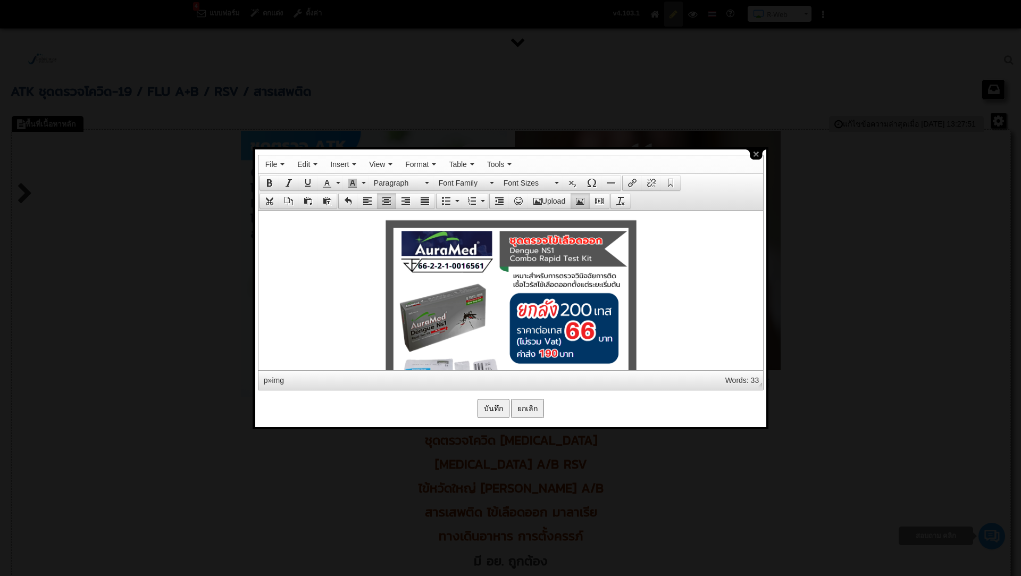
scroll to position [6913, 0]
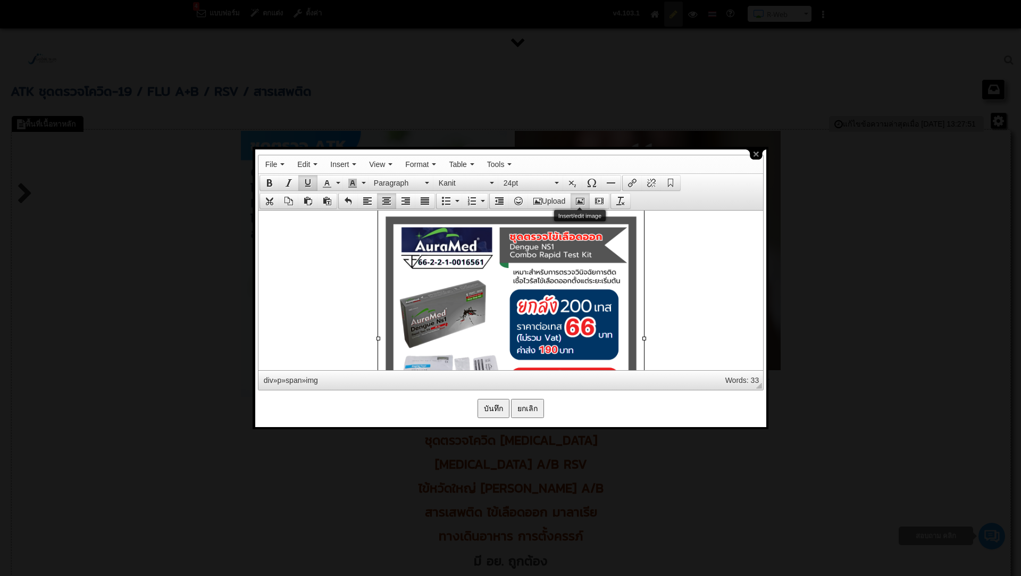
click at [581, 199] on icon "Insert/edit image" at bounding box center [580, 201] width 9 height 9
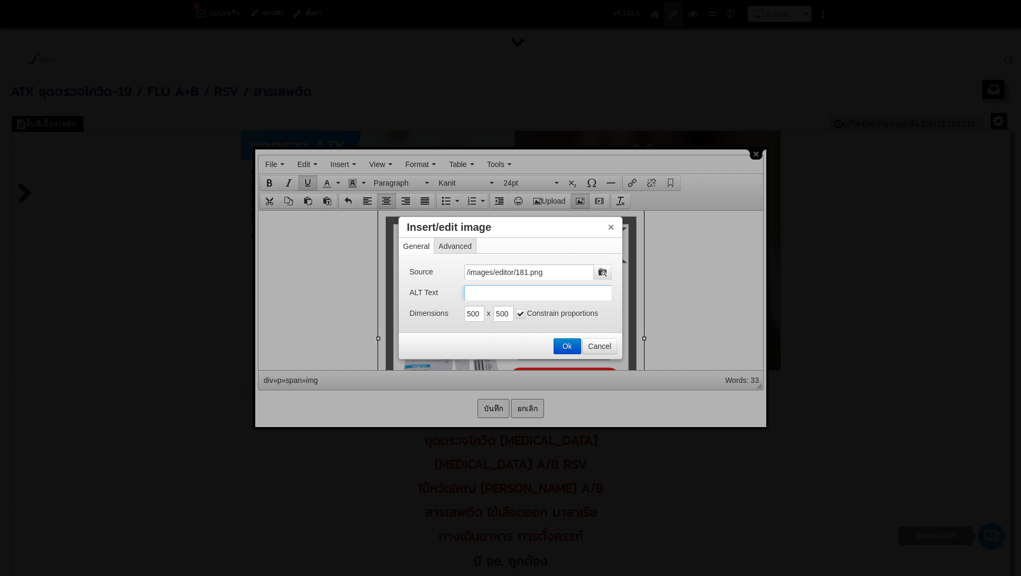
click at [487, 294] on input "ALT Text" at bounding box center [538, 293] width 148 height 16
paste input "Auramed มี อย. ATK ราคา ATK ขายส่ง ATK ตรวจ ATK Covid 19 ATK Covid ATK ไข้หวัดใ…"
drag, startPoint x: 551, startPoint y: 291, endPoint x: 621, endPoint y: 290, distance: 70.2
click at [621, 290] on div "Source /images/editor/181.png ALT Text Auramed มี อย. ATK ราคา ATK ขายส่ง ATK ต…" at bounding box center [510, 293] width 223 height 79
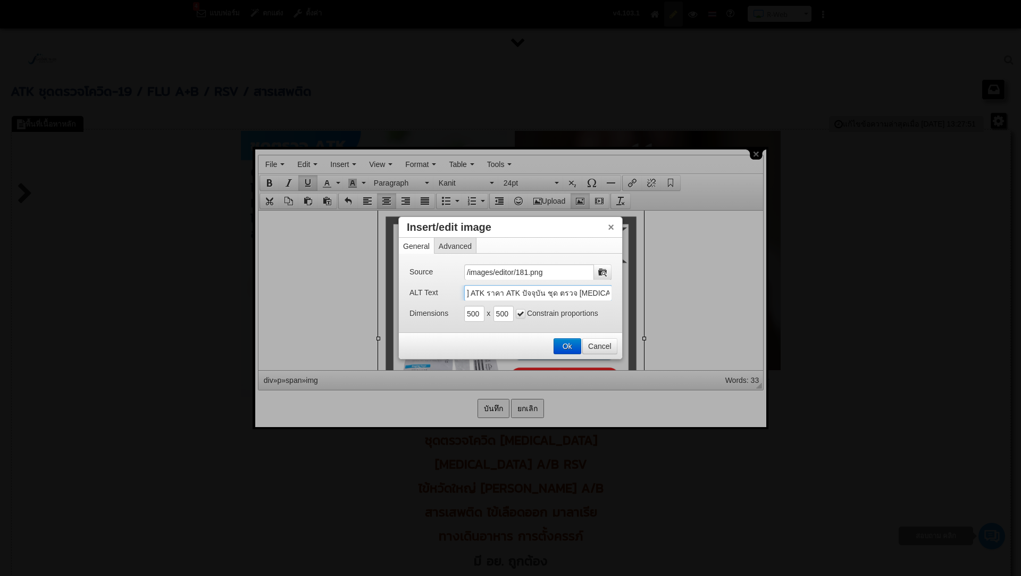
scroll to position [0, 623]
type input "Auramed มี อย. ATK ราคา ATK ขายส่ง ATK ตรวจ ATK Covid 19 ATK Covid ATK ไข้หวัดใ…"
click at [568, 341] on button "Ok" at bounding box center [567, 346] width 27 height 15
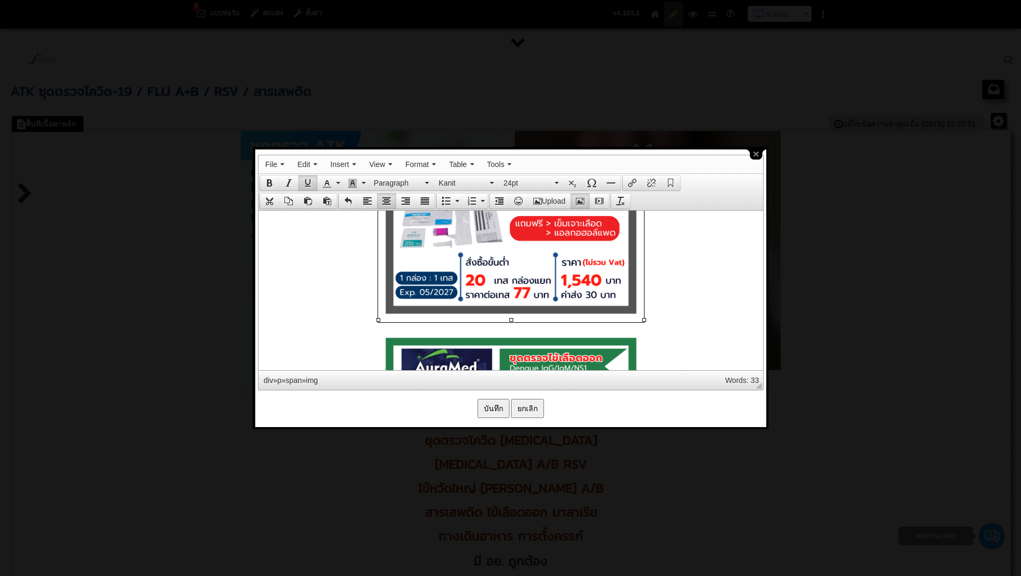
scroll to position [7107, 0]
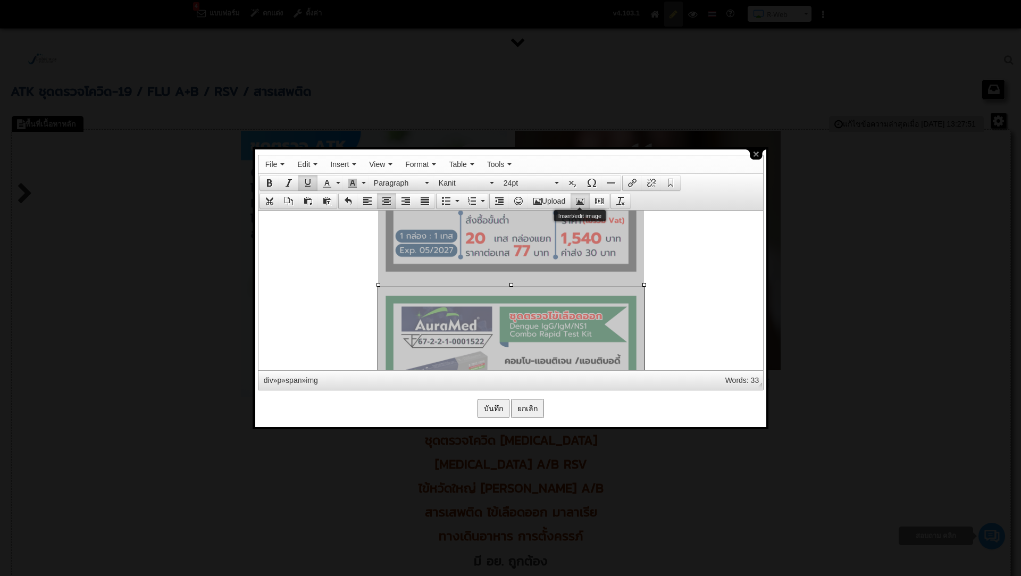
click at [578, 197] on icon "Insert/edit image" at bounding box center [580, 201] width 9 height 9
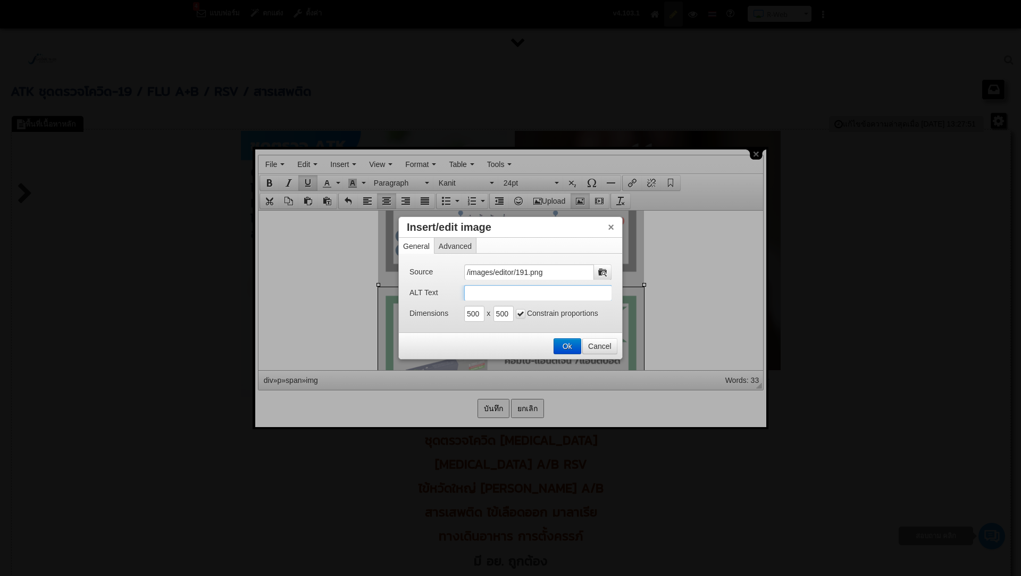
click at [483, 285] on input "ALT Text" at bounding box center [538, 293] width 148 height 16
paste input "Auramed มี อย. ATK ราคา ATK ขายส่ง ATK ตรวจ ATK Covid 19 ATK Covid ATK ไข้หวัดใ…"
drag, startPoint x: 549, startPoint y: 290, endPoint x: 617, endPoint y: 293, distance: 67.6
click at [617, 293] on div "Source /images/editor/191.png ALT Text Auramed มี อย. ATK ราคา ATK ขายส่ง ATK ต…" at bounding box center [510, 293] width 223 height 79
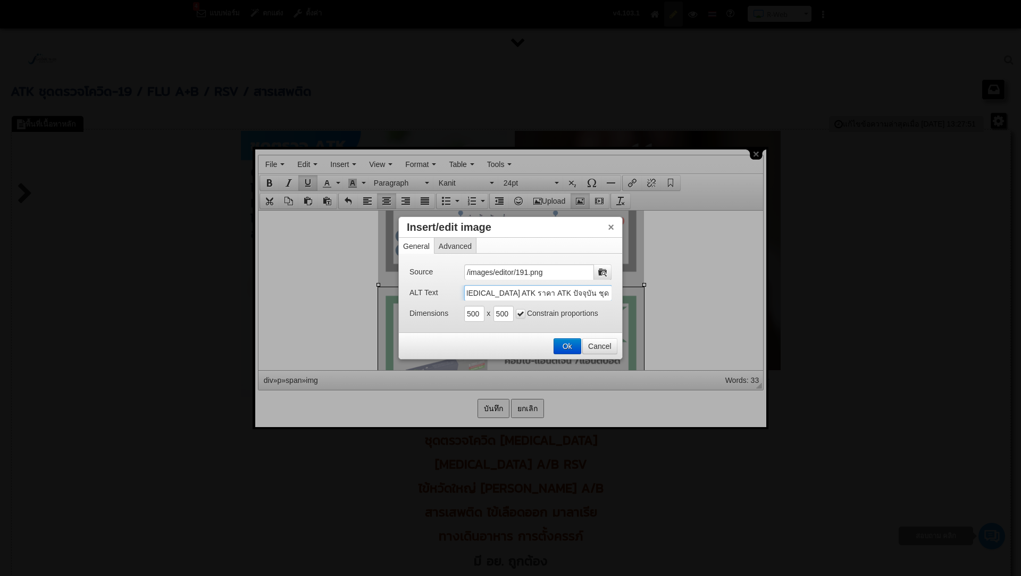
scroll to position [0, 630]
type input "Auramed มี อย. ATK ราคา ATK ขายส่ง ATK ตรวจ ATK Covid 19 ATK Covid ATK ไข้หวัดใ…"
click at [558, 350] on button "Ok" at bounding box center [567, 346] width 27 height 15
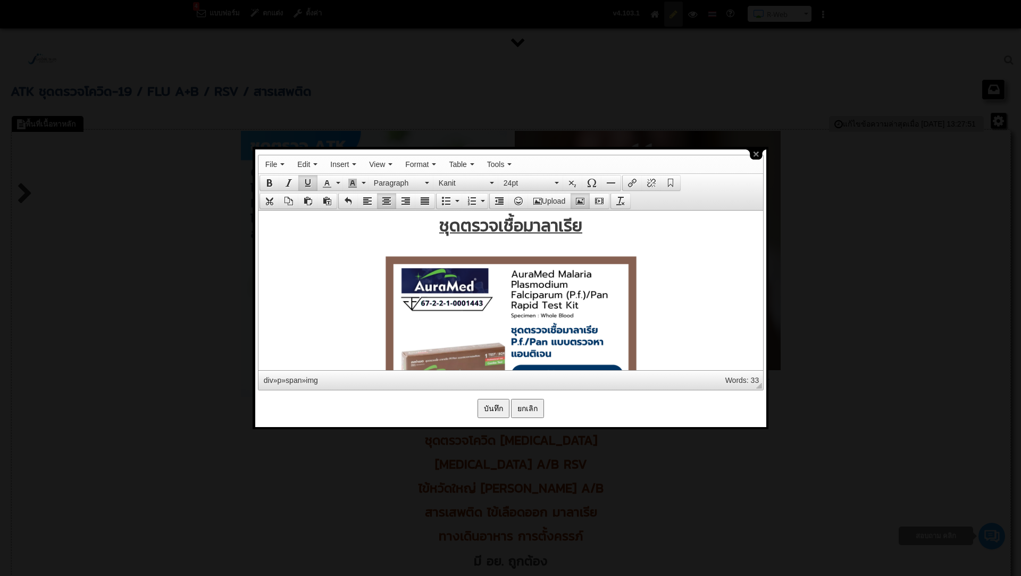
scroll to position [7547, 0]
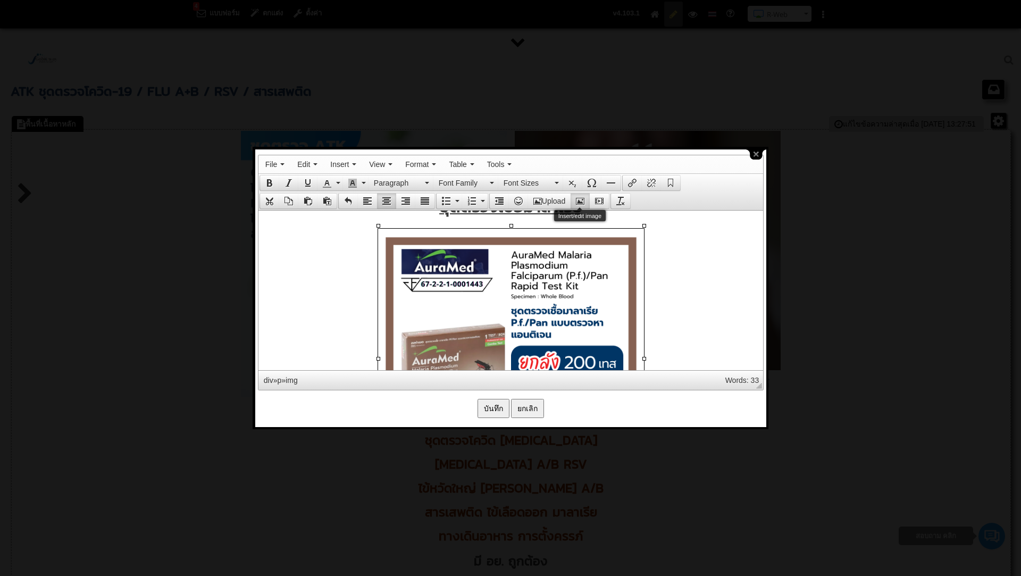
click at [585, 194] on button "Insert/edit image" at bounding box center [580, 201] width 19 height 15
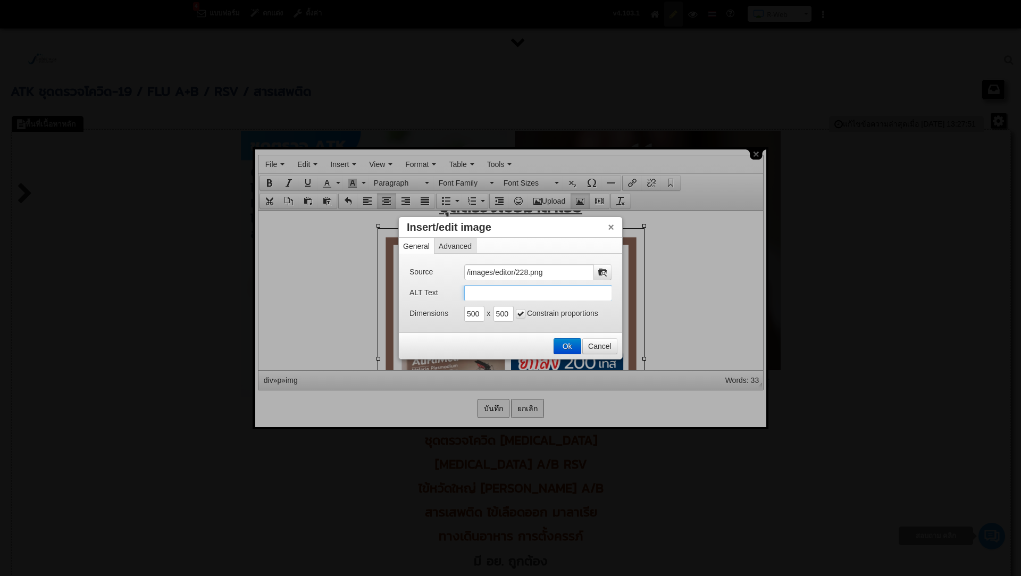
click at [491, 294] on input "ALT Text" at bounding box center [538, 293] width 148 height 16
paste input "Auramed มี อย. ATK ราคา ATK ขายส่ง ATK ตรวจ ATK Covid 19 ATK Covid ATK ไข้หวัดใ…"
drag, startPoint x: 549, startPoint y: 292, endPoint x: 620, endPoint y: 295, distance: 71.3
click at [620, 295] on div "Source /images/editor/228.png ALT Text Auramed มี อย. ATK ราคา ATK ขายส่ง ATK ต…" at bounding box center [510, 293] width 223 height 79
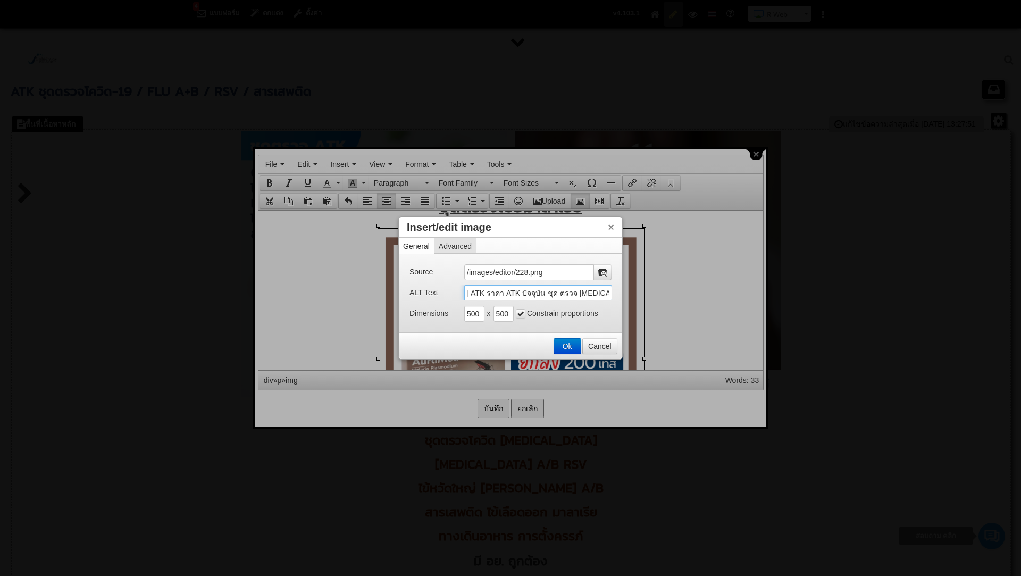
scroll to position [0, 620]
type input "Auramed มี อย. ATK ราคา ATK ขายส่ง ATK ตรวจ ATK Covid 19 ATK Covid ATK ไข้หวัดใ…"
click at [565, 349] on button "Ok" at bounding box center [567, 346] width 27 height 15
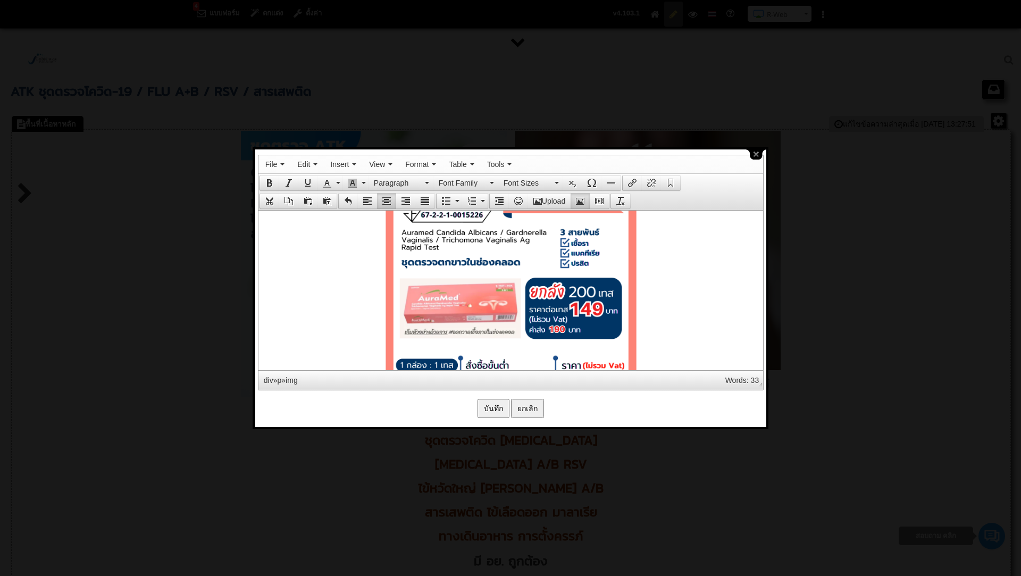
scroll to position [8610, 0]
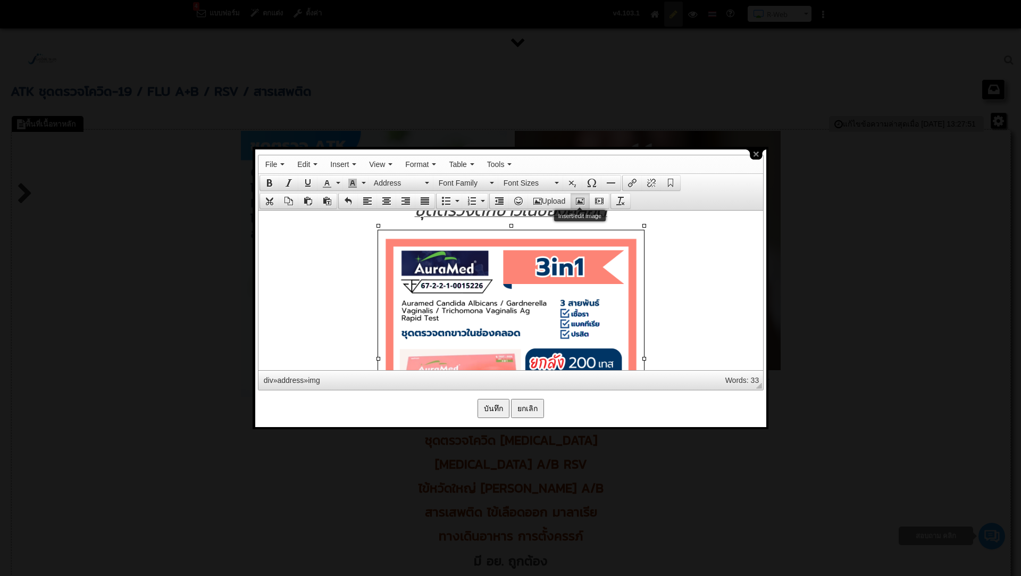
click at [581, 199] on icon "Insert/edit image" at bounding box center [580, 201] width 9 height 9
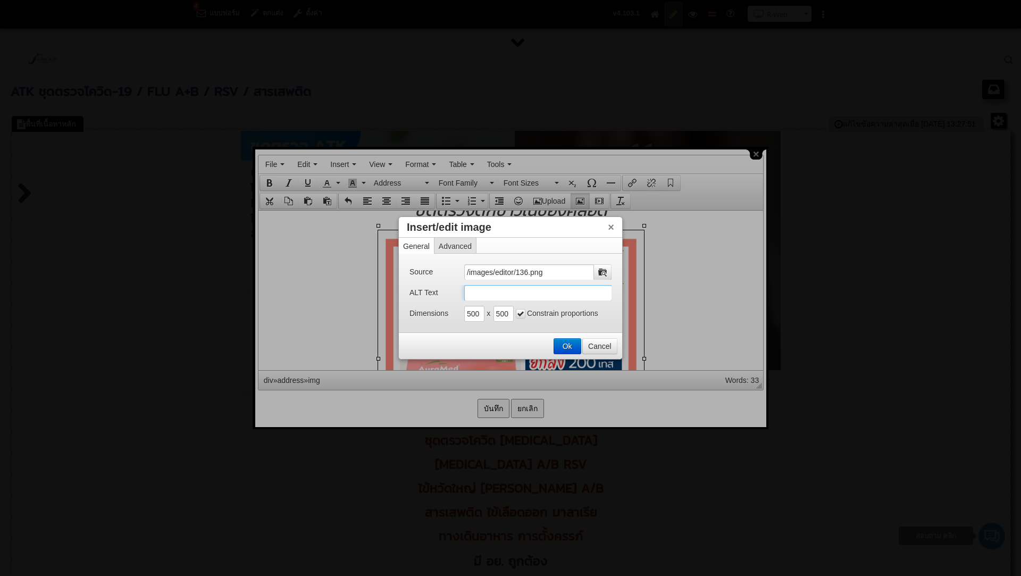
click at [491, 295] on input "ALT Text" at bounding box center [538, 293] width 148 height 16
paste input "Auramed มี อย. ATK ราคา ATK ขายส่ง ATK ตรวจ ATK Covid 19 ATK Covid ATK ไข้หวัดใ…"
drag, startPoint x: 550, startPoint y: 289, endPoint x: 616, endPoint y: 296, distance: 66.4
click at [616, 296] on div "Source /images/editor/136.png ALT Text Auramed มี อย. ATK ราคา ATK ขายส่ง ATK ต…" at bounding box center [510, 293] width 223 height 79
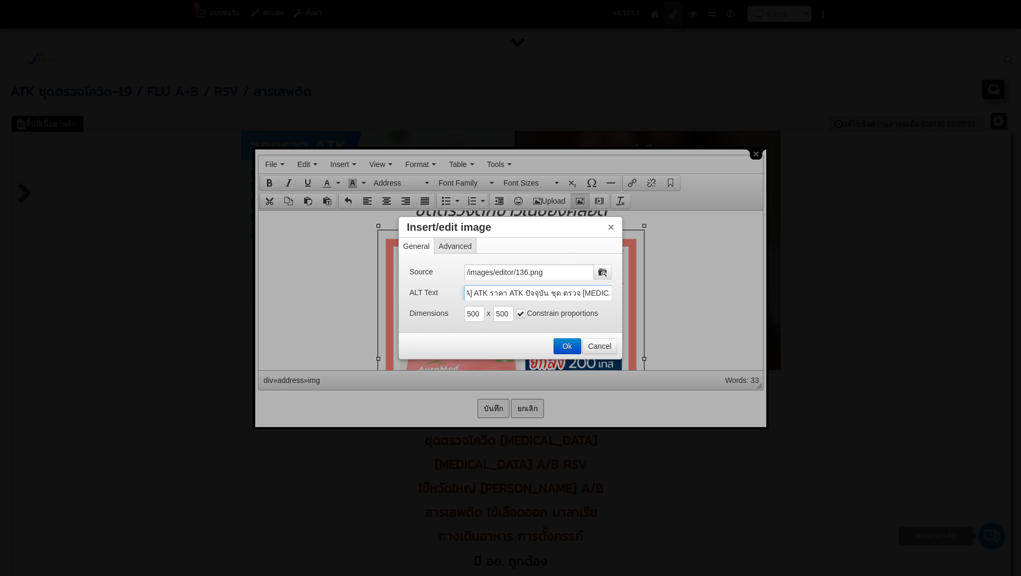
type input "Auramed มี อย. ATK ราคา ATK ขายส่ง ATK ตรวจ ATK Covid 19 ATK Covid ATK ไข้หวัดใ…"
drag, startPoint x: 548, startPoint y: 291, endPoint x: 619, endPoint y: 287, distance: 71.4
click at [619, 287] on div "Source /images/editor/136.png ALT Text Auramed มี อย. ATK ราคา ATK ขายส่ง ATK ต…" at bounding box center [510, 293] width 223 height 79
click at [567, 347] on button "Ok" at bounding box center [567, 346] width 27 height 15
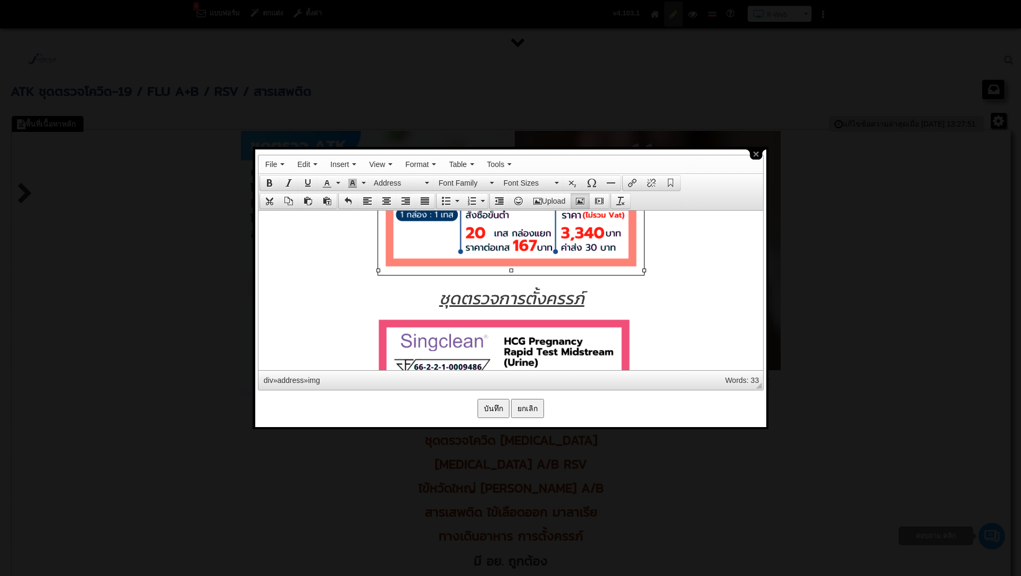
scroll to position [8891, 0]
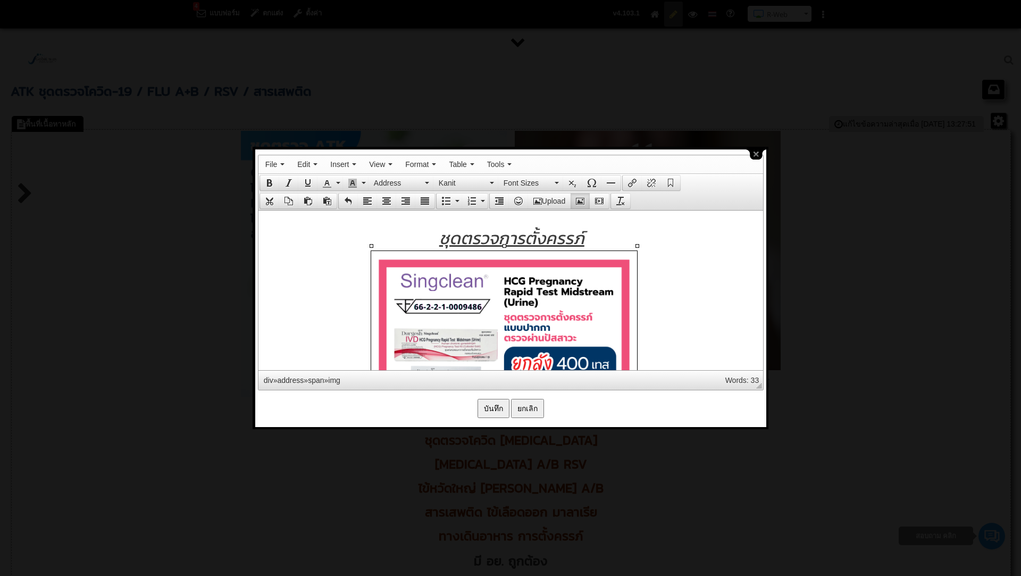
click at [693, 260] on address at bounding box center [510, 518] width 494 height 537
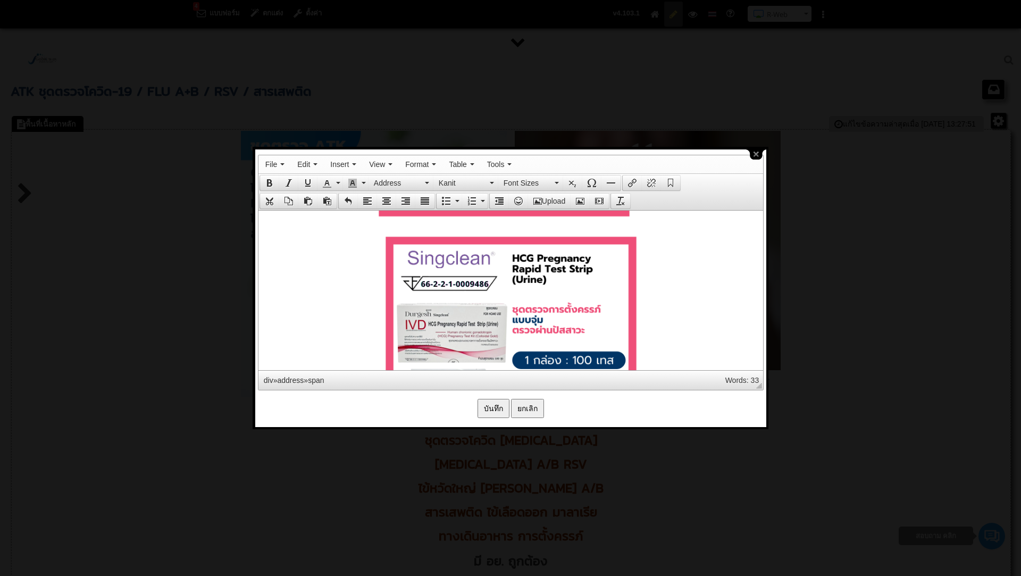
scroll to position [9182, 0]
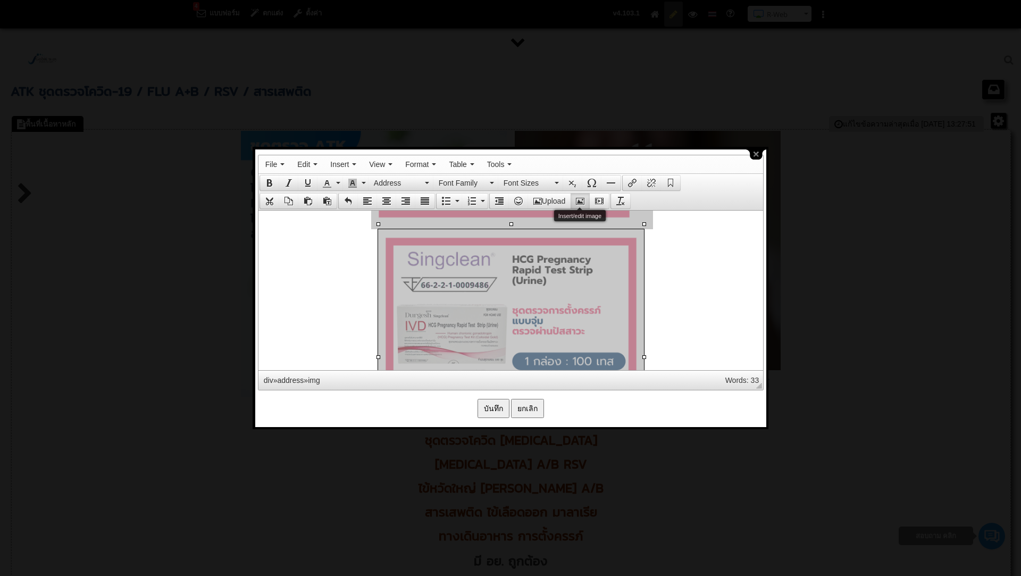
click at [579, 197] on icon "Insert/edit image" at bounding box center [580, 201] width 9 height 9
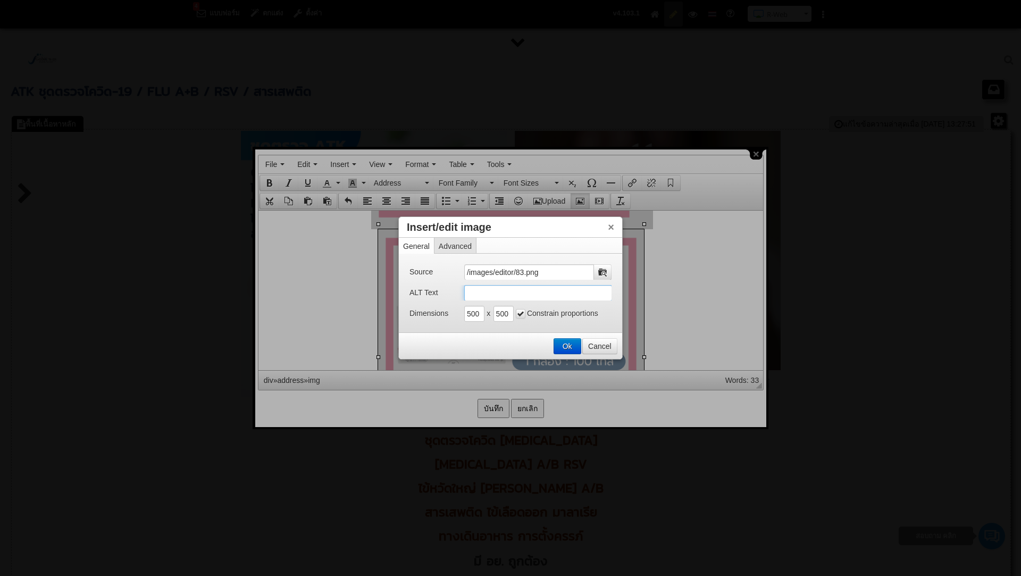
click at [516, 290] on input "ALT Text" at bounding box center [538, 293] width 148 height 16
paste input "ตรวจ ATK ราคา self atk คือ rapid test kit คือ rapid test ไข้หวัดใหญ่ ตรวจ rapid…"
click at [468, 295] on input "ตรวจ ATK ราคา self atk คือ rapid test kit คือ rapid test ไข้หวัดใหญ่ ตรวจ rapid…" at bounding box center [538, 293] width 148 height 16
type input "ตั้งครรภ์ ตรวจ ATK ราคา self atk คือ rapid test kit คือ rapid test ไข้หวัดใหญ่ …"
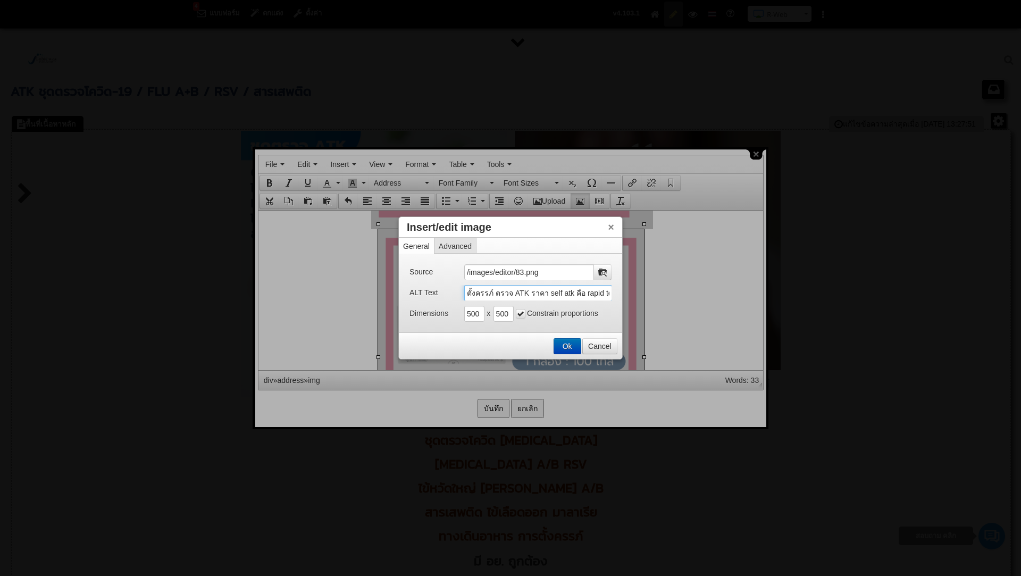
click at [568, 341] on button "Ok" at bounding box center [567, 346] width 27 height 15
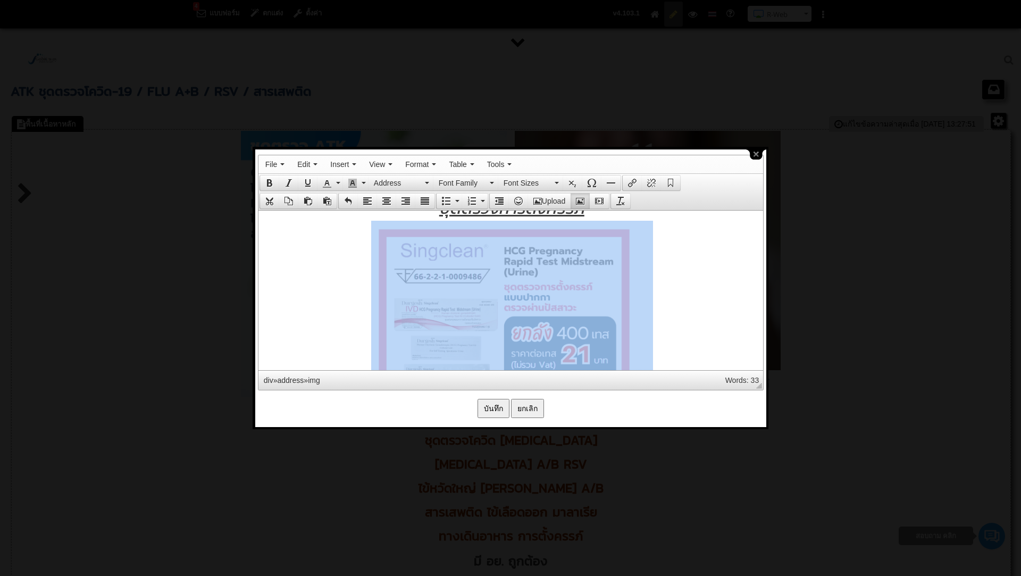
scroll to position [8915, 0]
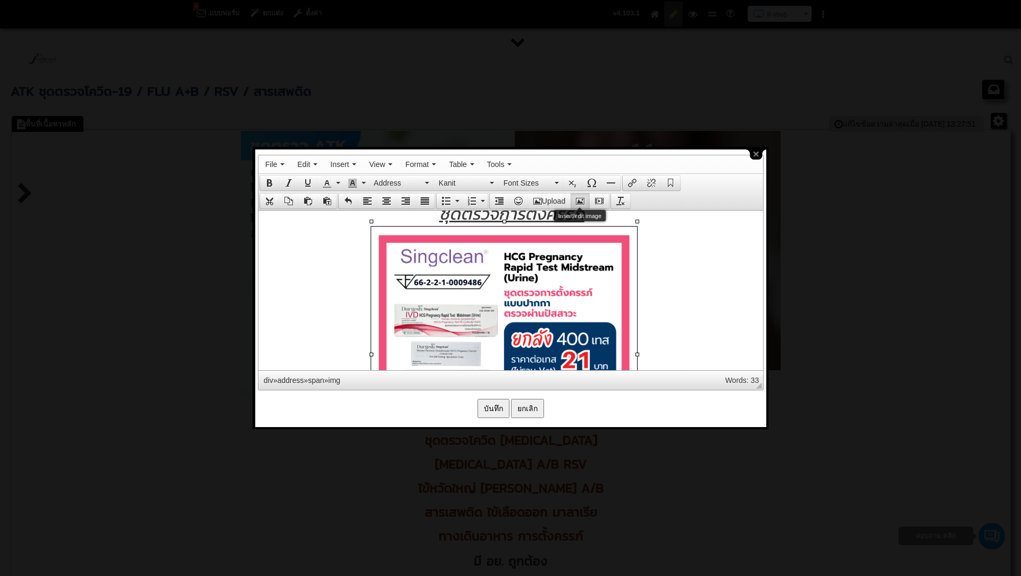
click at [584, 198] on icon "Insert/edit image" at bounding box center [580, 201] width 9 height 9
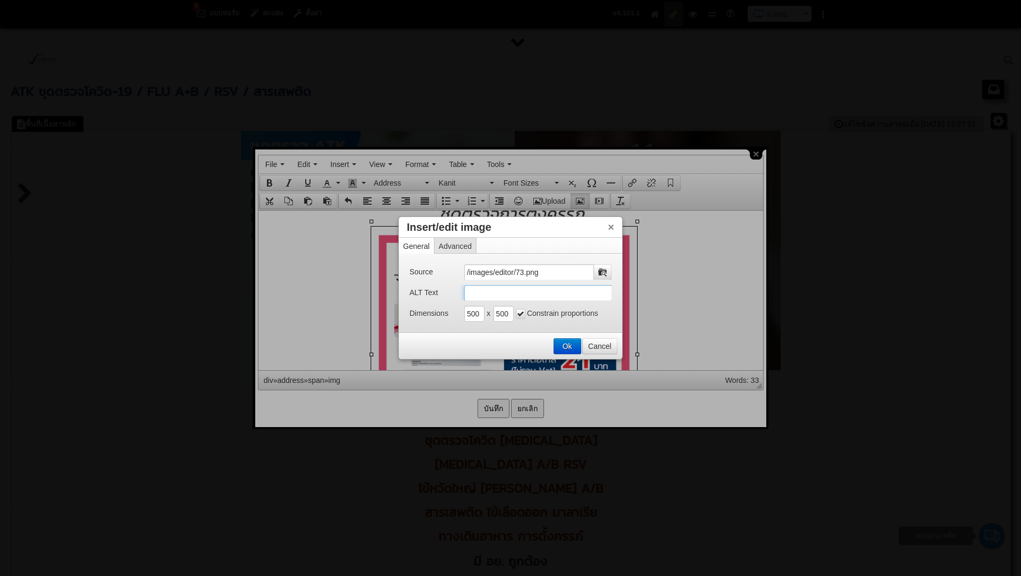
click at [538, 291] on input "ALT Text" at bounding box center [538, 293] width 148 height 16
paste input "ตรวจ ATK ราคา self atk คือ rapid test kit คือ rapid test ไข้หวัดใหญ่ ตรวจ rapid…"
click at [470, 296] on input "ตรวจ ATK ราคา self atk คือ rapid test kit คือ rapid test ไข้หวัดใหญ่ ตรวจ rapid…" at bounding box center [538, 293] width 148 height 16
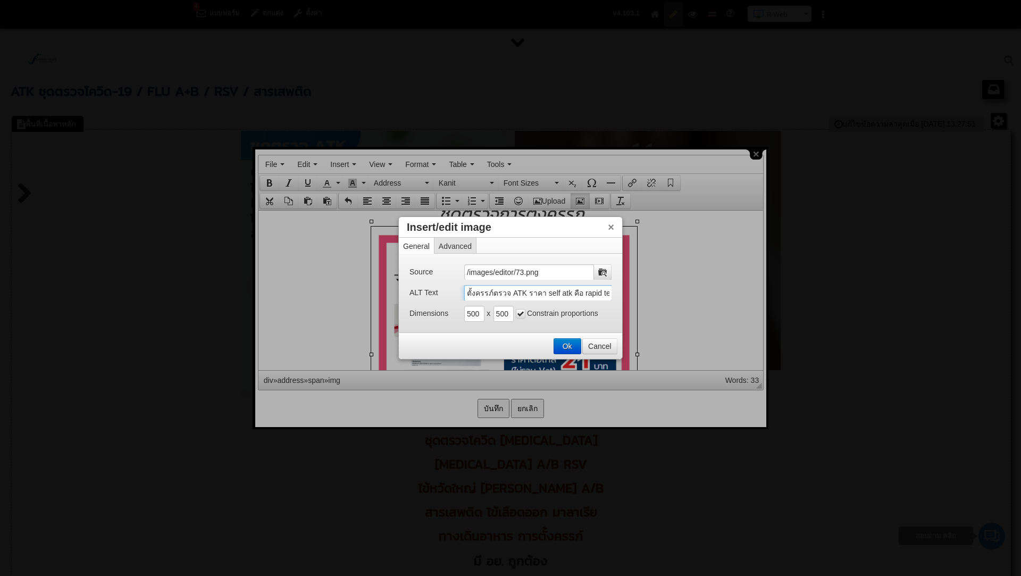
type input "ตั้งครรภ์ ตรวจ ATK ราคา self atk คือ rapid test kit คือ rapid test ไข้หวัดใหญ่ …"
click at [569, 341] on button "Ok" at bounding box center [567, 346] width 27 height 15
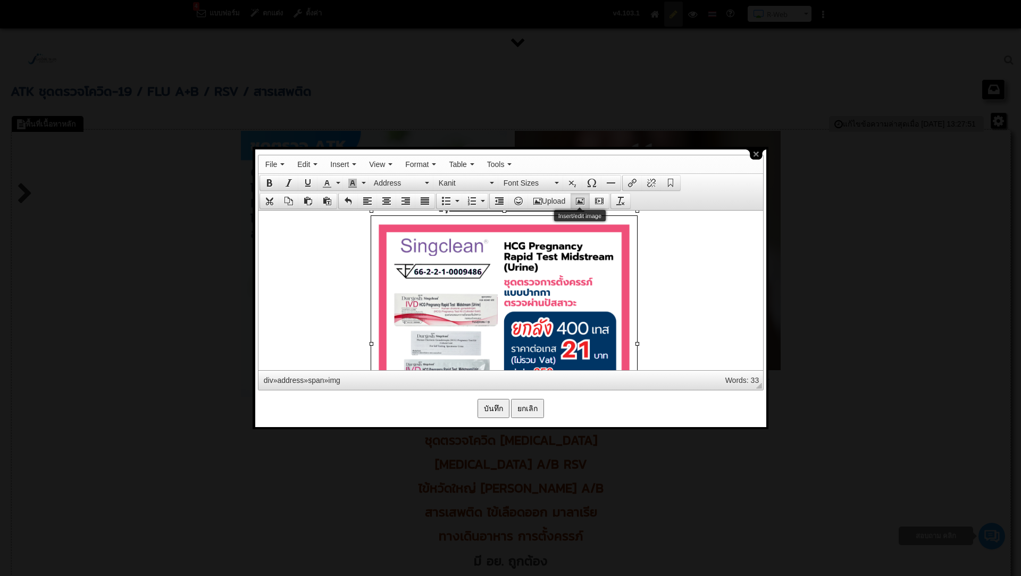
click at [579, 197] on icon "Insert/edit image" at bounding box center [580, 201] width 9 height 9
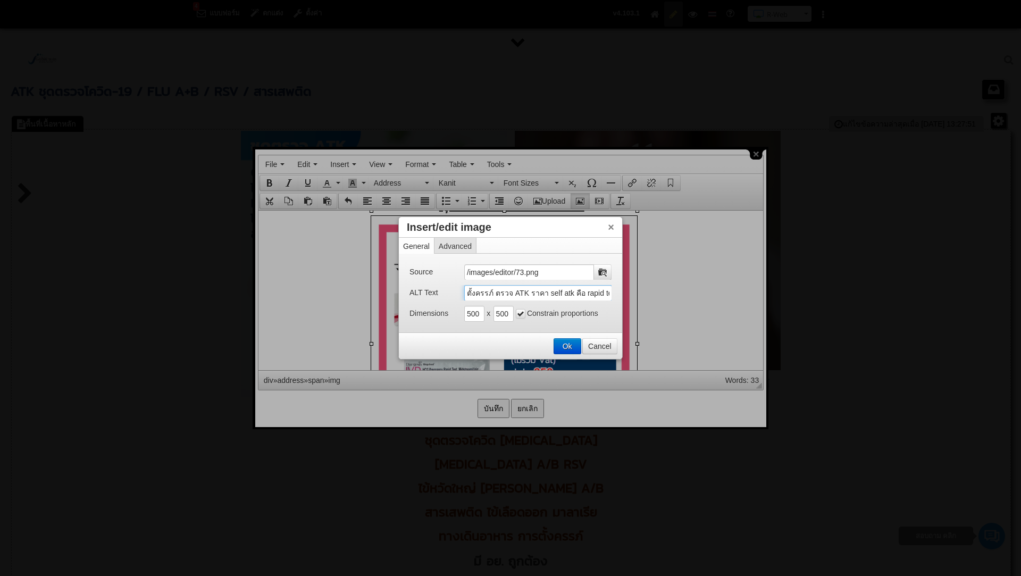
click at [516, 298] on input "ตั้งครรภ์ ตรวจ ATK ราคา self atk คือ rapid test kit คือ rapid test ไข้หวัดใหญ่ …" at bounding box center [538, 293] width 148 height 16
click at [542, 296] on input "ตั้งครรภ์ ตรวจ ATK ราคา self atk คือ rapid test kit คือ rapid test ไข้หวัดใหญ่ …" at bounding box center [538, 293] width 148 height 16
click at [576, 293] on input "ตั้งครรภ์ ตรวจ ATK ราคา self atk คือ rapid test kit คือ rapid test ไข้หวัดใหญ่ …" at bounding box center [538, 293] width 148 height 16
click at [575, 293] on input "ตั้งครรภ์ ตรวจ ATK ราคา self atk คือ rapid test kit คือ rapid test ไข้หวัดใหญ่ …" at bounding box center [538, 293] width 148 height 16
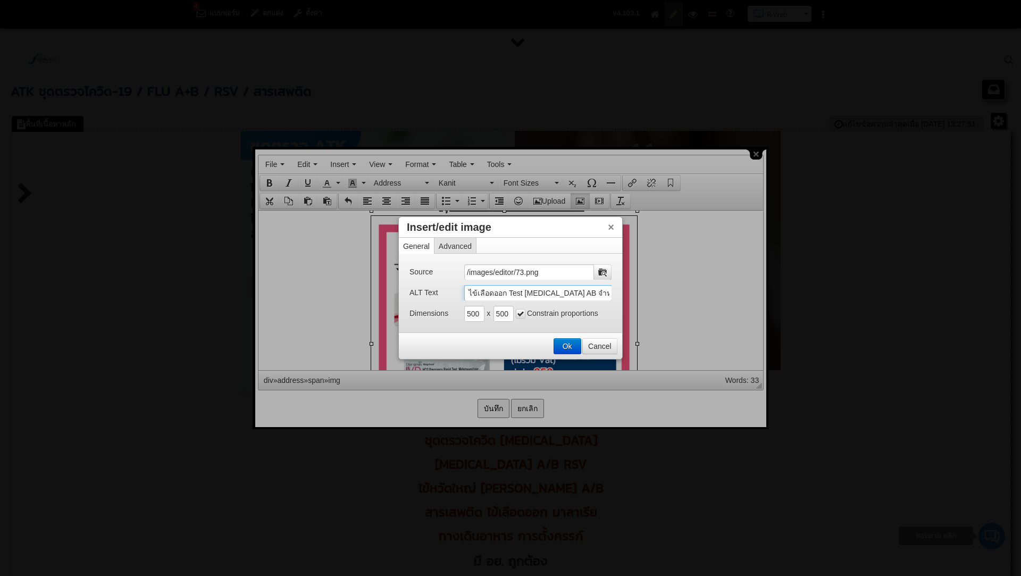
scroll to position [0, 488]
click at [593, 294] on input "ตั้งครรภ์ ตรวจ ATK ราคา self atk คือ rapid test kit คือ rapid test ไข้หวัดใหญ่ …" at bounding box center [538, 293] width 148 height 16
click at [478, 291] on input "ตั้งครรภ์ ตรวจ ATK ราคา self atk คือ rapid test kit คือ rapid test ไข้หวัดใหญ่ …" at bounding box center [538, 293] width 148 height 16
type input "ตั้งครรภ์ ตรวจ ATK ราคา self atk คือ rapid test kit คือ rapid test ไข้หวัดใหญ่ …"
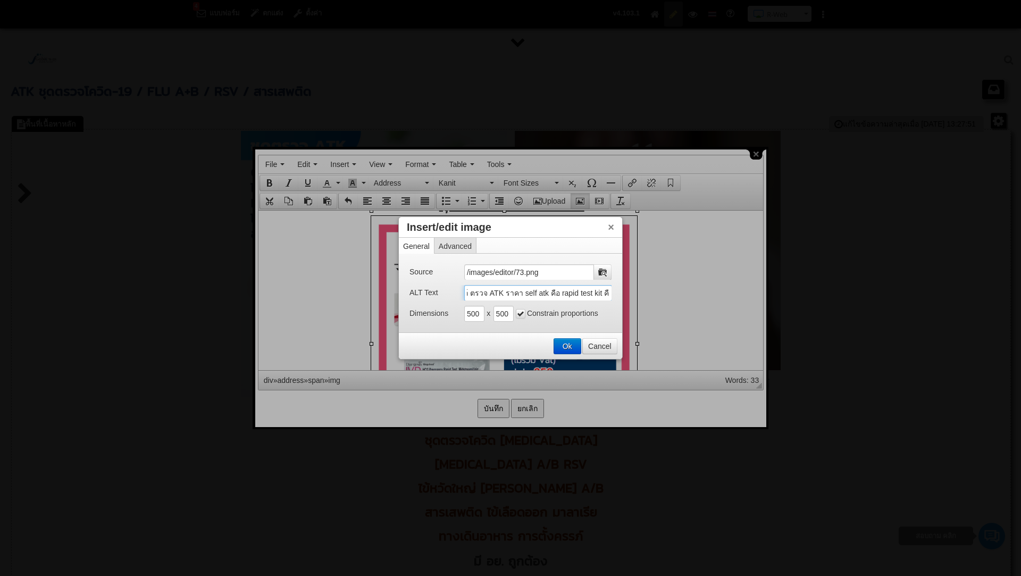
scroll to position [0, 0]
drag, startPoint x: 610, startPoint y: 294, endPoint x: 466, endPoint y: 277, distance: 145.2
click at [466, 277] on div "Source /images/editor/73.png ALT Text ตั้งครรภ์ ตรวจ ATK ราคา self atk คือ rapi…" at bounding box center [510, 293] width 223 height 79
click at [568, 345] on button "Ok" at bounding box center [567, 346] width 27 height 15
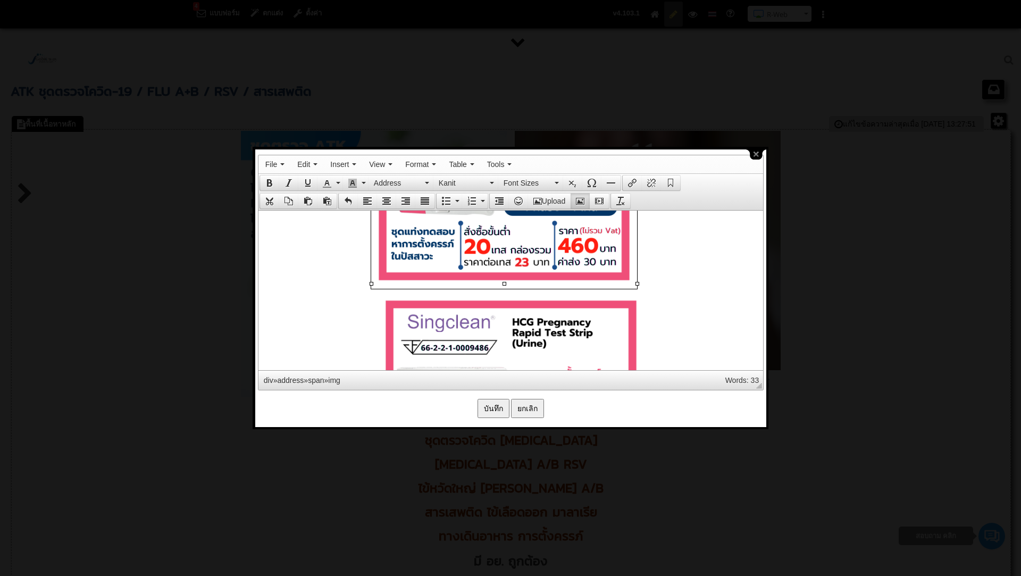
scroll to position [9132, 0]
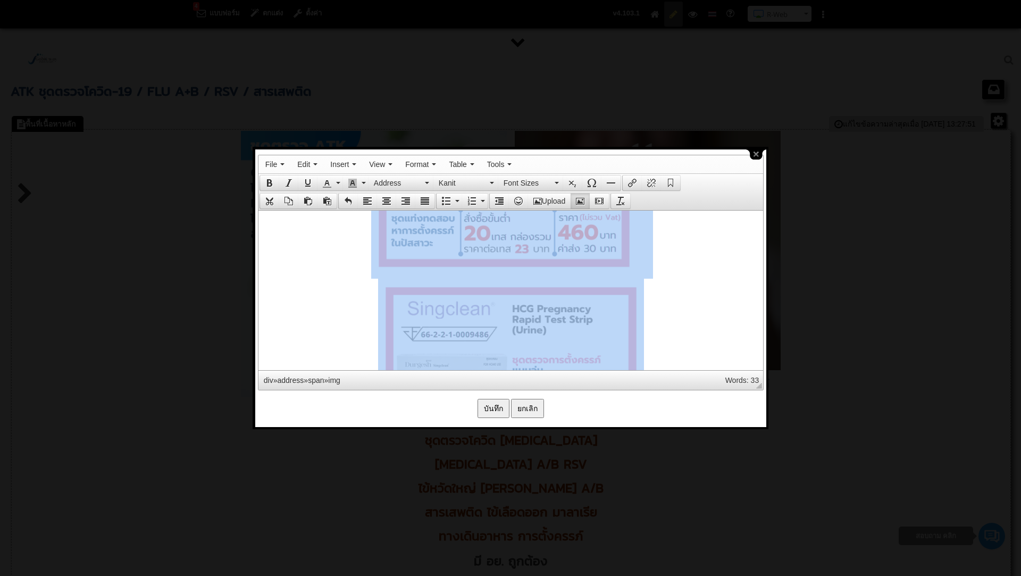
drag, startPoint x: 559, startPoint y: 309, endPoint x: 562, endPoint y: 328, distance: 19.3
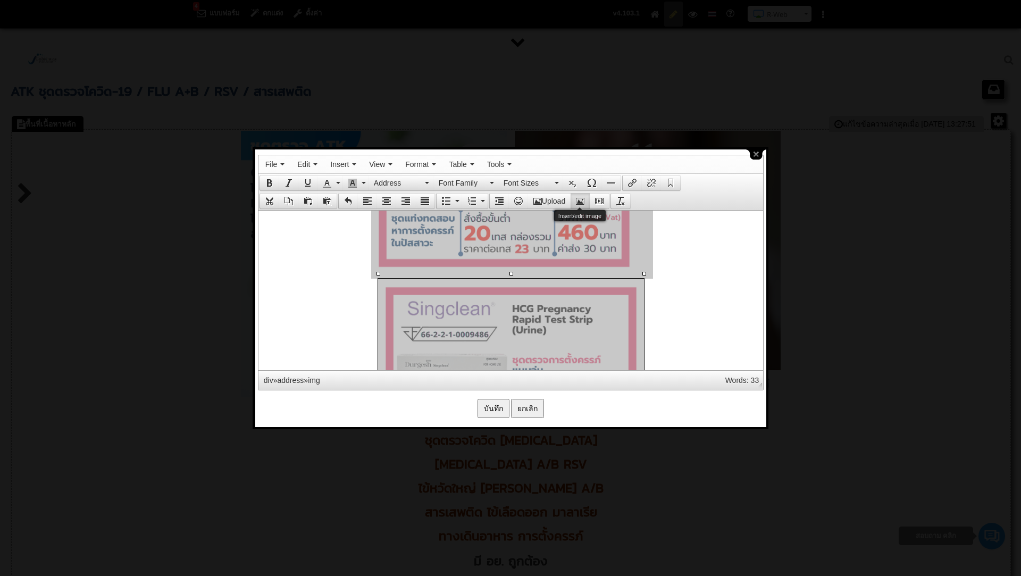
click at [581, 194] on button "Insert/edit image" at bounding box center [580, 201] width 19 height 15
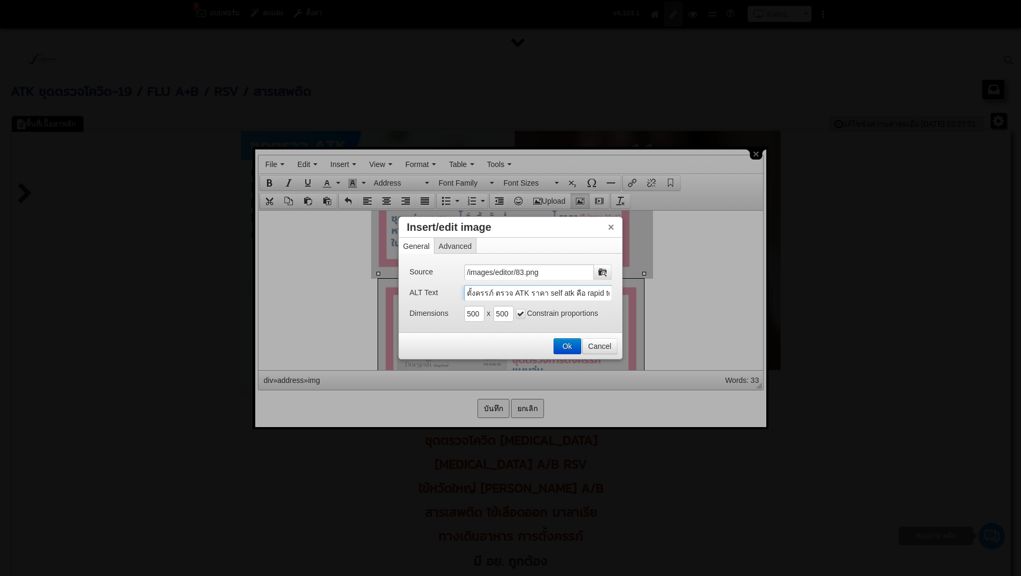
click at [466, 290] on input "ตั้งครรภ์ ตรวจ ATK ราคา self atk คือ rapid test kit คือ rapid test ไข้หวัดใหญ่ …" at bounding box center [538, 293] width 148 height 16
drag, startPoint x: 466, startPoint y: 290, endPoint x: 757, endPoint y: 303, distance: 291.1
click at [757, 303] on body "4 แบบฟอร์ม ตกแต่ง ตั้งค่า คู่มือการใช้งาน R-Web ติดต่อสอบถาม R-Web N Saranya" at bounding box center [510, 302] width 1021 height 605
paste input "ไข้เลือดออก ไข้หวัดใหญ่ ไข้หวัดใหญ่ ไข้เลือดออก Test Flu AB จำหน่าย ชุดตรวจ"
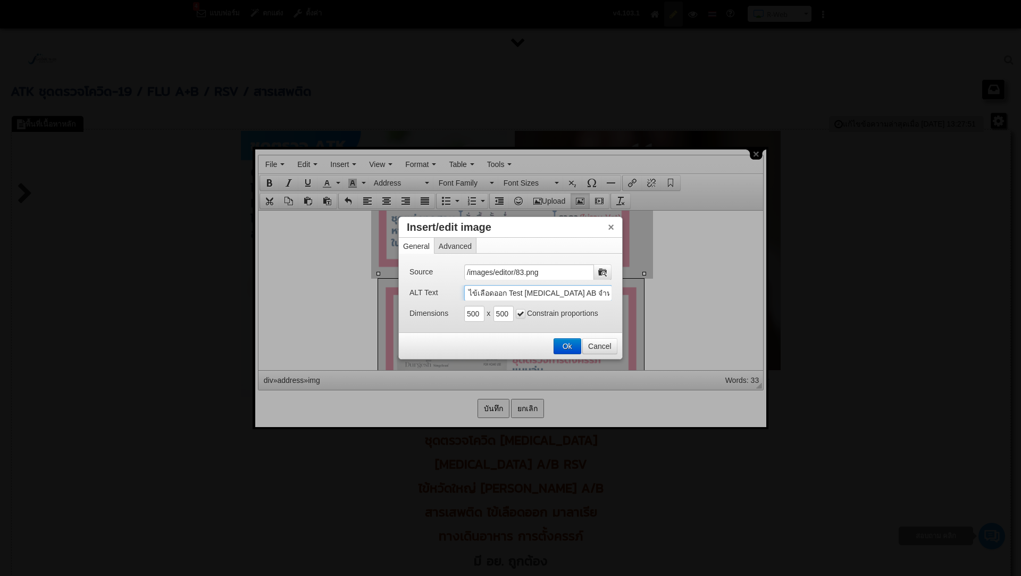
type input "ตั้งครรภ์ ตรวจ ATK ราคา self atk คือ rapid test kit คือ rapid test ไข้หวัดใหญ่ …"
click at [563, 347] on button "Ok" at bounding box center [567, 346] width 27 height 15
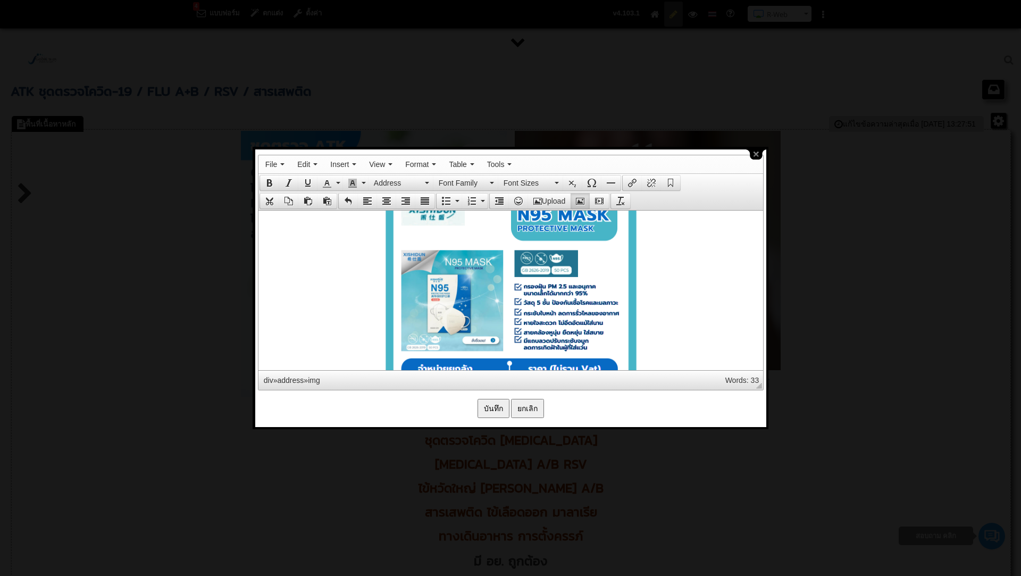
scroll to position [9573, 0]
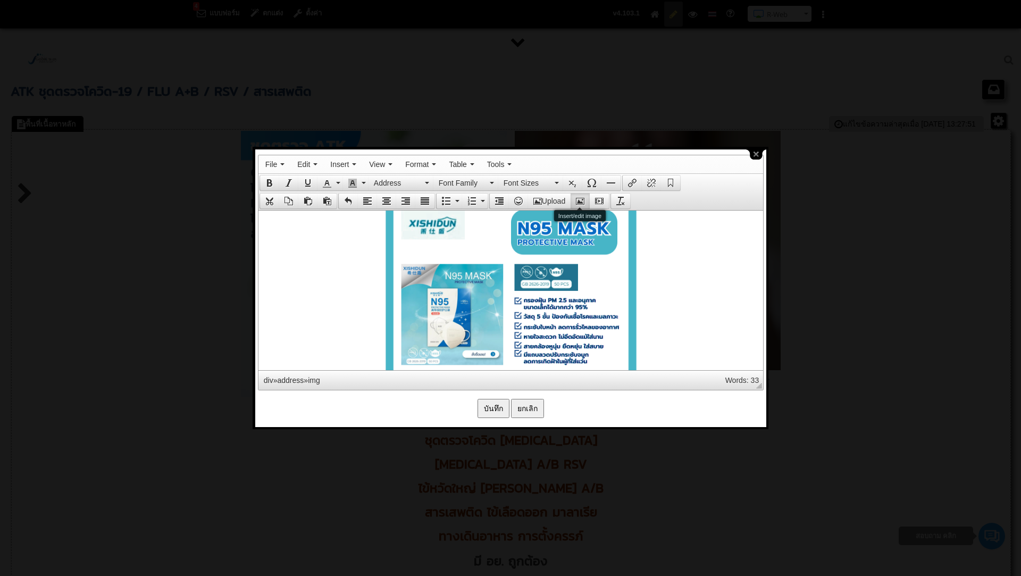
click at [578, 204] on button "Insert/edit image" at bounding box center [580, 201] width 19 height 15
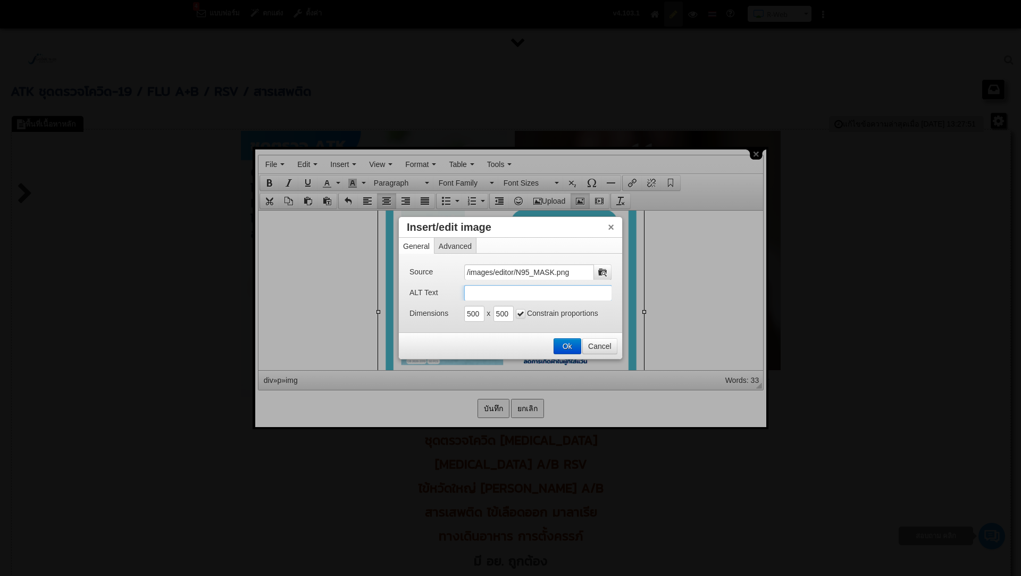
click at [502, 291] on input "ALT Text" at bounding box center [538, 293] width 148 height 16
paste input "ตรวจ ATK ราคา self atk คือ rapid test kit คือ rapid test ไข้หวัดใหญ่ ตรวจ rapid…"
type input "หน้ากาก Mask N95 ตรวจ ATK ราคา self atk คือ rapid test kit คือ rapid test ไข้หว…"
click at [572, 340] on button "Ok" at bounding box center [567, 346] width 27 height 15
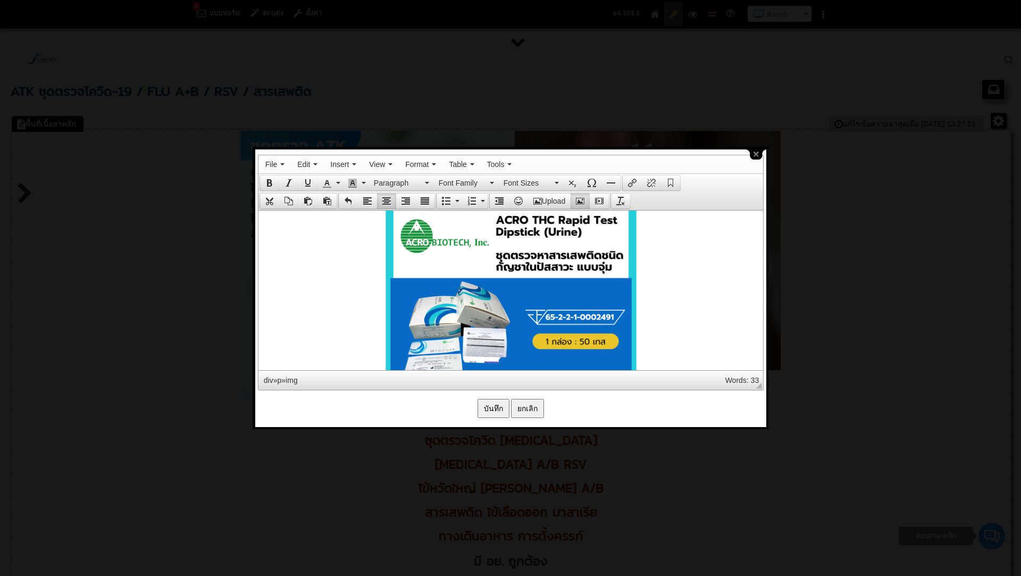
scroll to position [8258, 0]
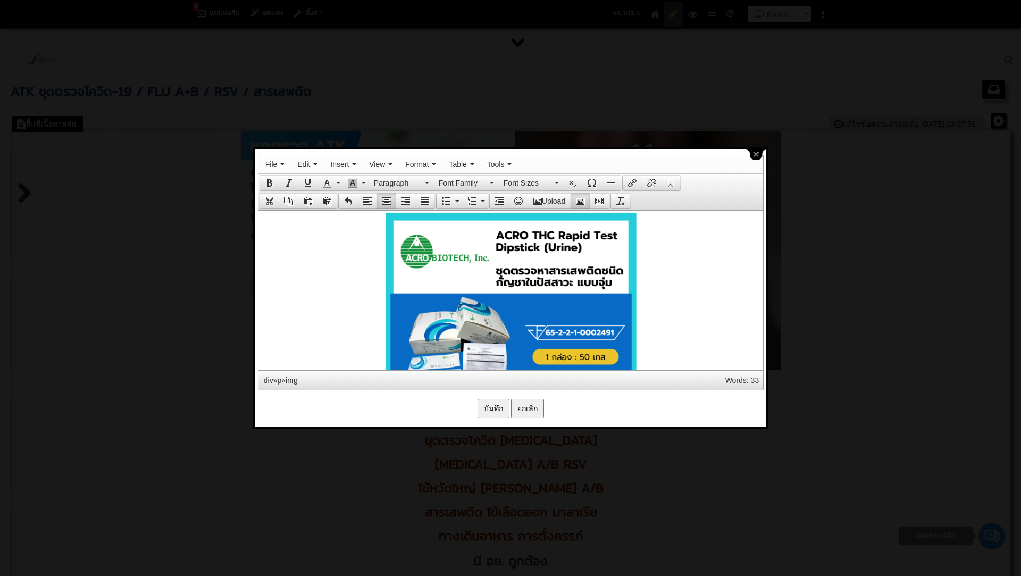
drag, startPoint x: 532, startPoint y: 271, endPoint x: 534, endPoint y: 277, distance: 6.1
click at [582, 197] on icon "Insert/edit image" at bounding box center [580, 201] width 9 height 9
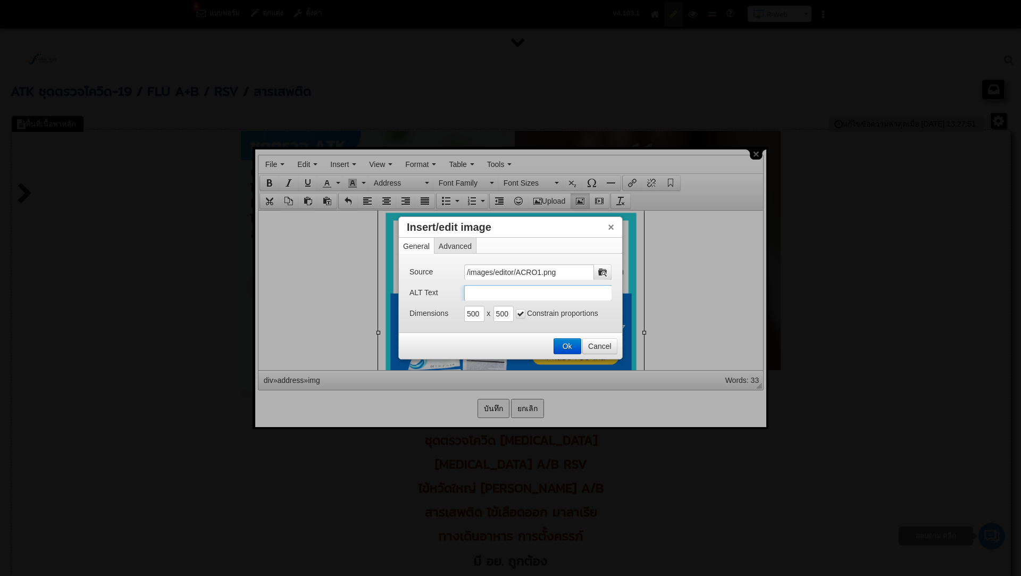
click at [480, 297] on input "ALT Text" at bounding box center [538, 293] width 148 height 16
drag, startPoint x: 597, startPoint y: 343, endPoint x: 333, endPoint y: 137, distance: 334.1
click at [597, 343] on button "Cancel" at bounding box center [600, 346] width 34 height 15
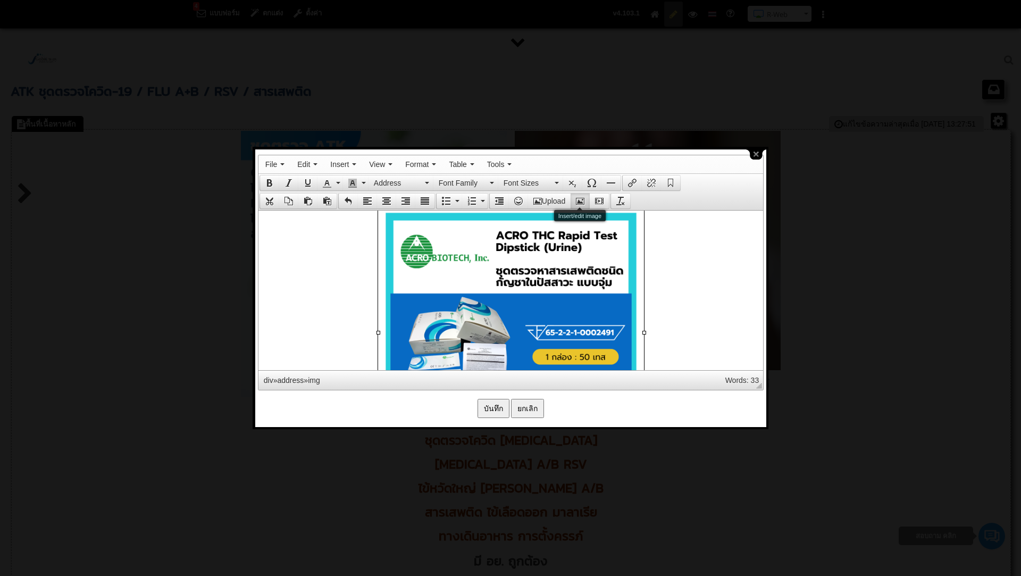
click at [580, 194] on button "Insert/edit image" at bounding box center [580, 201] width 19 height 15
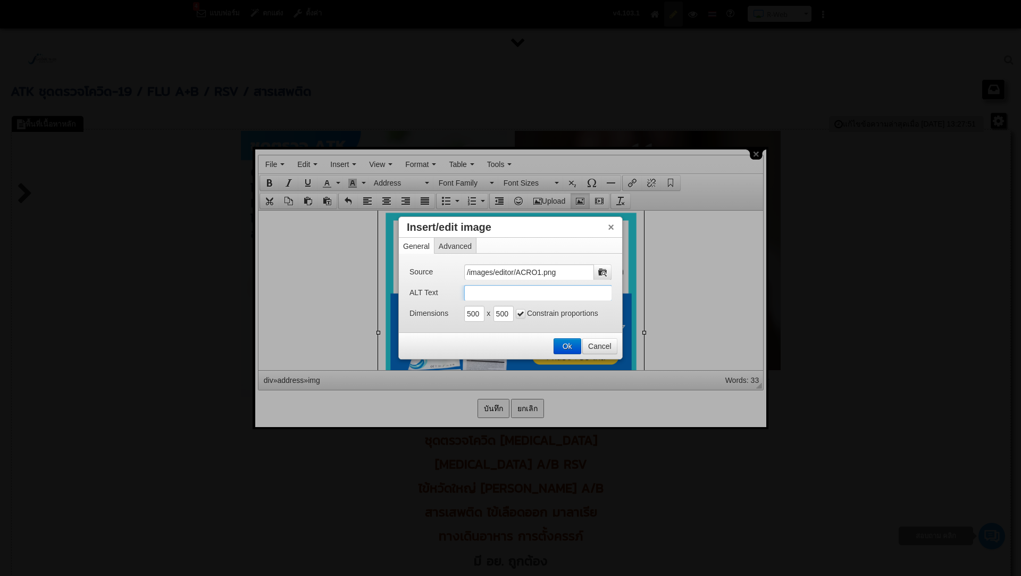
click at [496, 292] on input "ALT Text" at bounding box center [538, 293] width 148 height 16
type input "l"
paste input "ตรวจ ATK ราคา self atk คือ rapid test kit คือ rapid test ไข้หวัดใหญ่ ตรวจ rapid…"
type input "สารเสพติด ตรวจ ATK ราคา self atk คือ rapid test kit คือ rapid test ไข้หวัดใหญ่ …"
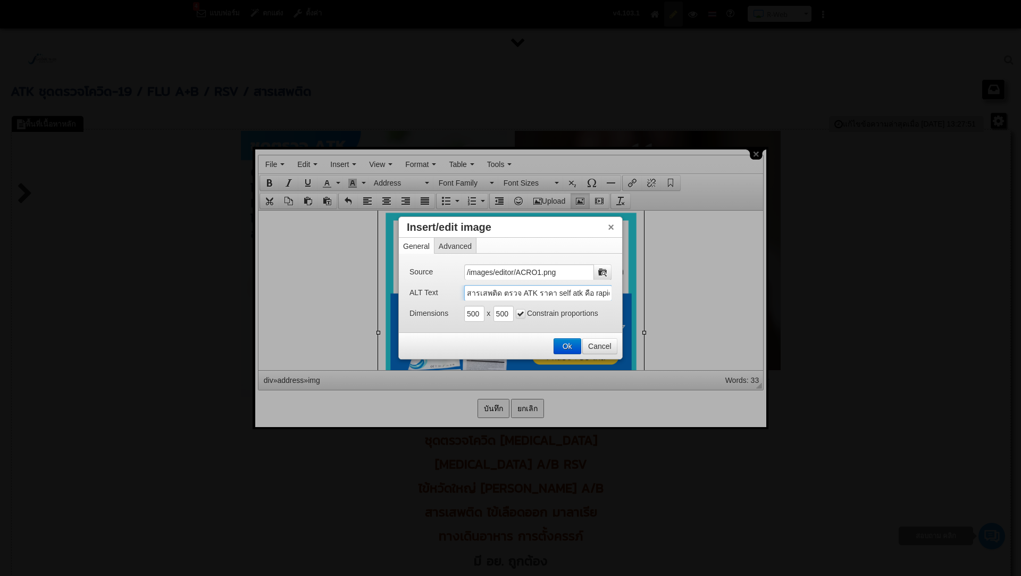
scroll to position [0, 498]
click at [566, 344] on button "Ok" at bounding box center [567, 346] width 27 height 15
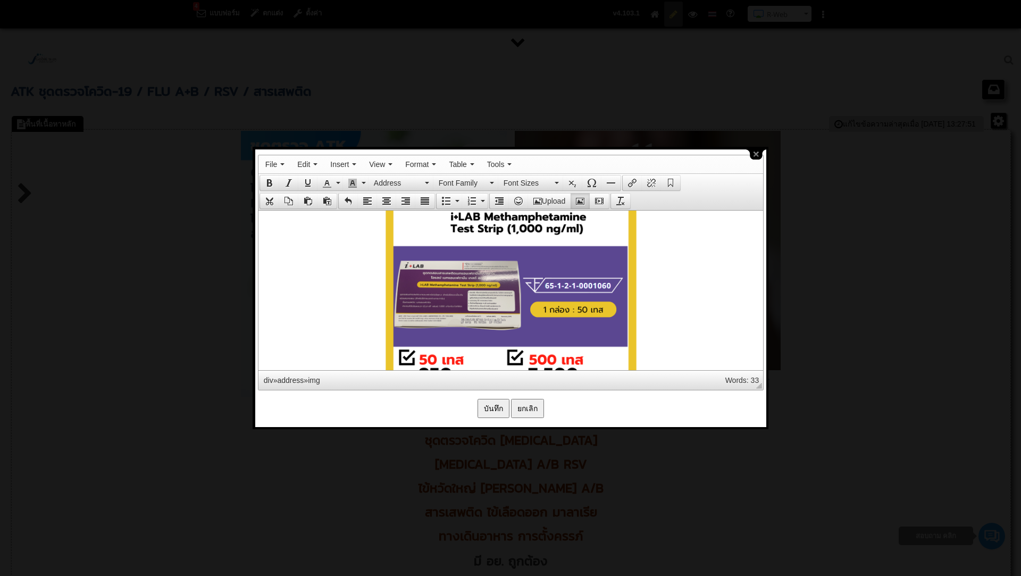
scroll to position [7980, 0]
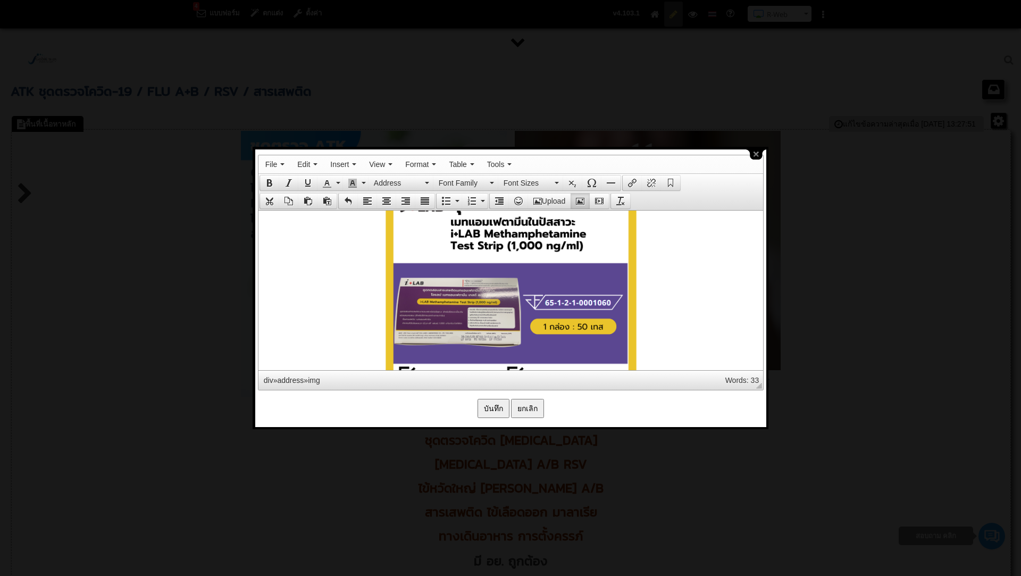
drag, startPoint x: 548, startPoint y: 268, endPoint x: 567, endPoint y: 223, distance: 48.9
click at [577, 200] on icon "Insert/edit image" at bounding box center [580, 201] width 9 height 9
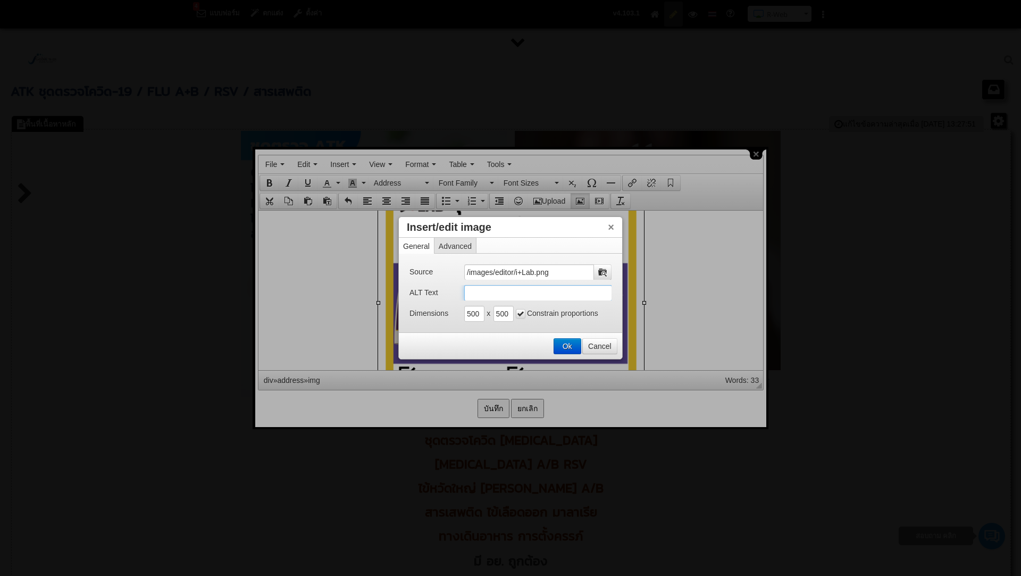
click at [486, 299] on input "ALT Text" at bounding box center [538, 293] width 148 height 16
paste input "ตรวจ ATK ราคา self atk คือ rapid test kit คือ rapid test ไข้หวัดใหญ่ ตรวจ rapid…"
type input "สารเสพติด ตรวจ ATK ราคา self atk คือ rapid test kit คือ rapid test ไข้หวัดใหญ่ …"
click at [568, 341] on button "Ok" at bounding box center [567, 346] width 27 height 15
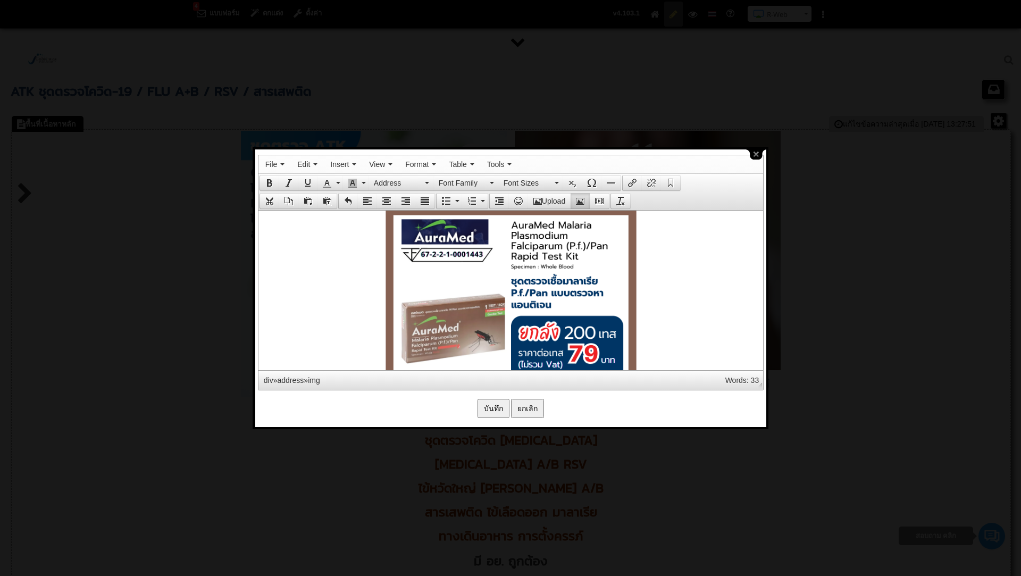
scroll to position [7571, 0]
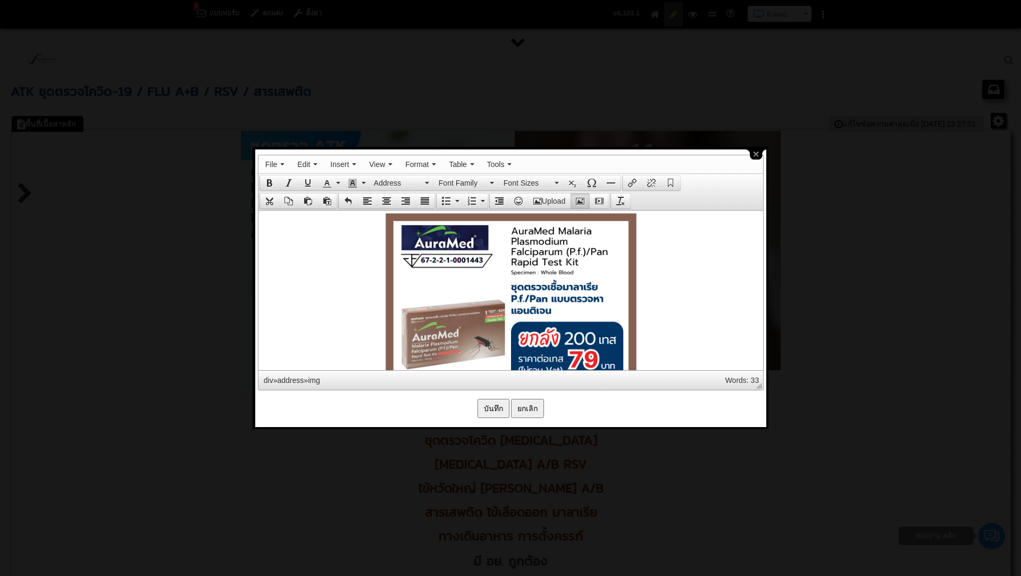
drag, startPoint x: 519, startPoint y: 286, endPoint x: 519, endPoint y: 299, distance: 13.8
click at [583, 199] on icon "Insert/edit image" at bounding box center [580, 201] width 9 height 9
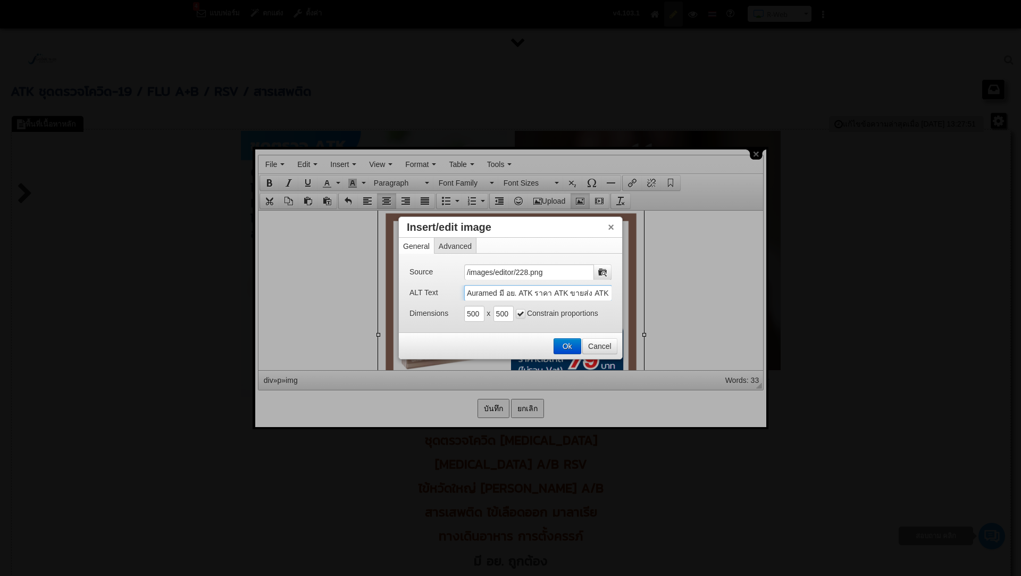
click at [570, 296] on input "Auramed มี อย. ATK ราคา ATK ขายส่ง ATK ตรวจ ATK Covid 19 ATK Covid ATK ไข้หวัดใ…" at bounding box center [538, 293] width 148 height 16
click at [600, 291] on input "Auramed มี อย. ATK ราคา ATK ขายส่ง ATK ตรวจ ATK Covid 19 ATK Covid ATK ไข้หวัดใ…" at bounding box center [538, 293] width 148 height 16
click at [564, 346] on button "Ok" at bounding box center [567, 346] width 27 height 15
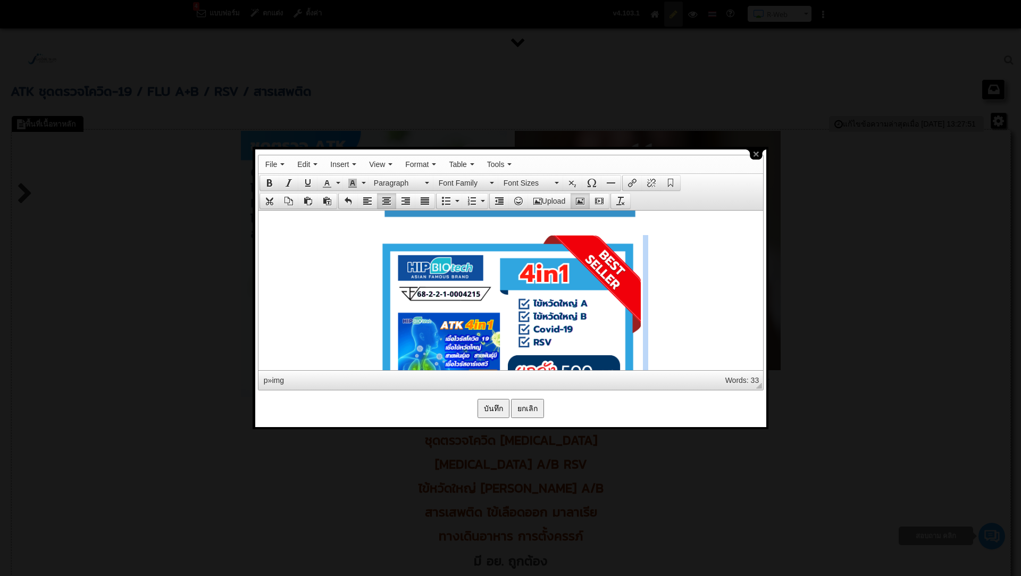
scroll to position [3912, 0]
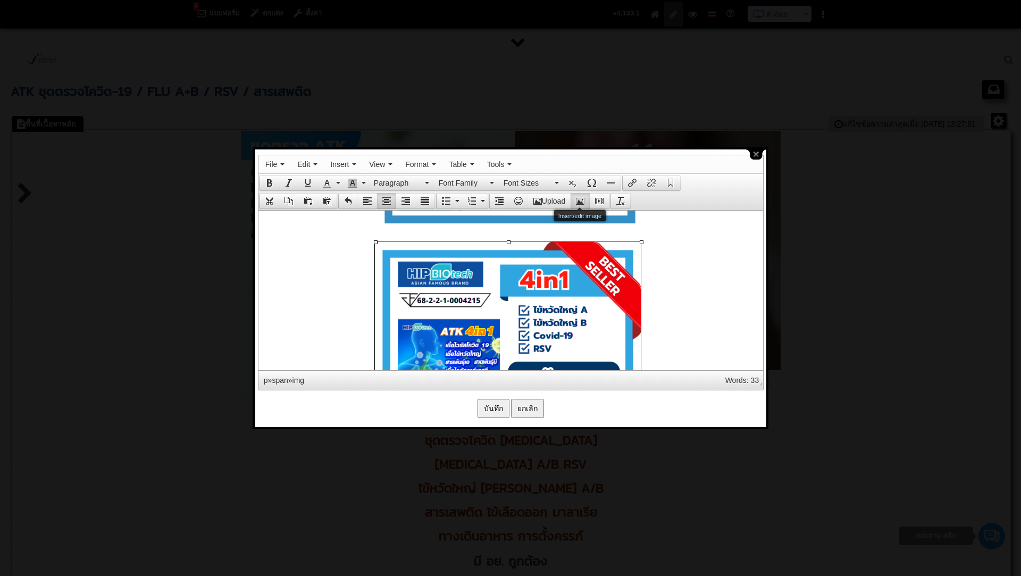
click at [581, 197] on icon "Insert/edit image" at bounding box center [580, 201] width 9 height 9
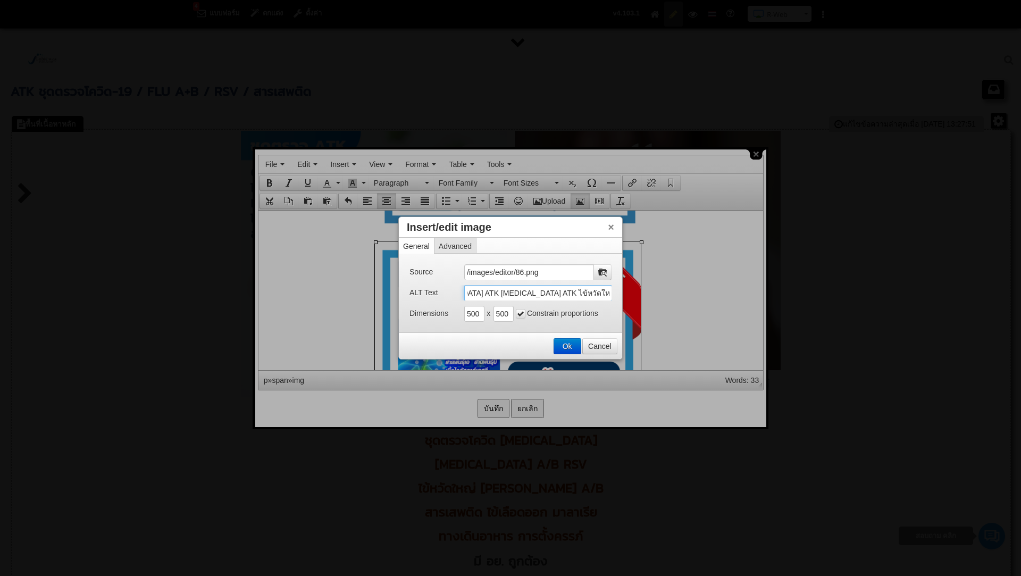
scroll to position [0, 665]
drag, startPoint x: 465, startPoint y: 292, endPoint x: 737, endPoint y: 299, distance: 271.8
click at [737, 299] on body "4 แบบฟอร์ม ตกแต่ง ตั้งค่า คู่มือการใช้งาน R-Web ติดต่อสอบถาม R-Web N Saranya" at bounding box center [510, 302] width 1021 height 605
click at [564, 341] on button "Ok" at bounding box center [567, 346] width 27 height 15
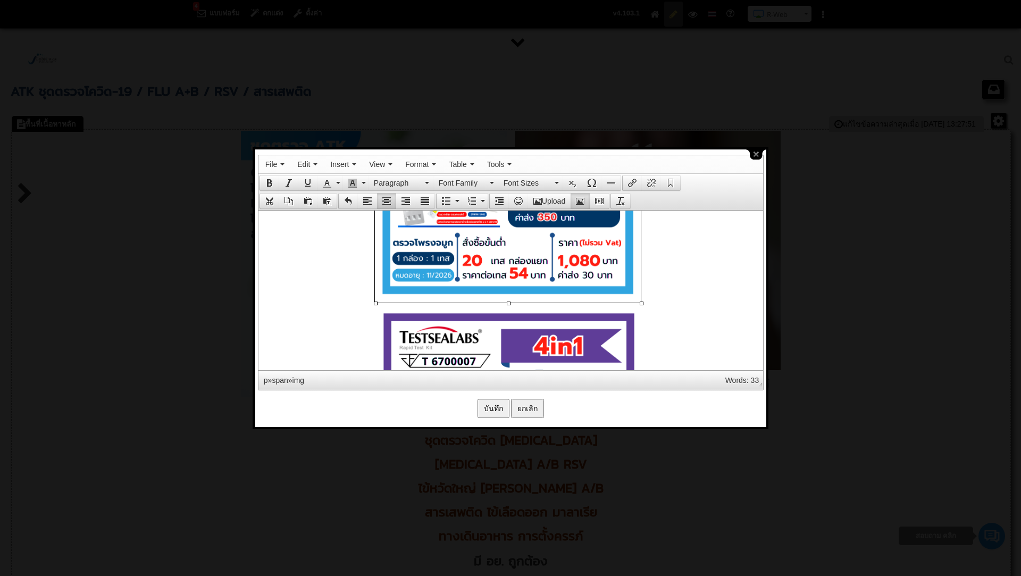
scroll to position [4144, 0]
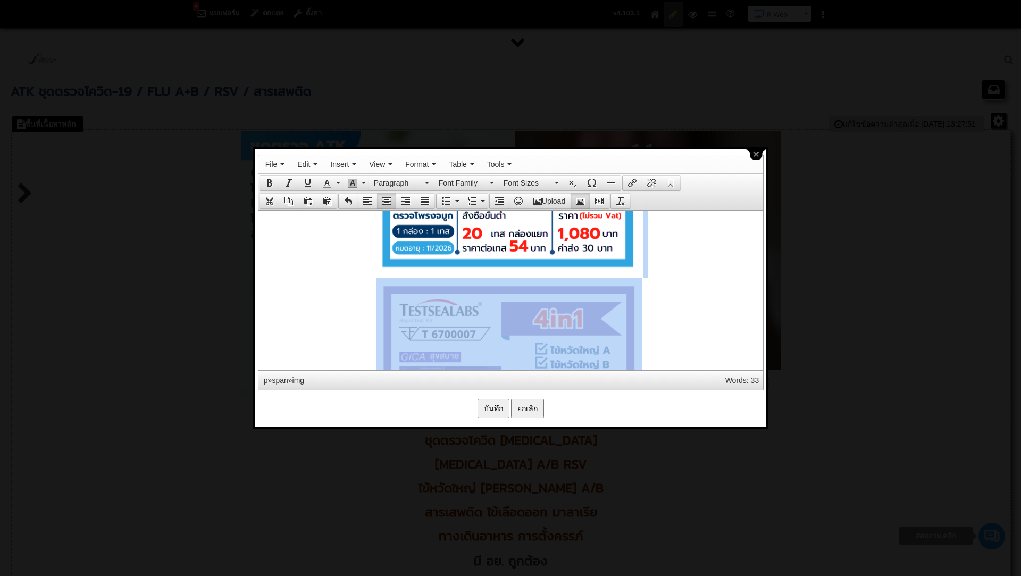
drag, startPoint x: 533, startPoint y: 323, endPoint x: 568, endPoint y: 217, distance: 112.2
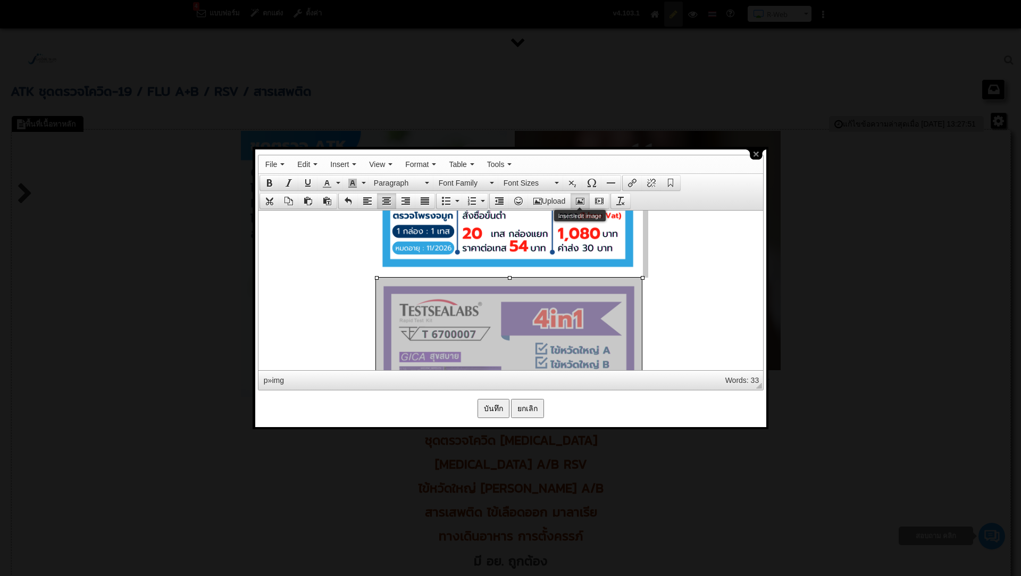
click at [581, 194] on button "Insert/edit image" at bounding box center [580, 201] width 19 height 15
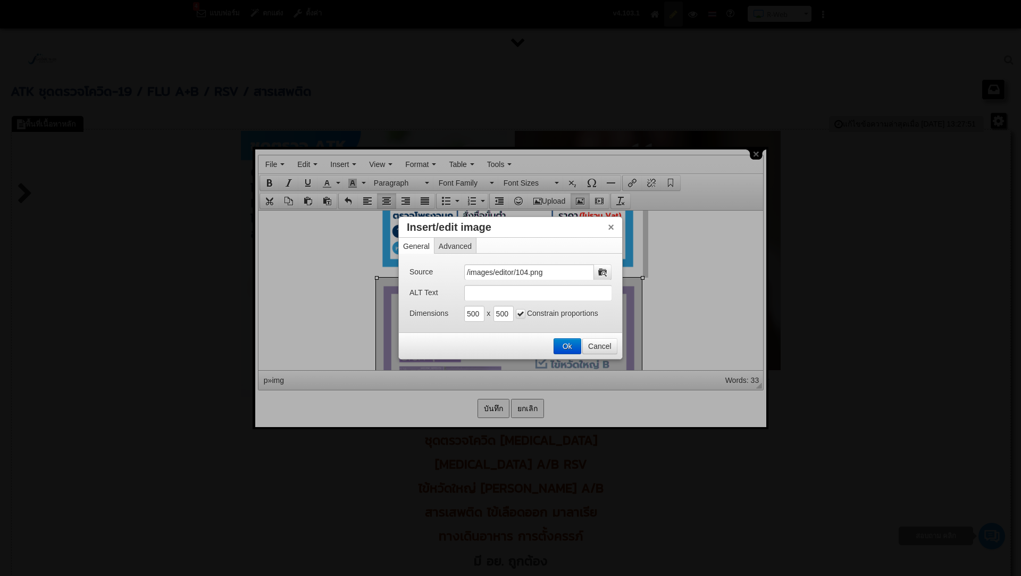
click at [496, 300] on div "Source /images/editor/104.png ALT Text Dimensions 500 x 500 Constrain proportio…" at bounding box center [510, 293] width 223 height 79
click at [493, 297] on input "ALT Text" at bounding box center [538, 293] width 148 height 16
paste input "HIP มี อย. ATK ราคา ATK ขายส่ง ATK ตรวจ ATK Covid 19 ATK Covid ATK ไข้หวัดใหญ่ …"
click at [466, 291] on input "HIP มี อย. ATK ราคา ATK ขายส่ง ATK ตรวจ ATK Covid 19 ATK Covid ATK ไข้หวัดใหญ่ …" at bounding box center [538, 293] width 148 height 16
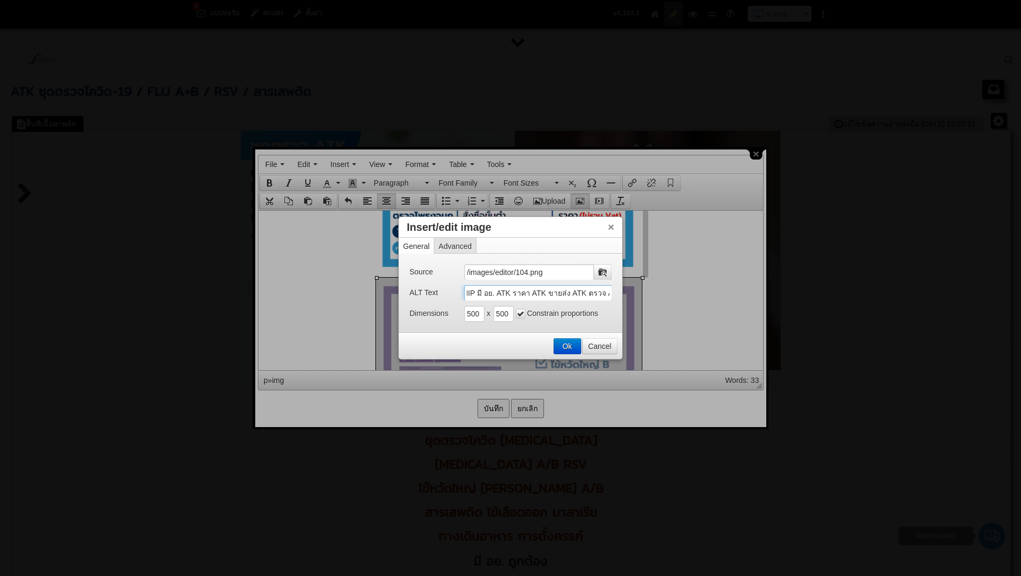
scroll to position [0, 0]
click at [476, 292] on input "HIP มี อย. ATK ราคา ATK ขายส่ง ATK ตรวจ ATK Covid 19 ATK Covid ATK ไข้หวัดใหญ่ …" at bounding box center [538, 293] width 148 height 16
drag, startPoint x: 466, startPoint y: 292, endPoint x: 659, endPoint y: 298, distance: 193.1
click at [659, 298] on body "4 แบบฟอร์ม ตกแต่ง ตั้งค่า คู่มือการใช้งาน R-Web ติดต่อสอบถาม R-Web N Saranya" at bounding box center [510, 302] width 1021 height 605
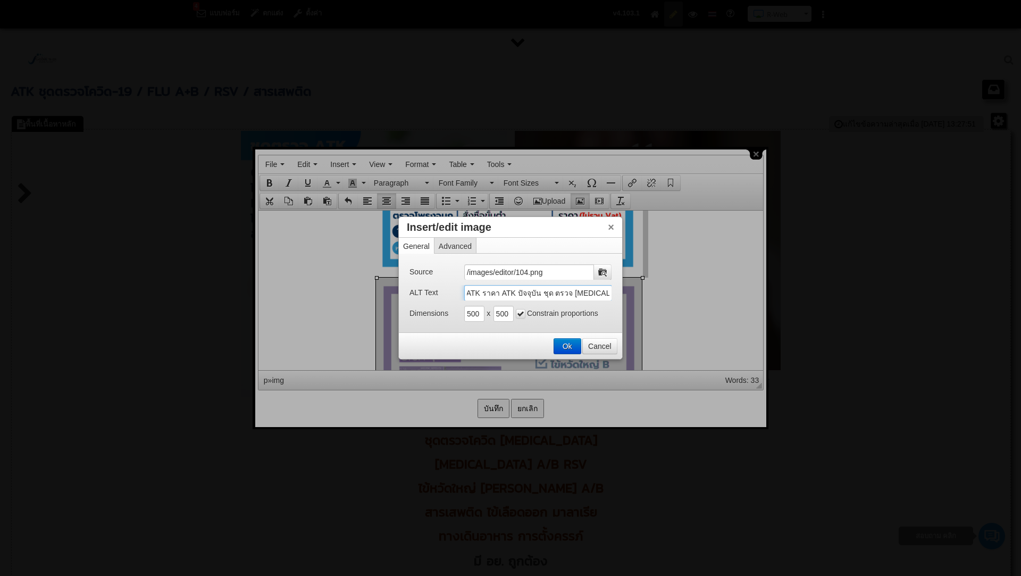
click at [585, 296] on input "GICA มี อย. ATK ราคา ATK ขายส่ง ATK ตรวจ ATK Covid 19 ATK Covid ATK ไข้หวัดใหญ่…" at bounding box center [538, 293] width 148 height 16
click at [530, 292] on input "GICA มี อย. ATK ราคา ATK ขายส่ง ATK ตรวจ ATK Covid 19 ATK Covid ATK ไข้หวัดใหญ่…" at bounding box center [538, 293] width 148 height 16
drag, startPoint x: 546, startPoint y: 293, endPoint x: 613, endPoint y: 296, distance: 66.5
click at [613, 296] on div "Source /images/editor/104.png ALT Text GICA มี อย. ATK ราคา ATK ขายส่ง ATK ตรวจ…" at bounding box center [510, 293] width 223 height 79
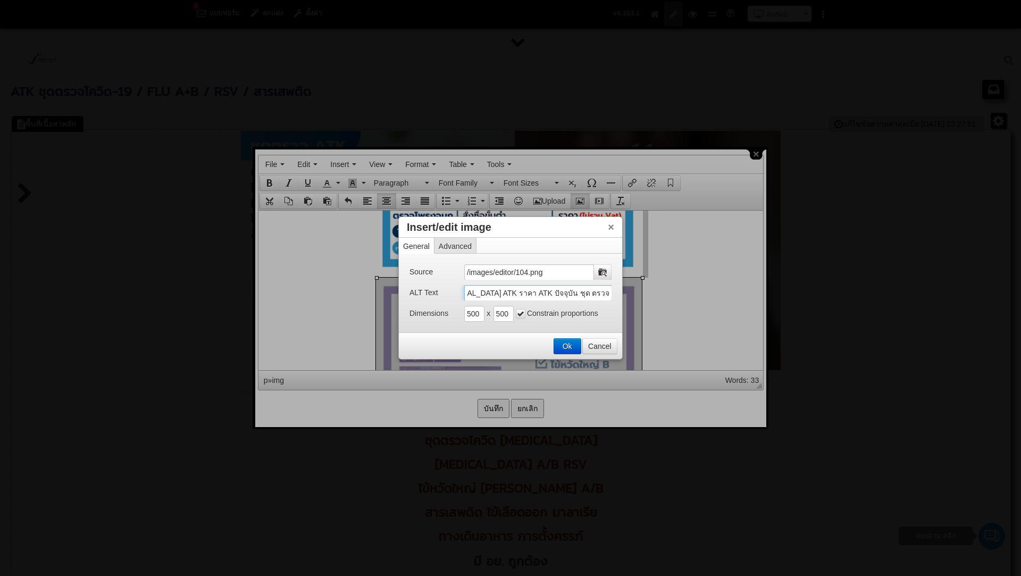
click at [592, 296] on input "GICA มี อย. ATK ราคา ATK ขายส่ง ATK ตรวจ ATK Covid 19 ATK Covid ATK ไข้หวัดใหญ่…" at bounding box center [538, 293] width 148 height 16
type input "GICA มี อย. ATK ราคา ATK ขายส่ง ATK ตรวจ ATK Covid 19 ATK Covid ATK ไข้หวัดใหญ่…"
drag, startPoint x: 609, startPoint y: 292, endPoint x: 464, endPoint y: 291, distance: 144.6
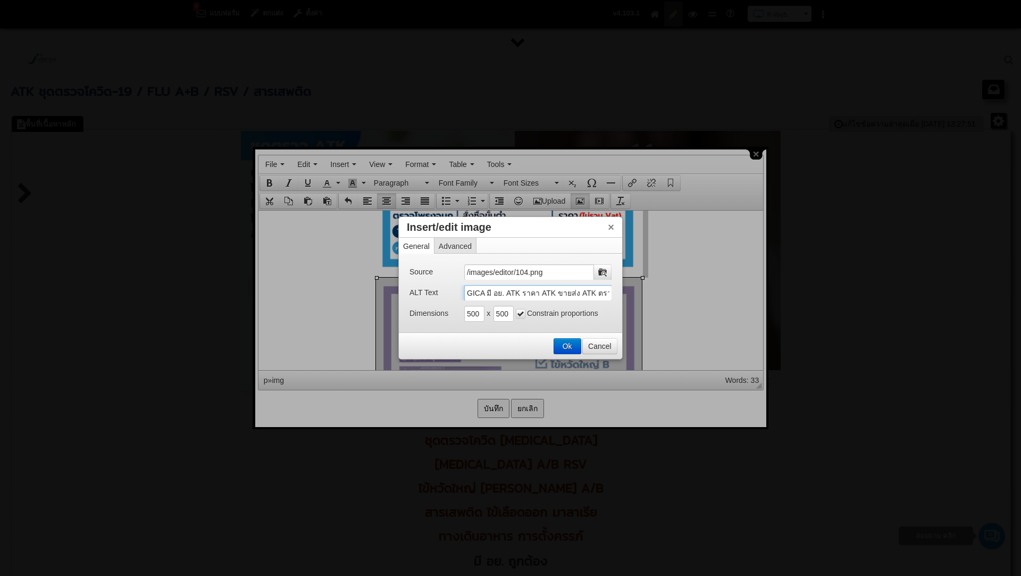
click at [464, 291] on input "GICA มี อย. ATK ราคา ATK ขายส่ง ATK ตรวจ ATK Covid 19 ATK Covid ATK ไข้หวัดใหญ่…" at bounding box center [538, 293] width 148 height 16
click at [570, 341] on button "Ok" at bounding box center [567, 346] width 27 height 15
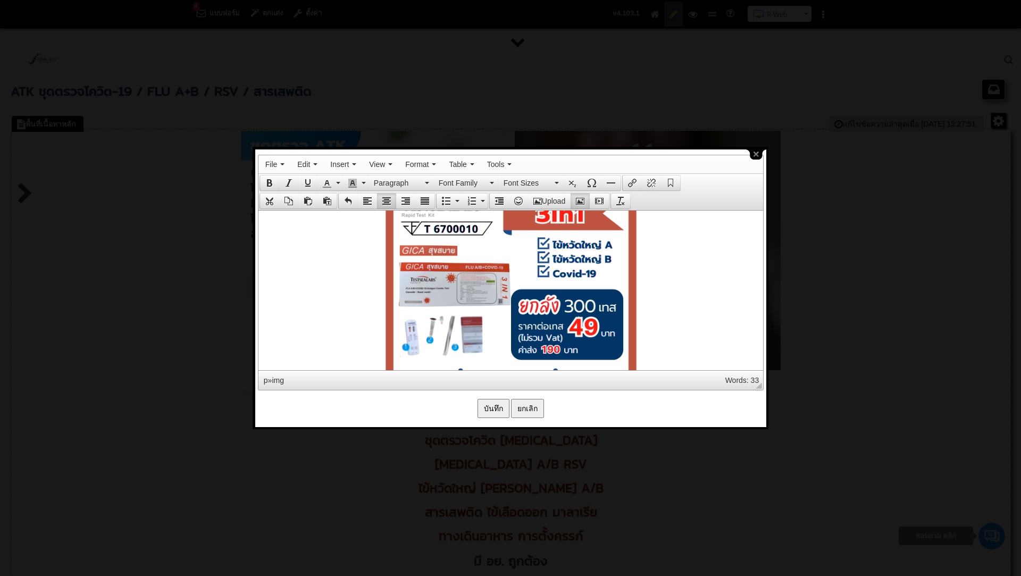
scroll to position [3158, 0]
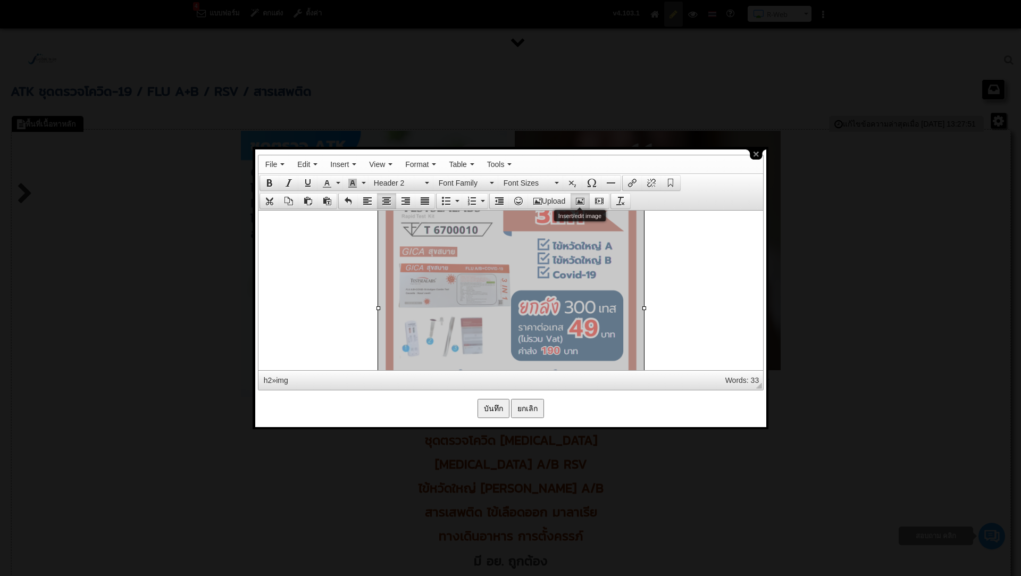
click at [581, 198] on icon "Insert/edit image" at bounding box center [580, 201] width 9 height 9
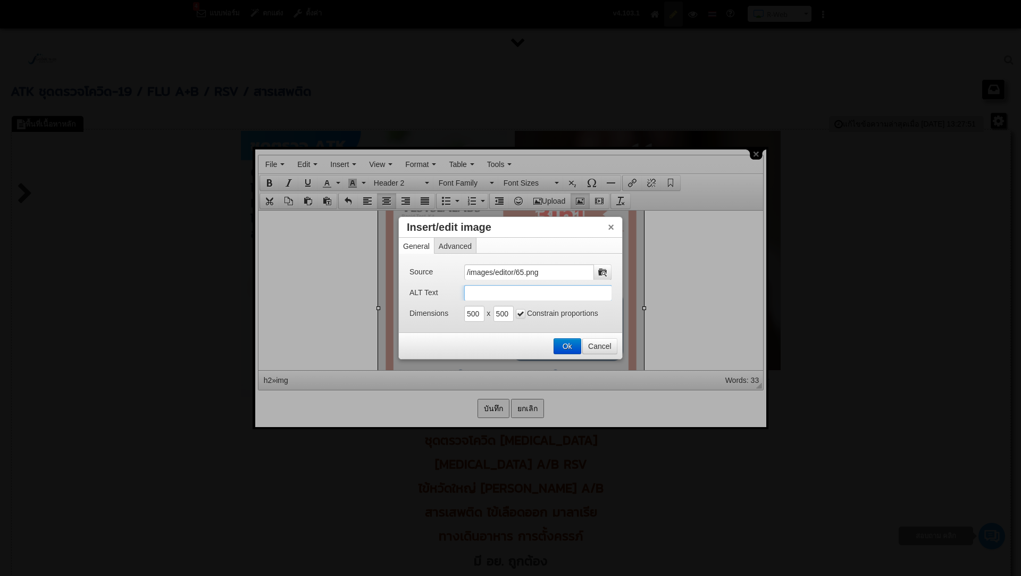
click at [492, 285] on input "ALT Text" at bounding box center [538, 293] width 148 height 16
paste input "GICA มี อย. ATK ราคา ATK ขายส่ง ATK ตรวจ ATK Covid 19 ATK Covid ATK ไข้หวัดใหญ่…"
type input "GICA มี อย. ATK ราคา ATK ขายส่ง ATK ตรวจ ATK Covid 19 ATK Covid ATK ไข้หวัดใหญ่…"
click at [564, 343] on button "Ok" at bounding box center [567, 346] width 27 height 15
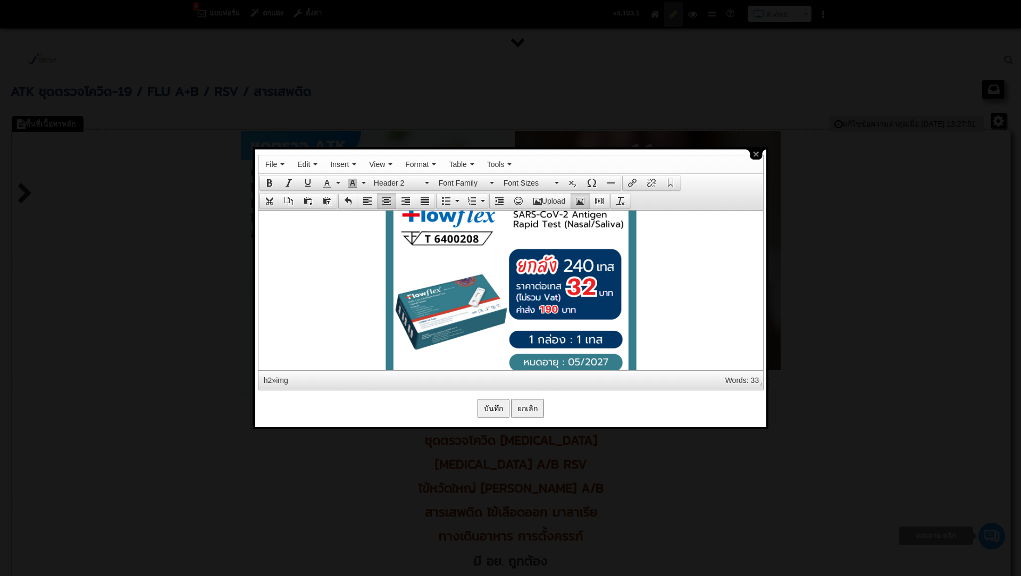
scroll to position [2414, 0]
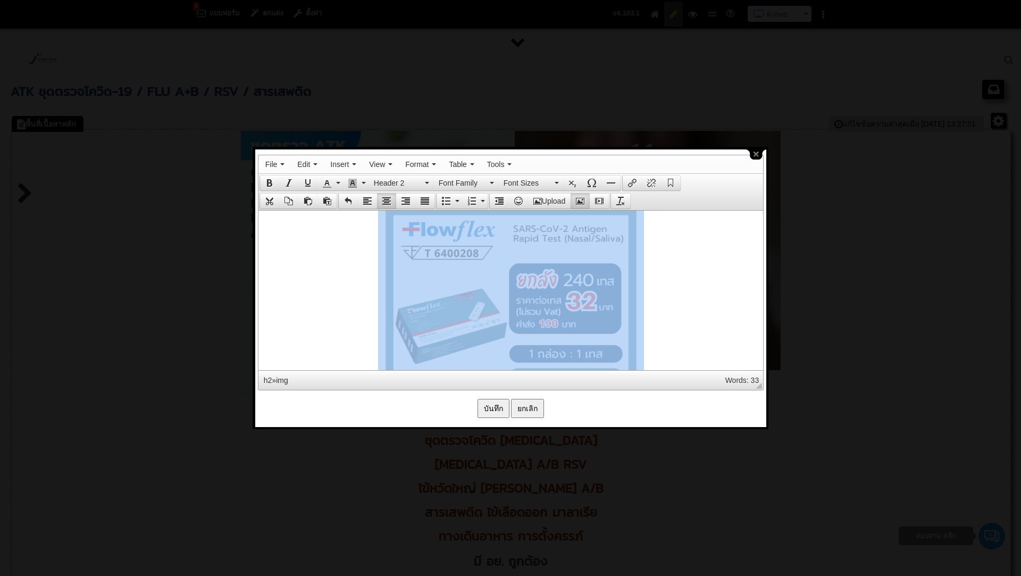
drag, startPoint x: 513, startPoint y: 309, endPoint x: 571, endPoint y: 334, distance: 63.1
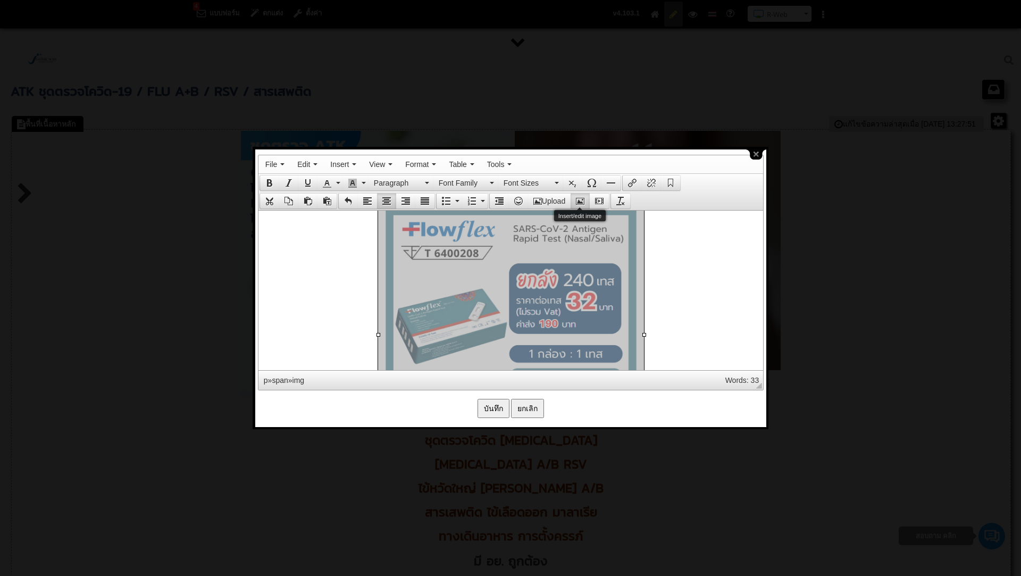
click at [581, 197] on icon "Insert/edit image" at bounding box center [580, 201] width 9 height 9
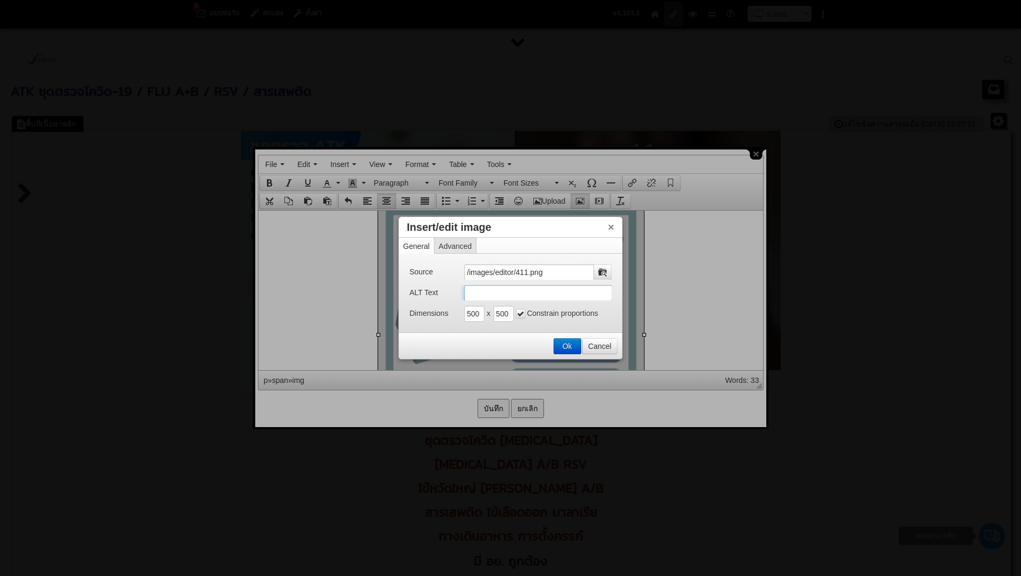
click at [515, 291] on input "ALT Text" at bounding box center [538, 293] width 148 height 16
paste input "GICA มี อย. ATK ราคา ATK ขายส่ง ATK ตรวจ ATK Covid 19 ATK Covid ATK ไข้หวัดใหญ่…"
click at [467, 294] on input "GICA มี อย. ATK ราคา ATK ขายส่ง ATK ตรวจ ATK Covid 19 ATK Covid ATK ไข้หวัดใหญ่…" at bounding box center [538, 293] width 148 height 16
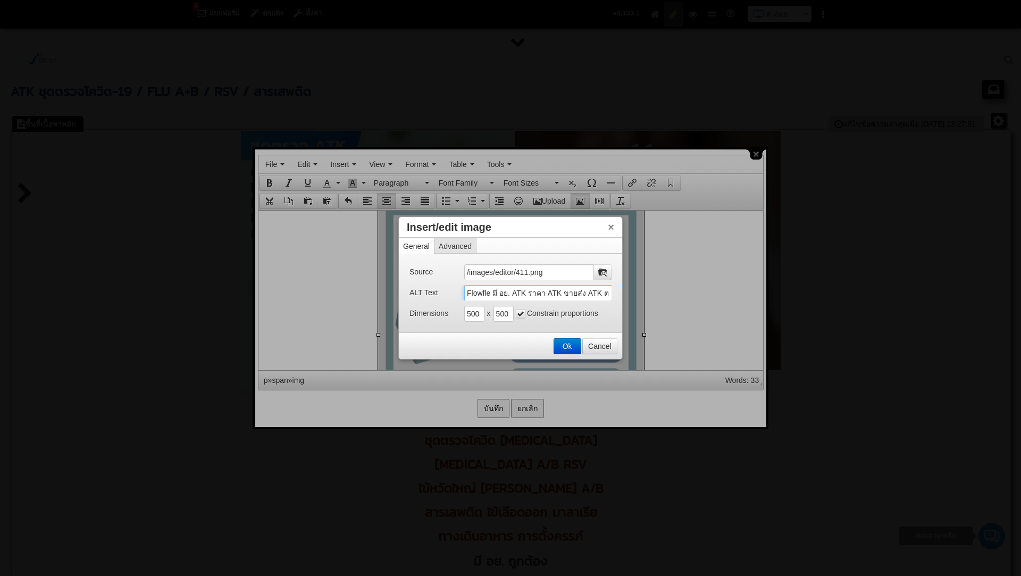
type input "Flowflex มี อย. ATK ราคา ATK ขายส่ง ATK ตรวจ ATK Covid 19 ATK Covid ATK ไข้หวัด…"
click at [565, 342] on button "Ok" at bounding box center [567, 346] width 27 height 15
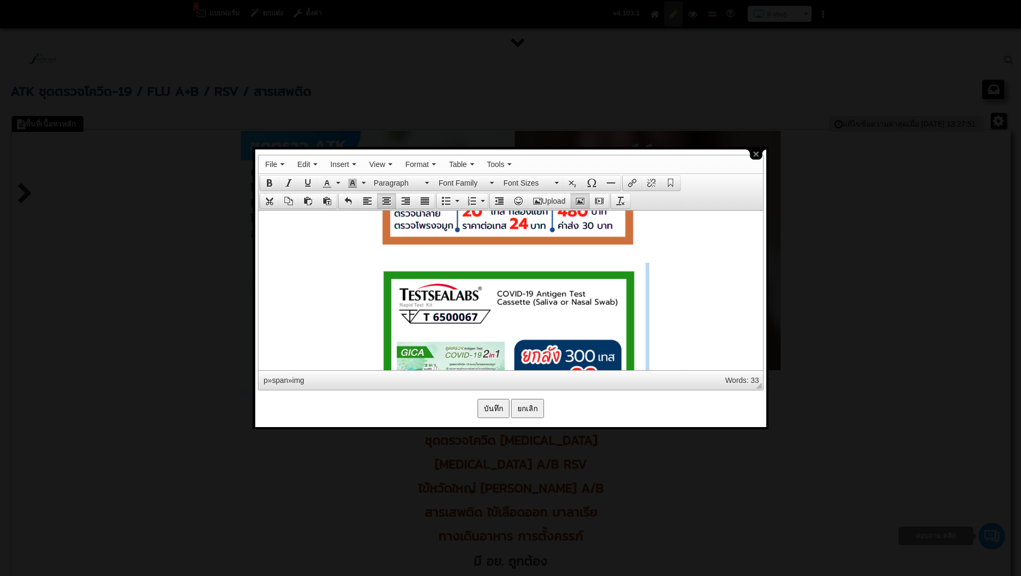
scroll to position [2069, 0]
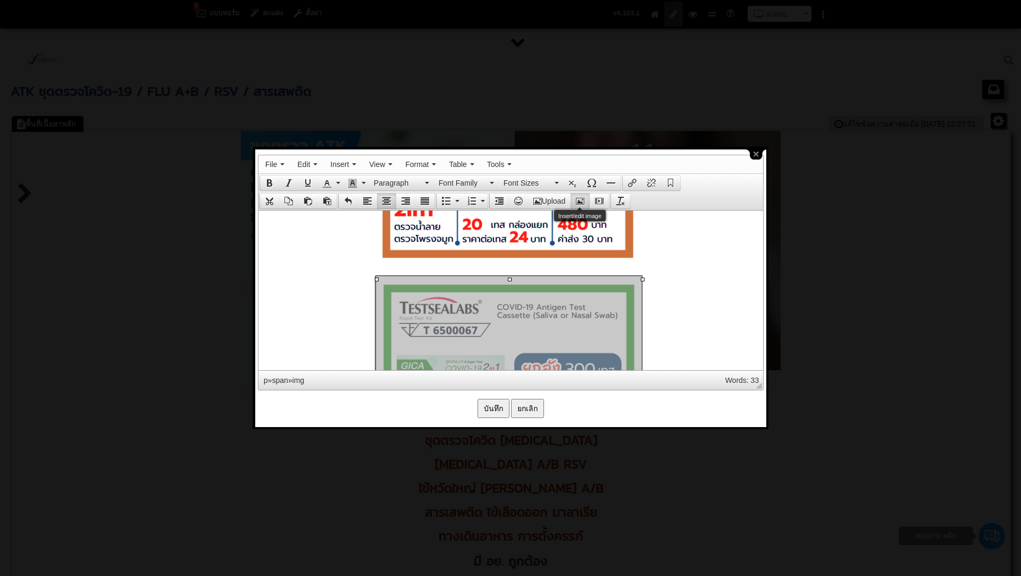
click at [582, 199] on icon "Insert/edit image" at bounding box center [580, 201] width 9 height 9
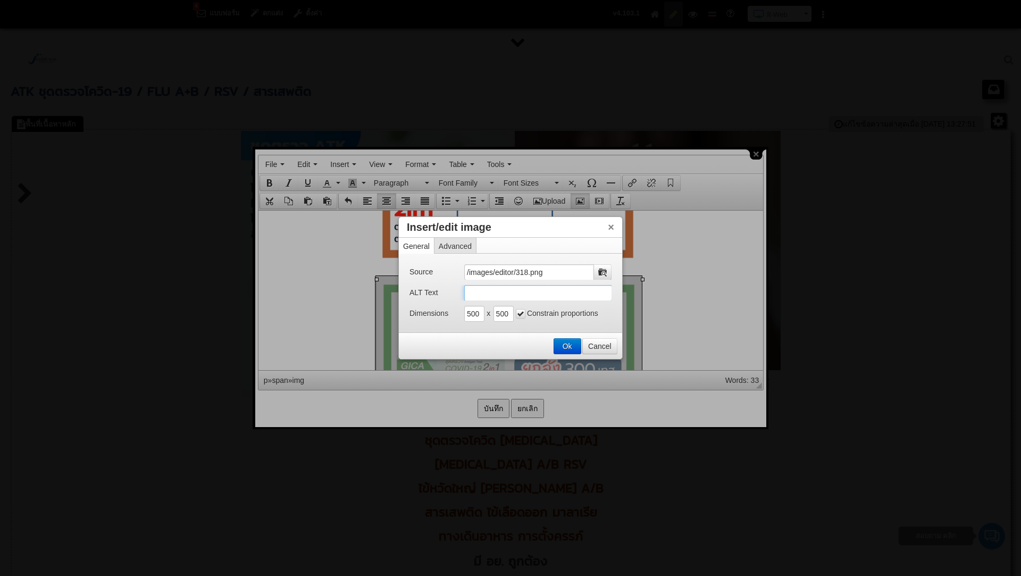
click at [516, 298] on input "ALT Text" at bounding box center [538, 293] width 148 height 16
paste input "GICA มี อย. ATK ราคา ATK ขายส่ง ATK ตรวจ ATK Covid 19 ATK Covid ATK ไข้หวัดใหญ่…"
type input "GICA มี อย. ATK ราคา ATK ขายส่ง ATK ตรวจ ATK Covid 19 ATK Covid ATK ไข้หวัดใหญ่…"
click at [570, 344] on button "Ok" at bounding box center [567, 346] width 27 height 15
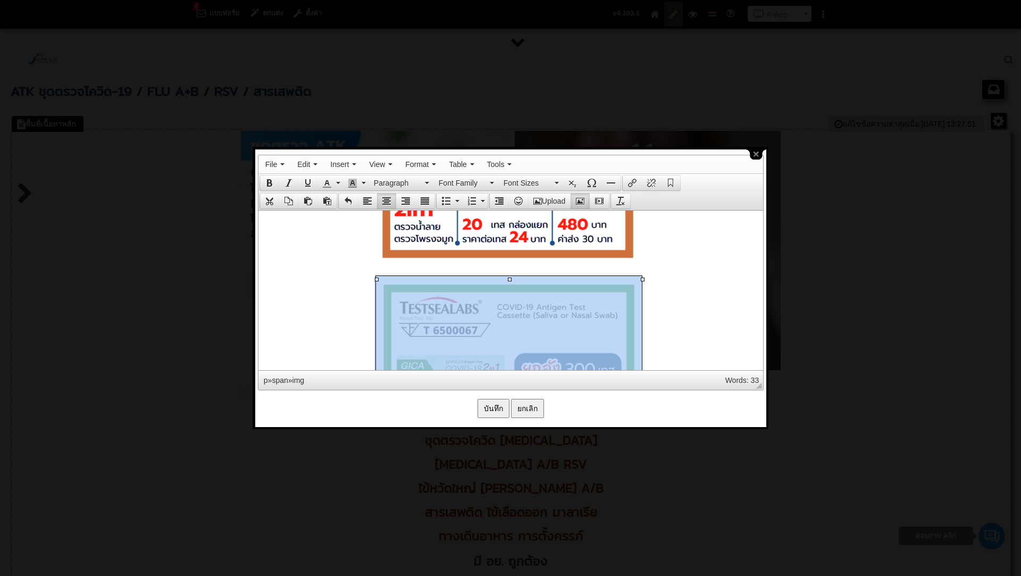
scroll to position [2137, 0]
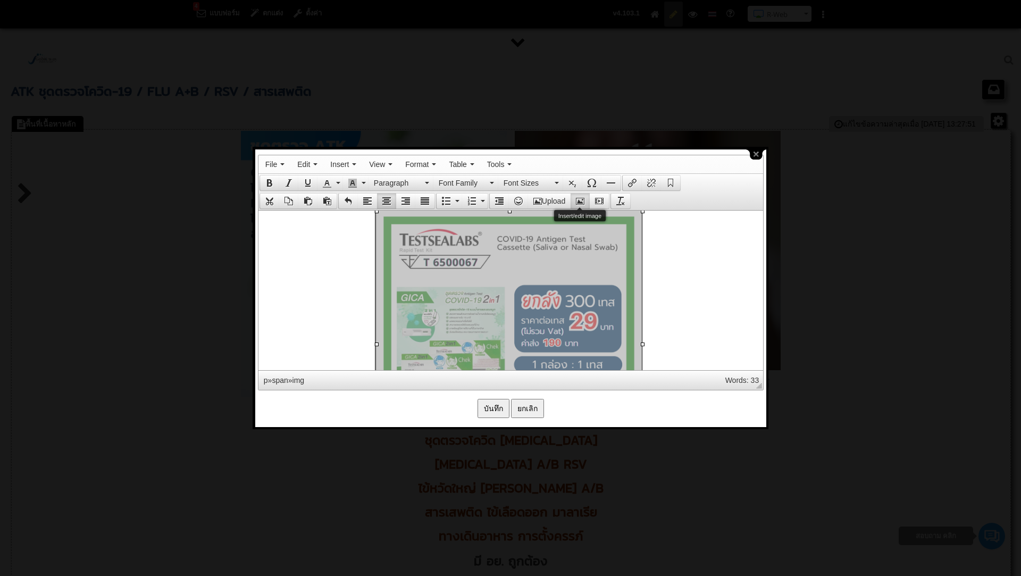
click at [580, 201] on icon "Insert/edit image" at bounding box center [580, 201] width 9 height 9
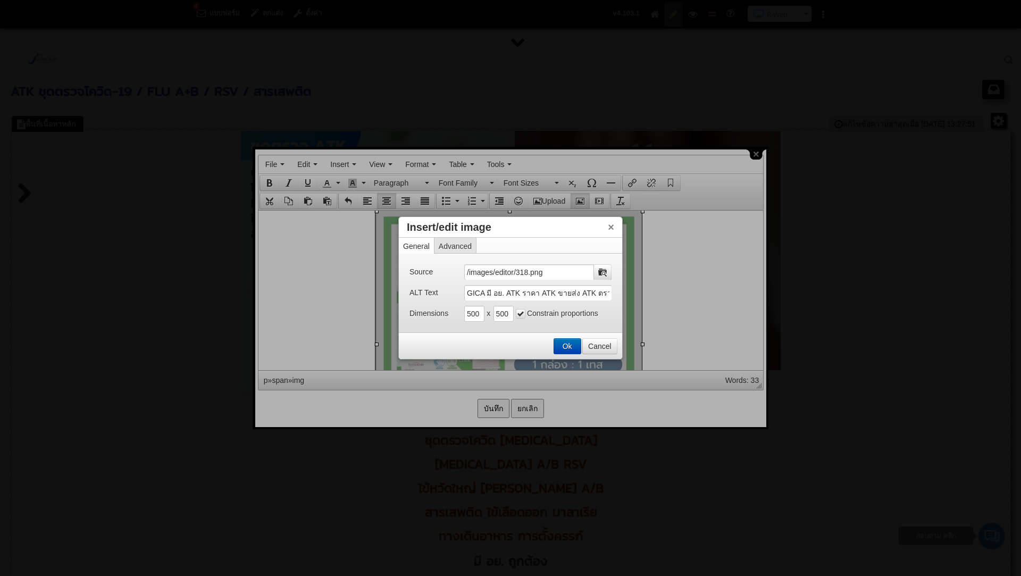
click at [560, 344] on button "Ok" at bounding box center [567, 346] width 27 height 15
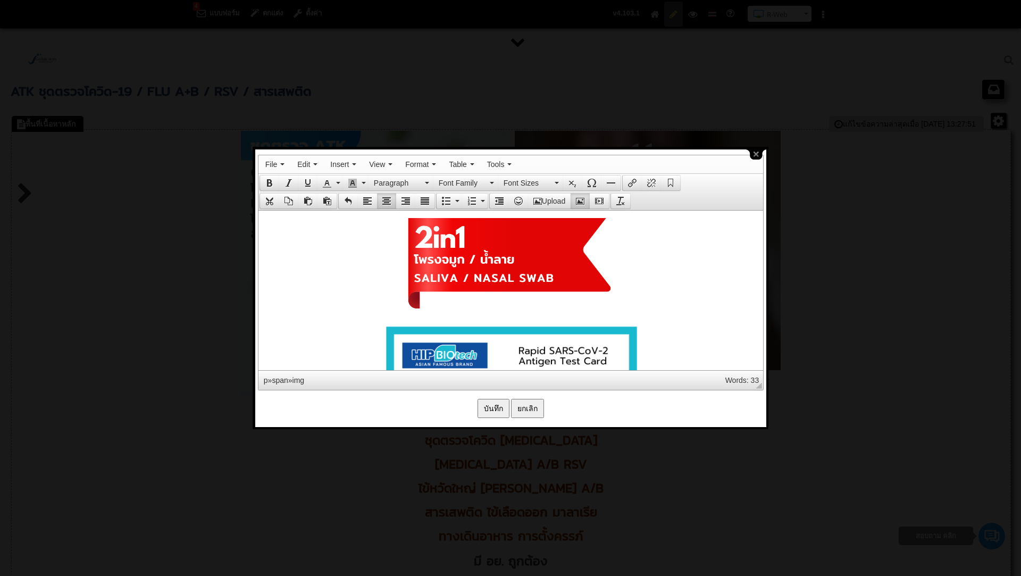
scroll to position [1483, 0]
click at [489, 404] on input "บันทึก" at bounding box center [494, 408] width 32 height 19
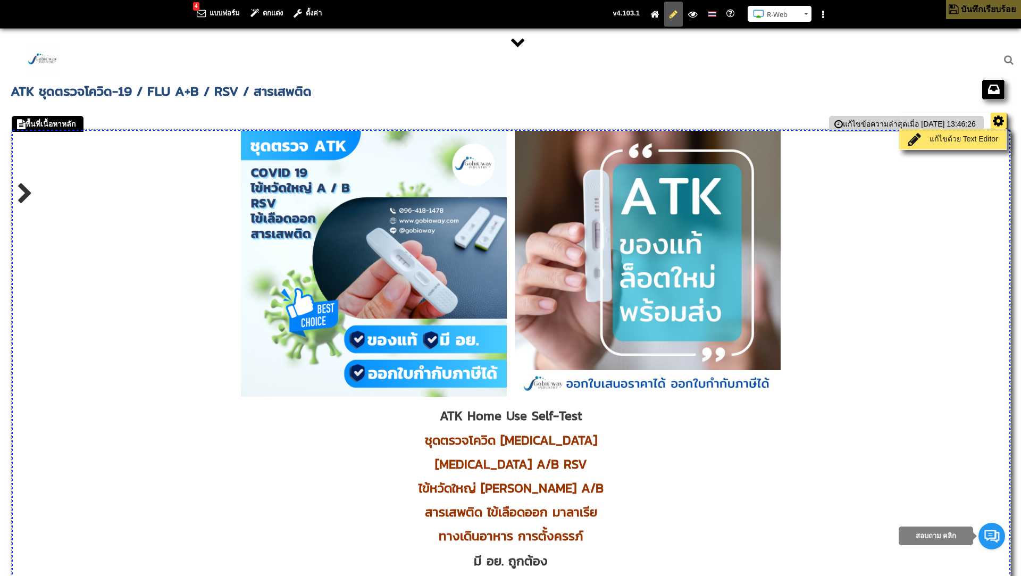
click at [981, 139] on link "แก้ไขด้วย Text Editor" at bounding box center [953, 139] width 102 height 15
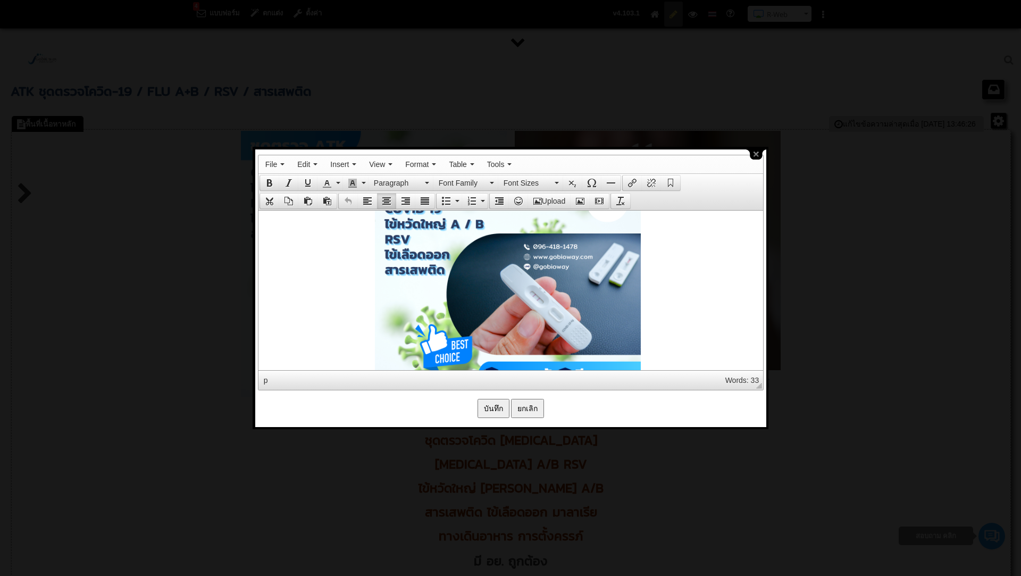
scroll to position [256, 0]
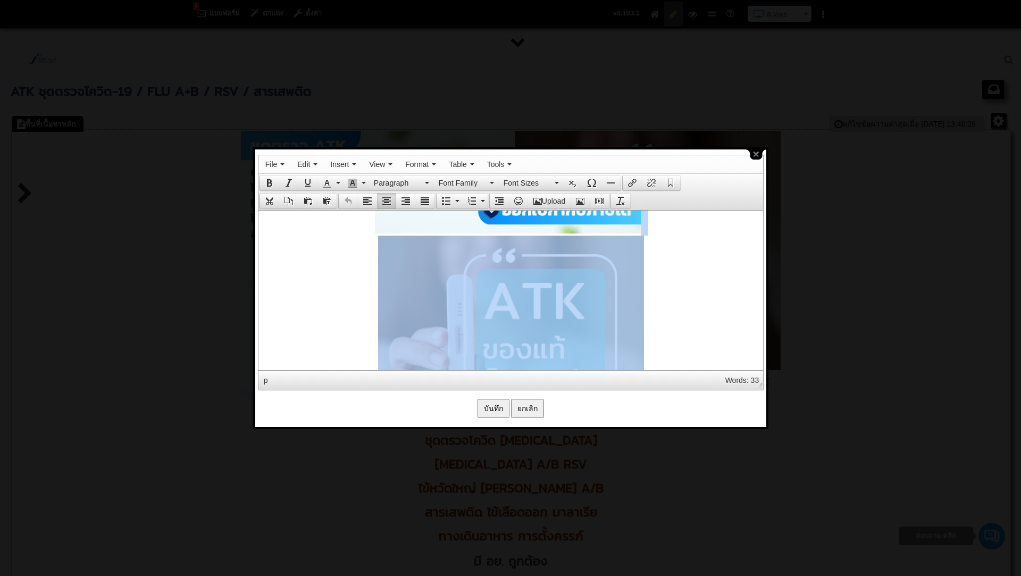
drag, startPoint x: 574, startPoint y: 327, endPoint x: 587, endPoint y: 238, distance: 89.8
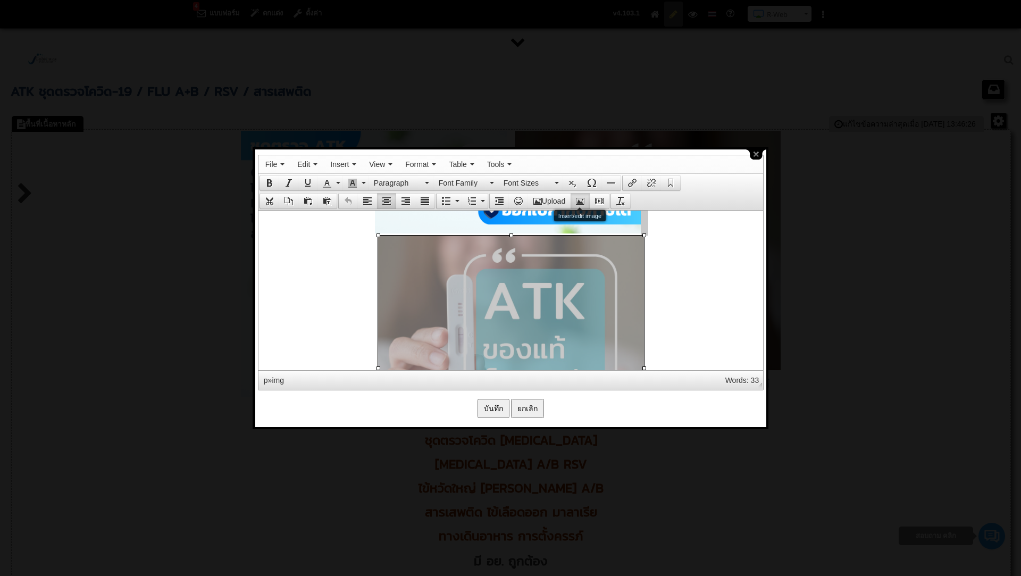
click at [581, 199] on icon "Insert/edit image" at bounding box center [580, 201] width 9 height 9
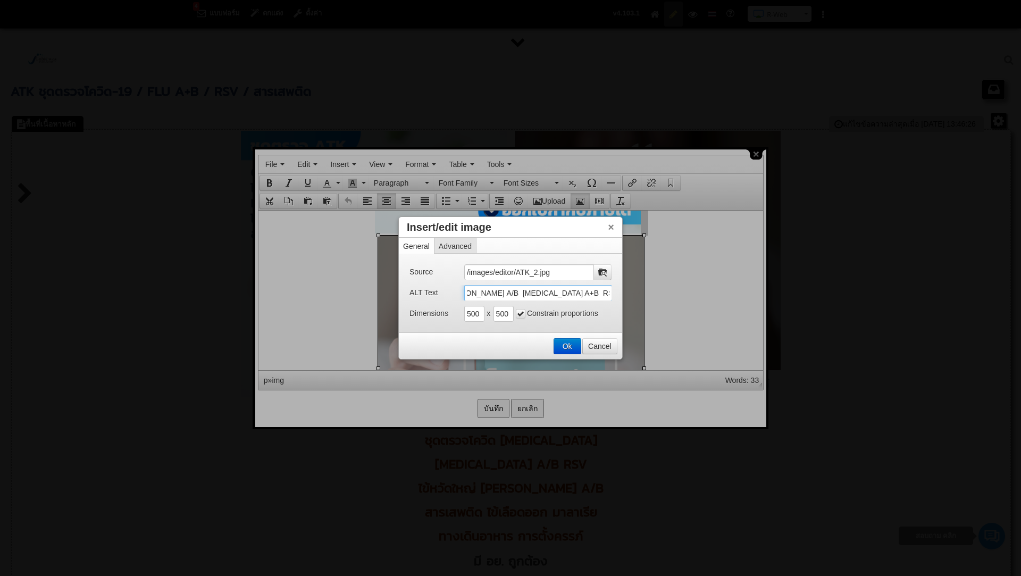
scroll to position [0, 229]
drag, startPoint x: 466, startPoint y: 293, endPoint x: 691, endPoint y: 300, distance: 225.1
click at [691, 300] on body "4 แบบฟอร์ม ตกแต่ง ตั้งค่า คู่มือการใช้งาน R-Web ติดต่อสอบถาม R-Web N Saranya" at bounding box center [510, 302] width 1021 height 605
paste input "รวจ ATK ราคา self atk คือ rapid test kit คือ rapid test ไข้หวัดใหญ่ ตรวจ rapid …"
type input "ตรวจ ATK ราคา self atk คือ rapid test kit คือ rapid test ไข้หวัดใหญ่ ตรวจ rapid…"
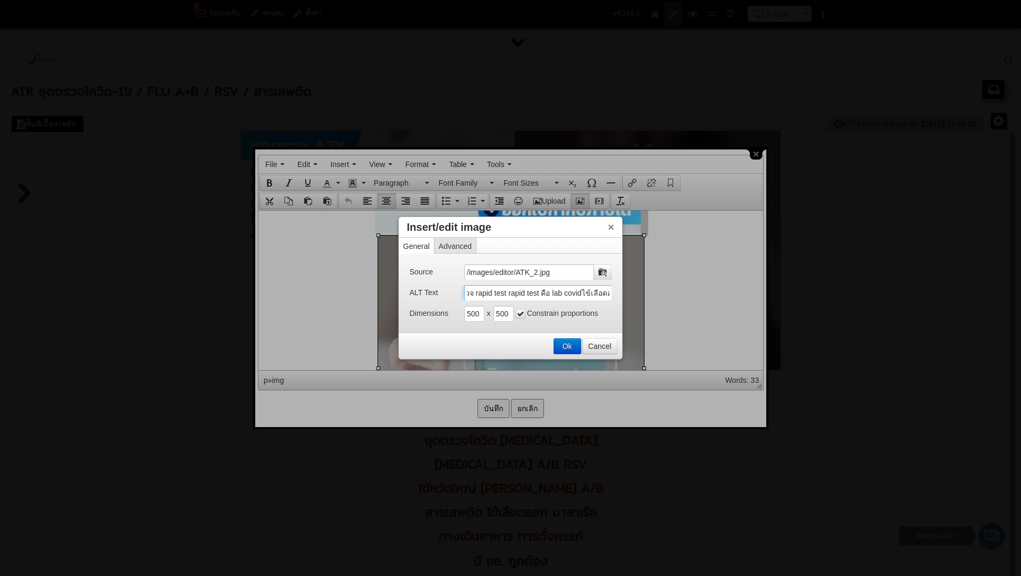
scroll to position [0, 463]
click at [567, 346] on button "Ok" at bounding box center [567, 346] width 27 height 15
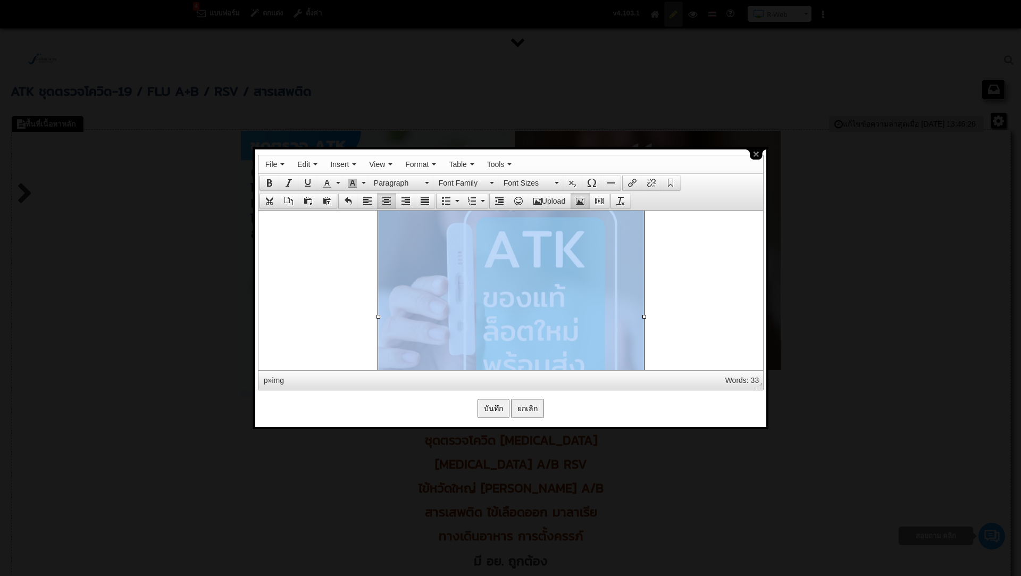
scroll to position [242, 0]
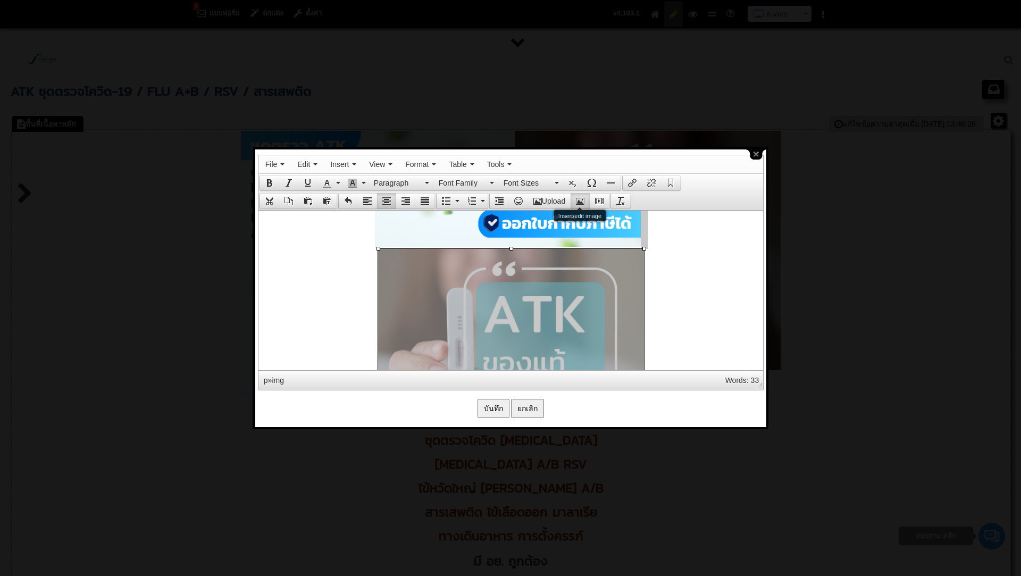
click at [580, 197] on icon "Insert/edit image" at bounding box center [580, 201] width 9 height 9
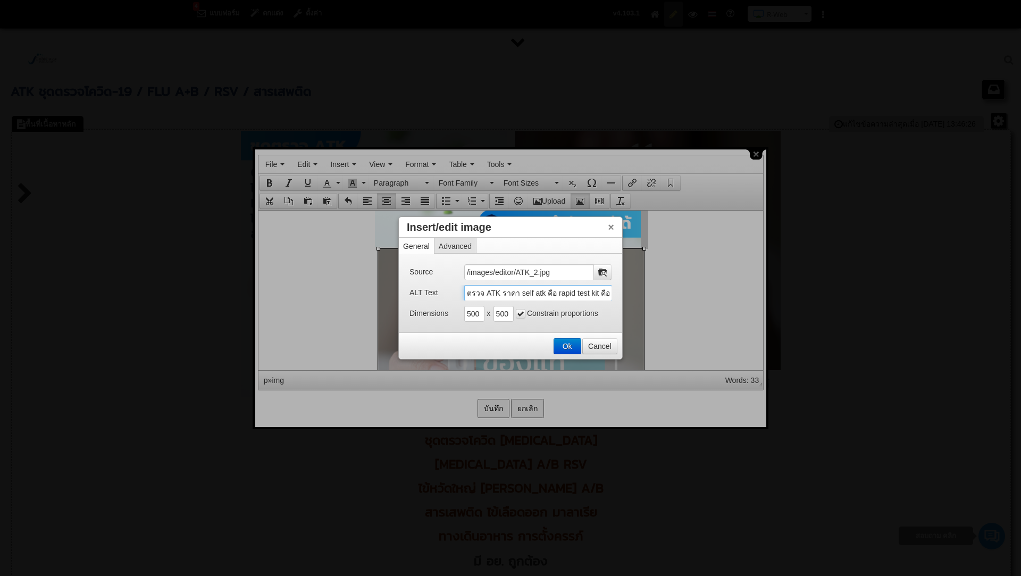
click at [521, 295] on input "ตรวจ ATK ราคา self atk คือ rapid test kit คือ rapid test ไข้หวัดใหญ่ ตรวจ rapid…" at bounding box center [538, 293] width 148 height 16
click at [479, 292] on input "ตรวจ ATK ราคา self atk คือ rapid test kit คือ rapid test ไข้หวัดใหญ่ ตรวจ rapid…" at bounding box center [538, 293] width 148 height 16
type input "มี อย. ของแท้ ตรวจ ATK ราคา self atk คือ rapid test kit คือ rapid test ไข้หวัดใ…"
drag, startPoint x: 573, startPoint y: 345, endPoint x: 511, endPoint y: 321, distance: 66.4
click at [511, 321] on div "Insert/edit image × General Advanced Source /images/editor/ATK_2.jpg ALT Text ม…" at bounding box center [510, 287] width 224 height 143
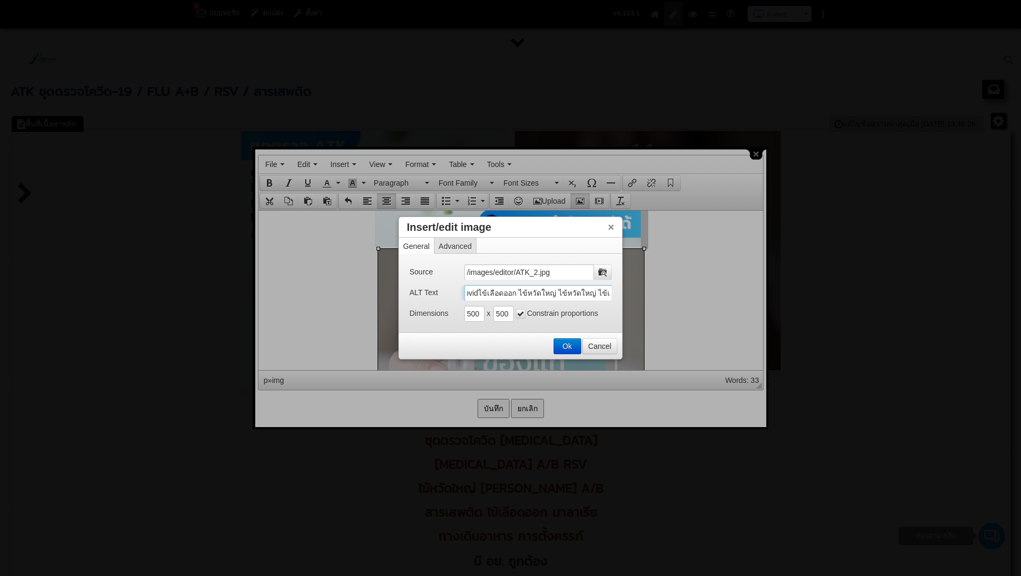
scroll to position [0, 506]
drag, startPoint x: 466, startPoint y: 292, endPoint x: 713, endPoint y: 311, distance: 247.5
click at [713, 311] on body "4 แบบฟอร์ม ตกแต่ง ตั้งค่า คู่มือการใช้งาน R-Web ติดต่อสอบถาม R-Web N Saranya" at bounding box center [510, 302] width 1021 height 605
click at [572, 345] on button "Ok" at bounding box center [567, 346] width 27 height 15
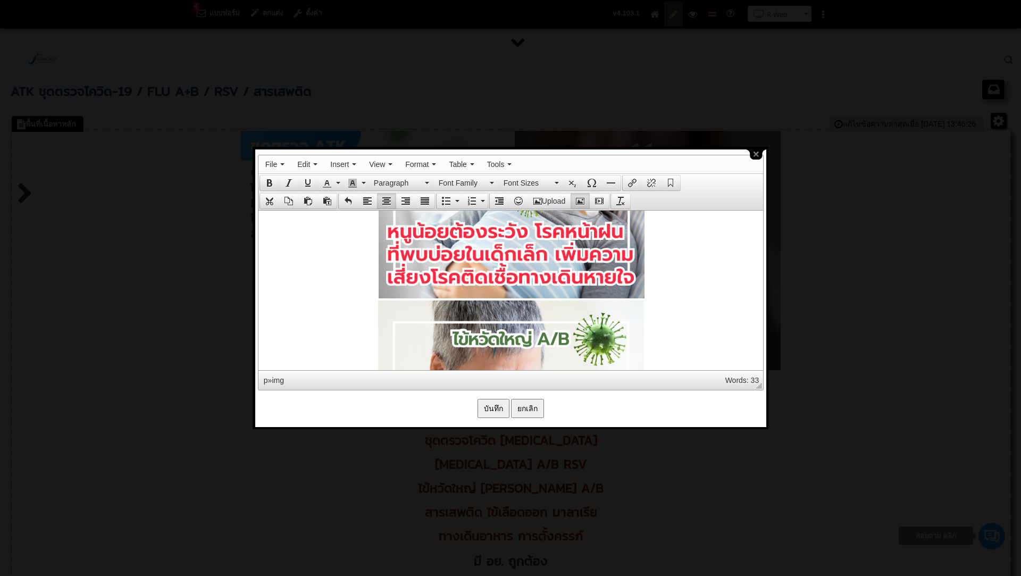
scroll to position [1057, 0]
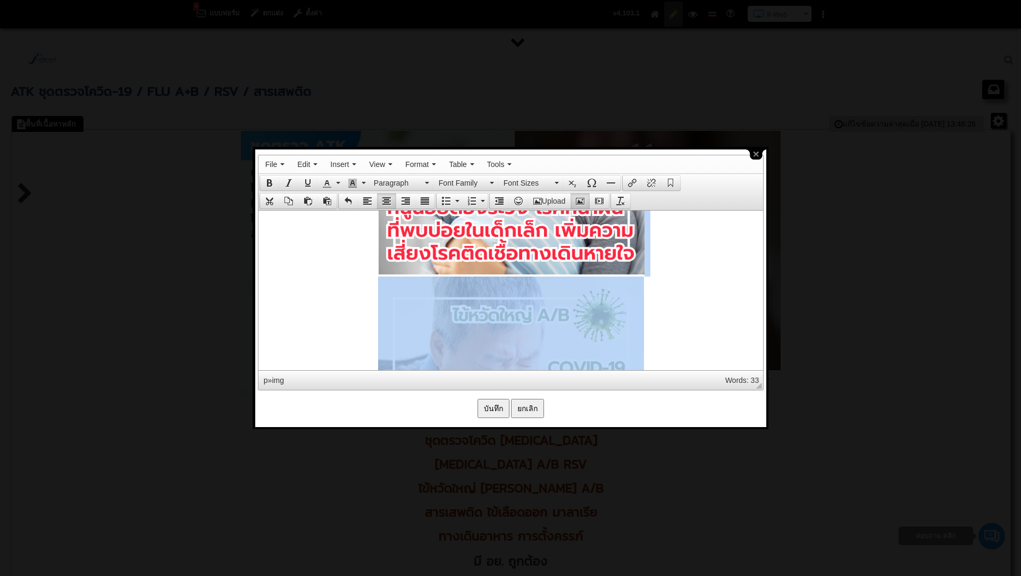
drag, startPoint x: 540, startPoint y: 321, endPoint x: 541, endPoint y: 344, distance: 22.9
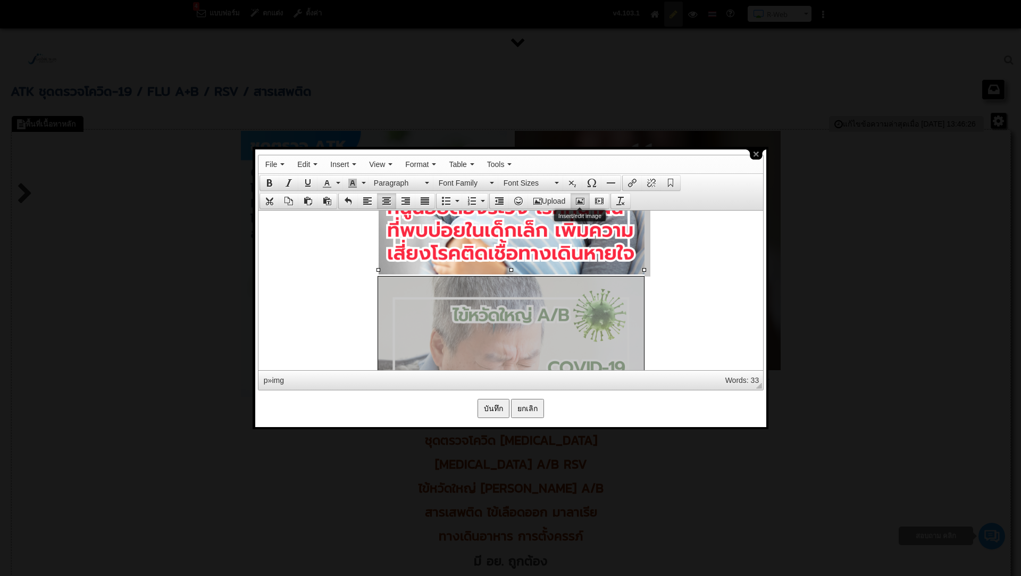
click at [585, 200] on button "Insert/edit image" at bounding box center [580, 201] width 19 height 15
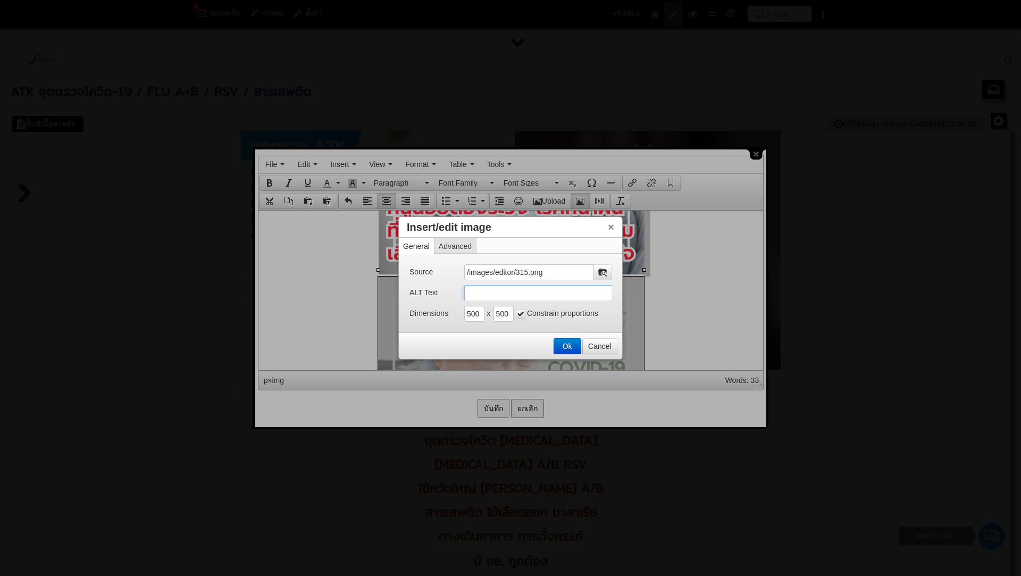
click at [531, 290] on input "ALT Text" at bounding box center [538, 293] width 148 height 16
paste input "มี อย. ของแท้ ตรวจ ATK ราคา self atk คือ rapid test kit คือ rapid test ไข้หวัดใ…"
type input "มี อย. ของแท้ ตรวจ ATK ราคา self atk คือ rapid test kit คือ rapid test ไข้หวัดใ…"
click at [545, 293] on input "มี อย. ของแท้ ตรวจ ATK ราคา self atk คือ rapid test kit คือ rapid test ไข้หวัดใ…" at bounding box center [538, 293] width 148 height 16
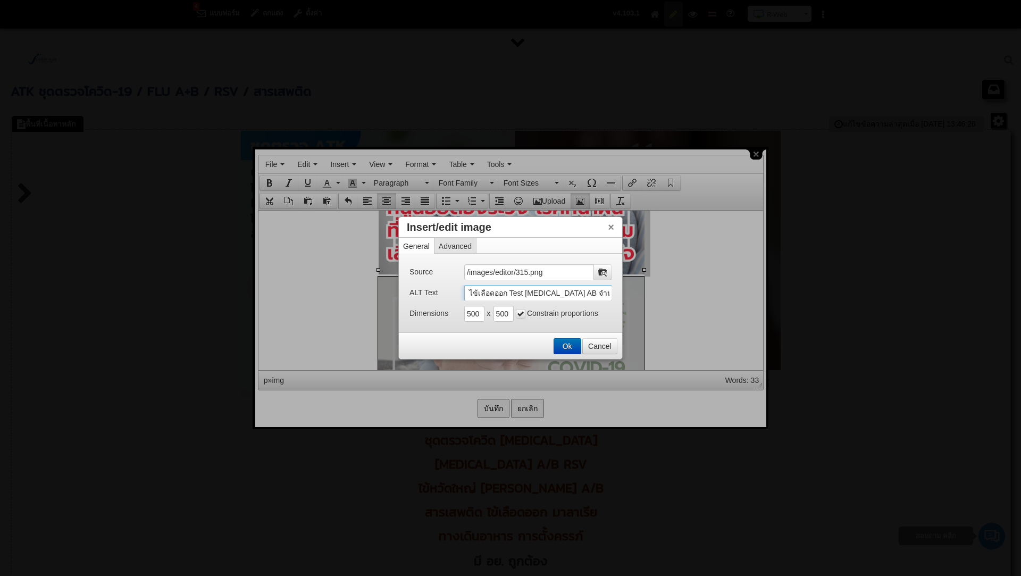
click at [568, 349] on button "Ok" at bounding box center [567, 346] width 27 height 15
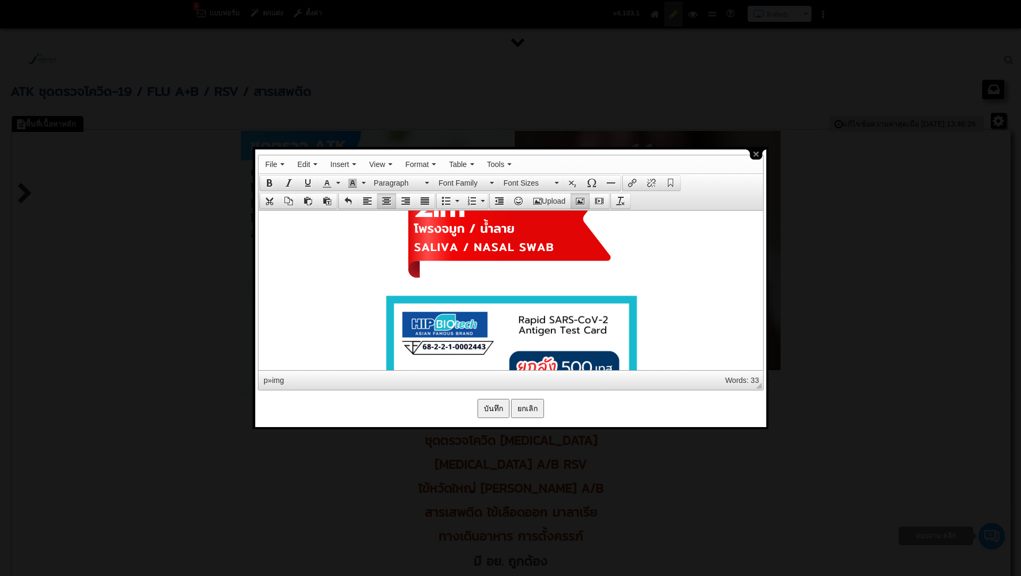
scroll to position [1531, 0]
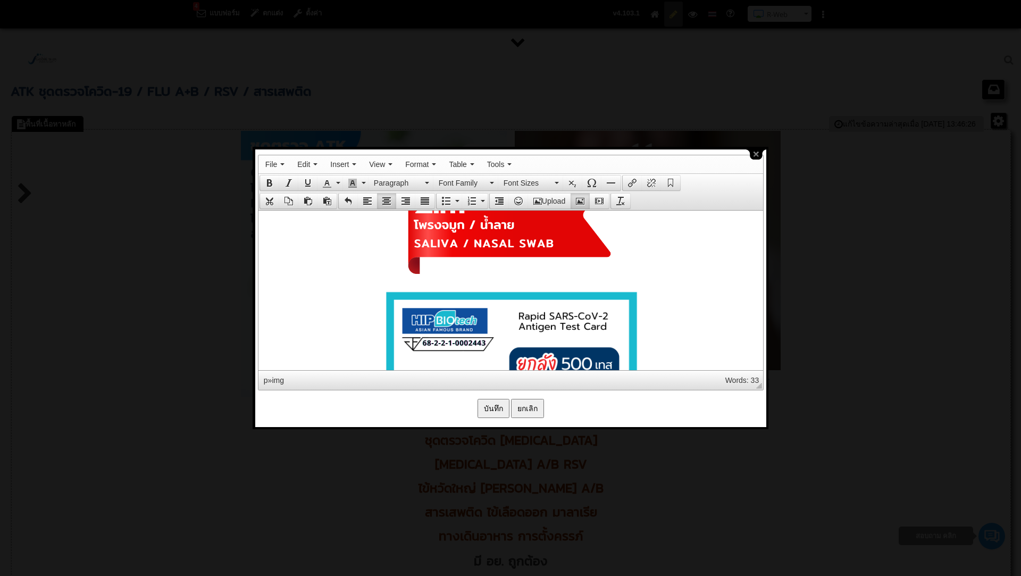
click at [491, 407] on input "บันทึก" at bounding box center [494, 408] width 32 height 19
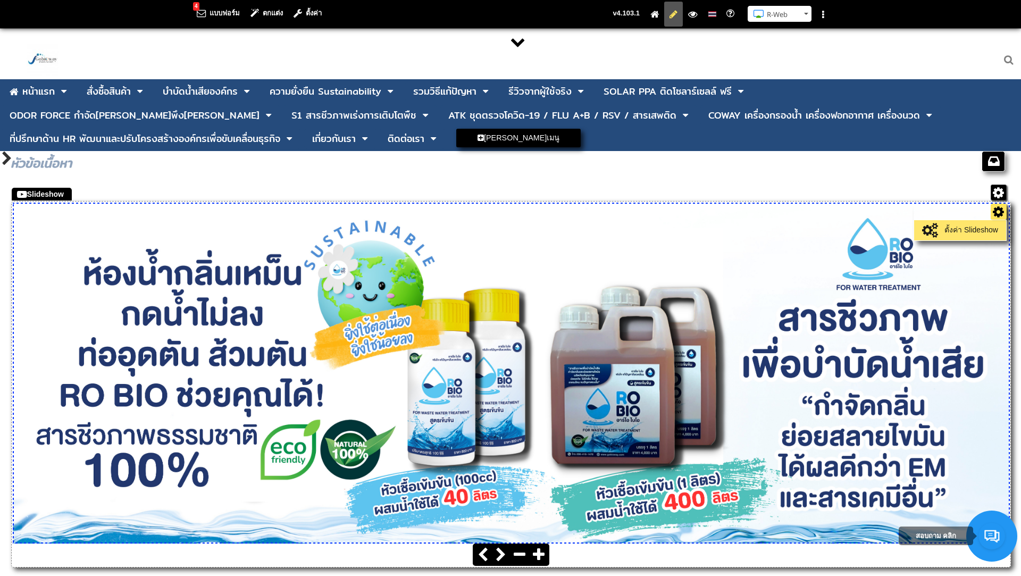
click at [983, 230] on link "ตั้งค่า Slideshow" at bounding box center [960, 230] width 87 height 15
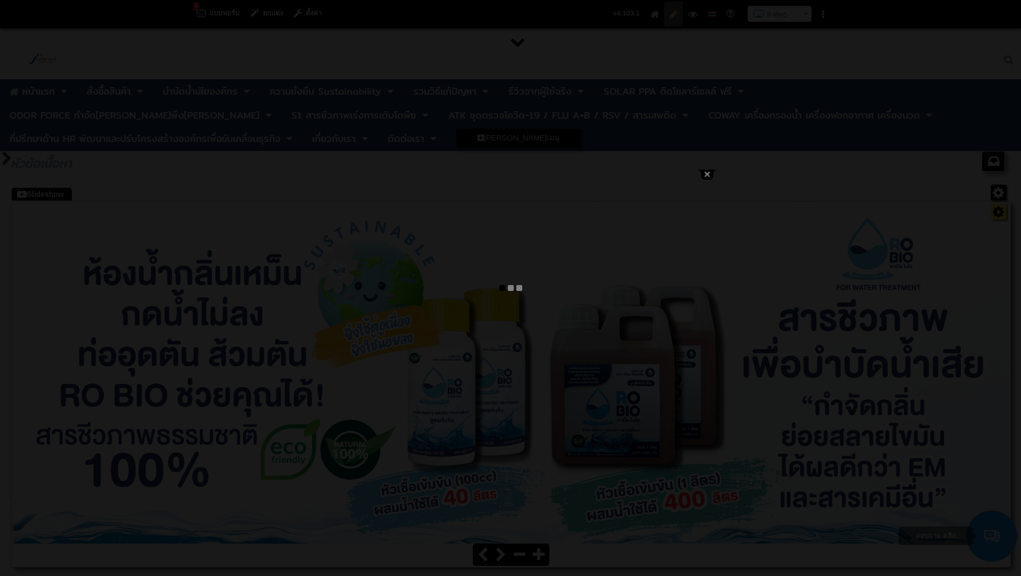
type input "บำบัดน้ำเสีย กลิ่นท่อ ห้องน้ำเหม็น กำจัดกลิ่น วิธีดับกลิ่นห้องน้ำ จุลินทรีย์ย่อ…"
select select "_self"
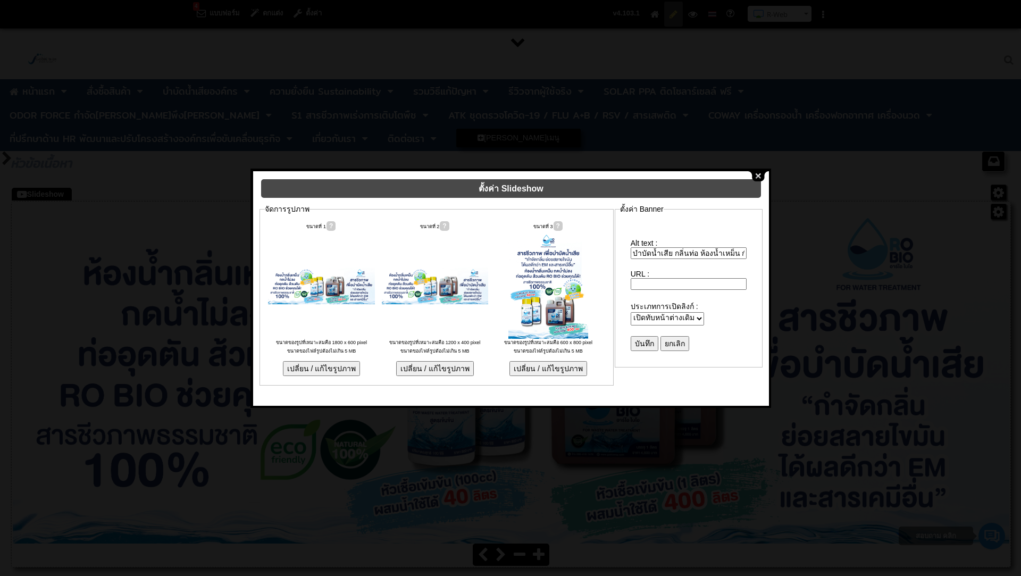
click at [759, 175] on button "close" at bounding box center [758, 176] width 20 height 10
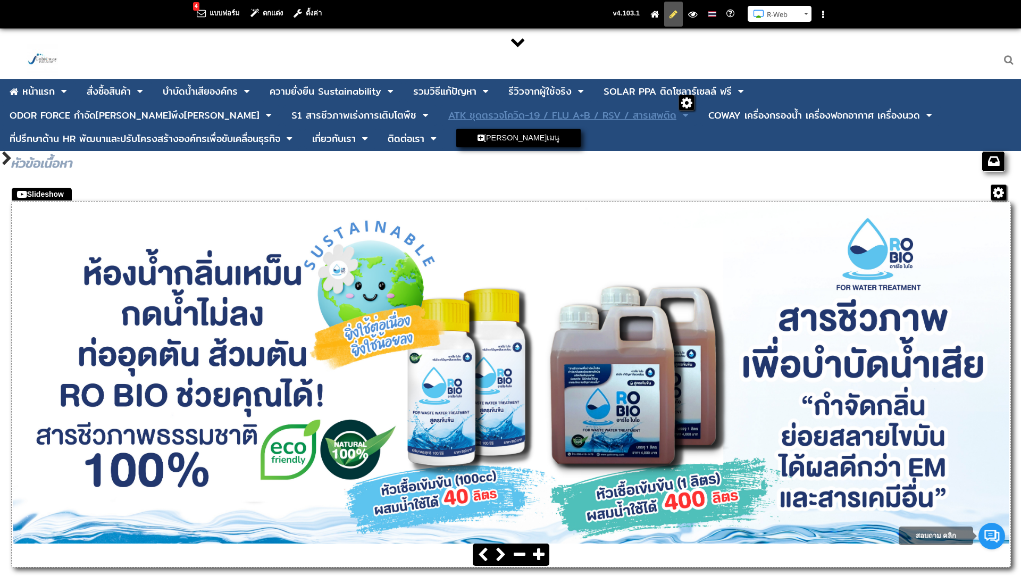
click at [448, 123] on link "ATK ชุดตรวจโควิด-19 / FLU A+B / RSV / สารเสพติด" at bounding box center [562, 115] width 228 height 20
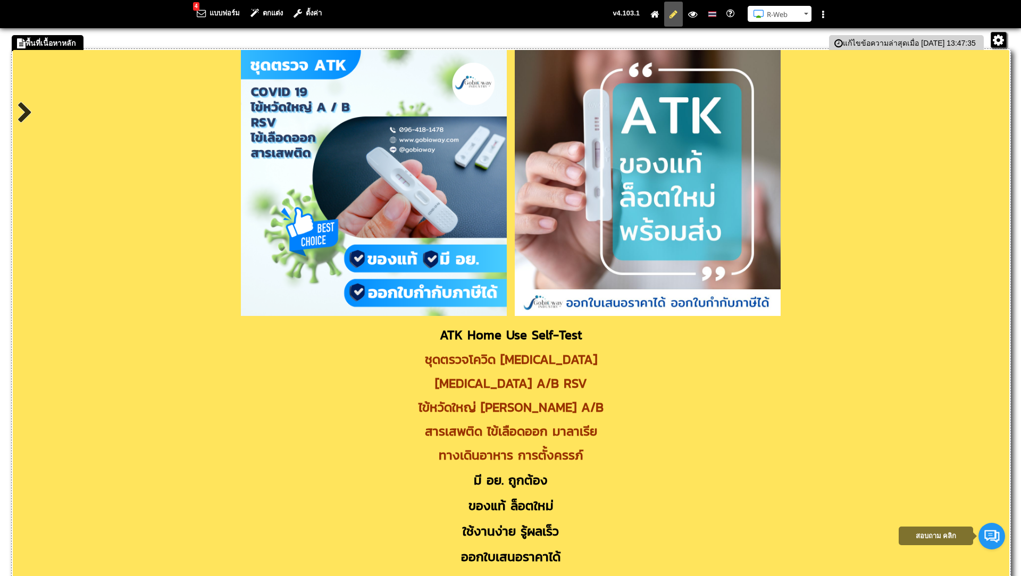
scroll to position [16, 0]
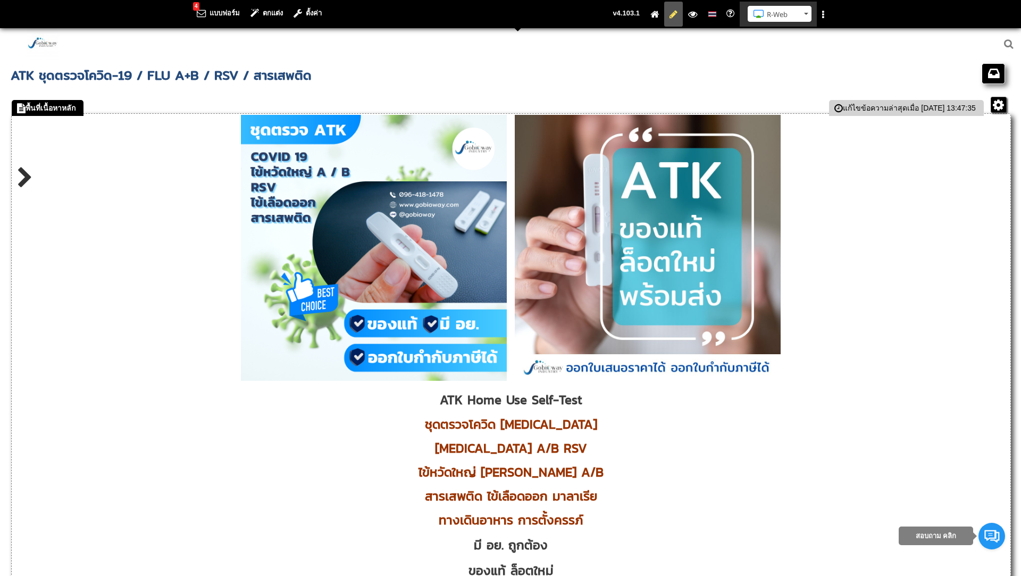
click at [804, 12] on button "R-Web" at bounding box center [780, 14] width 64 height 16
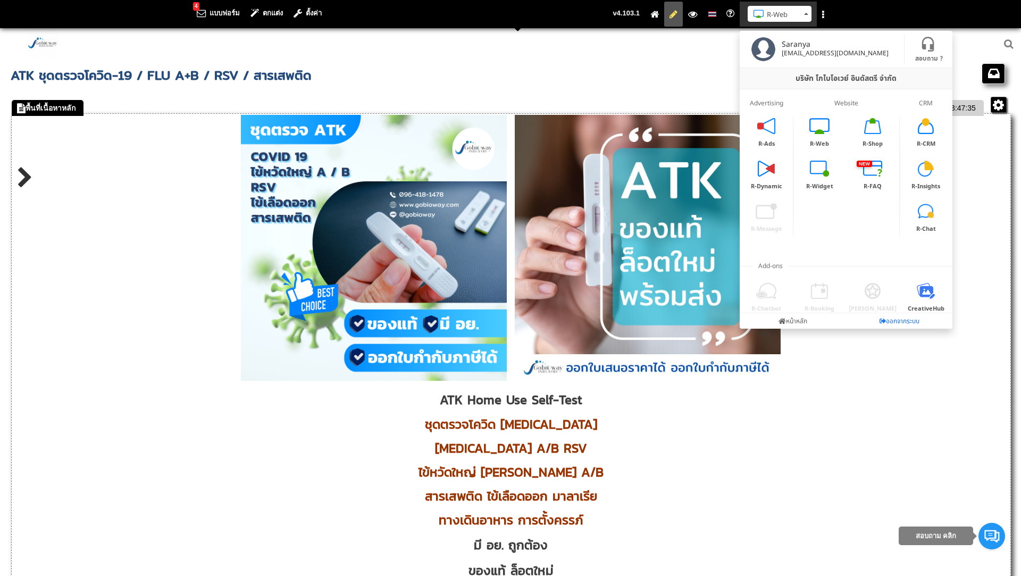
click at [891, 323] on link "ออกจากระบบ" at bounding box center [899, 320] width 106 height 15
